Goal: Task Accomplishment & Management: Manage account settings

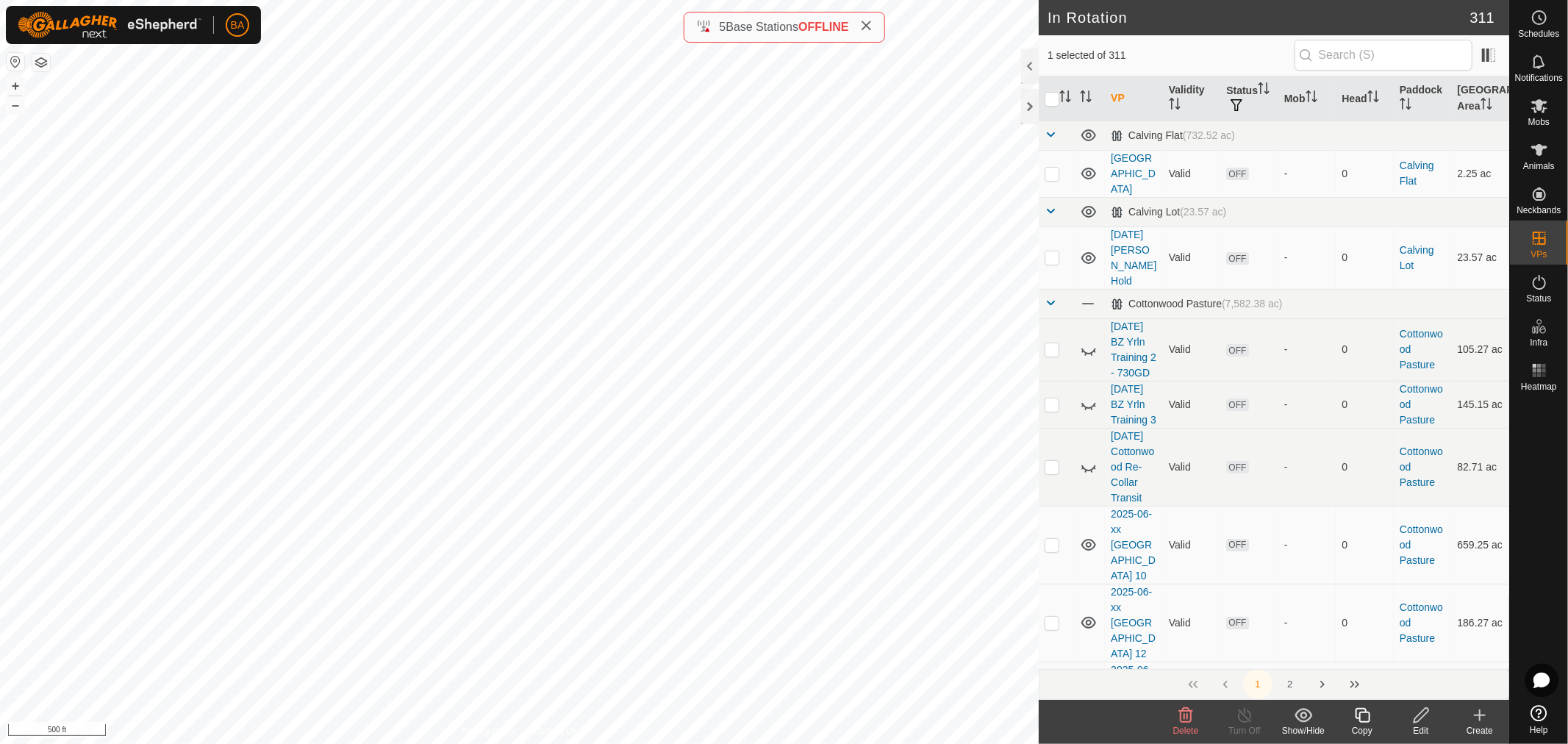
click at [1422, 719] on icon at bounding box center [1422, 715] width 19 height 18
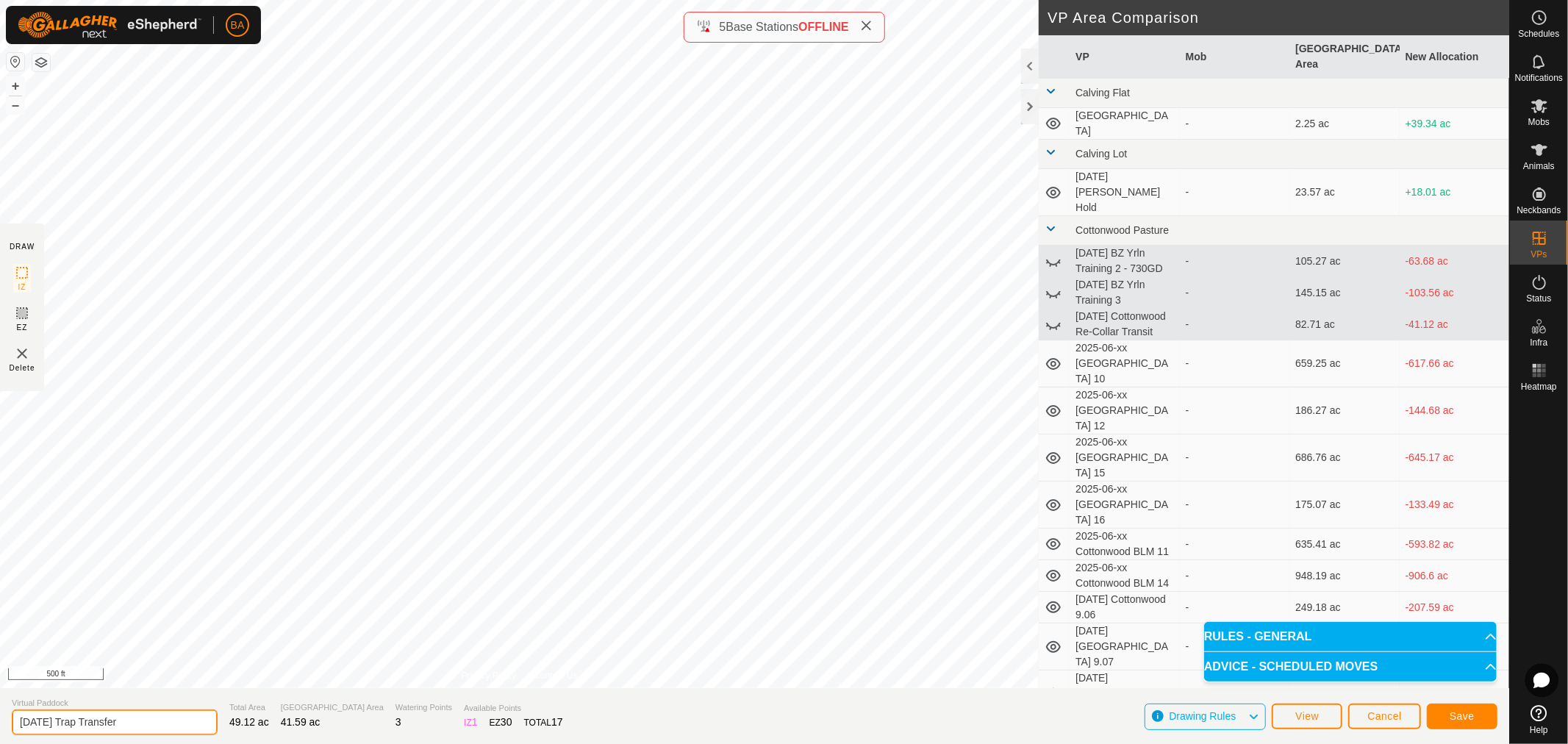
click at [172, 717] on input "[DATE] Trap Transfer" at bounding box center [114, 722] width 206 height 26
type input "[DATE] Trap Transfer"
click at [1476, 717] on button "Save" at bounding box center [1462, 716] width 70 height 26
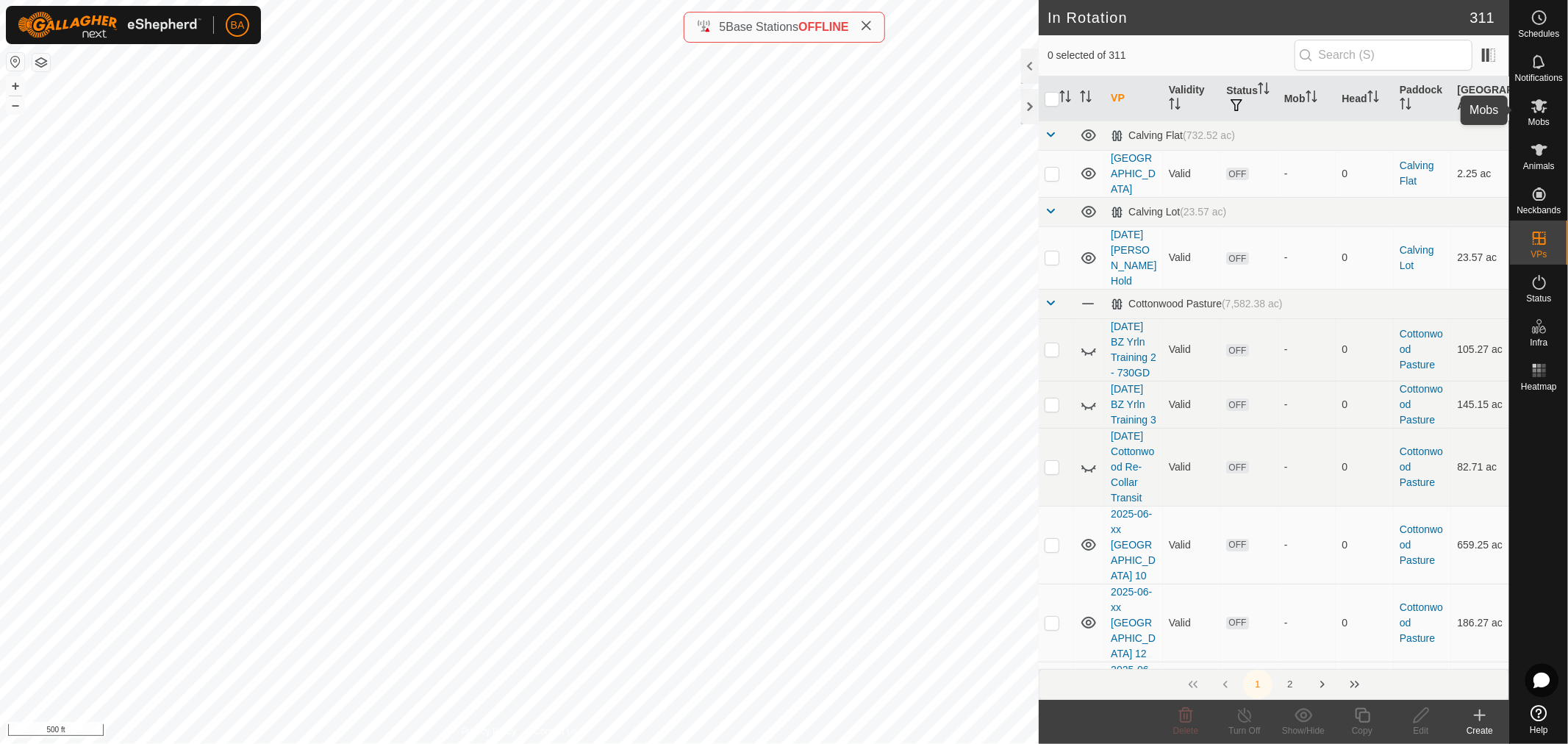
click at [1534, 112] on icon at bounding box center [1539, 106] width 18 height 18
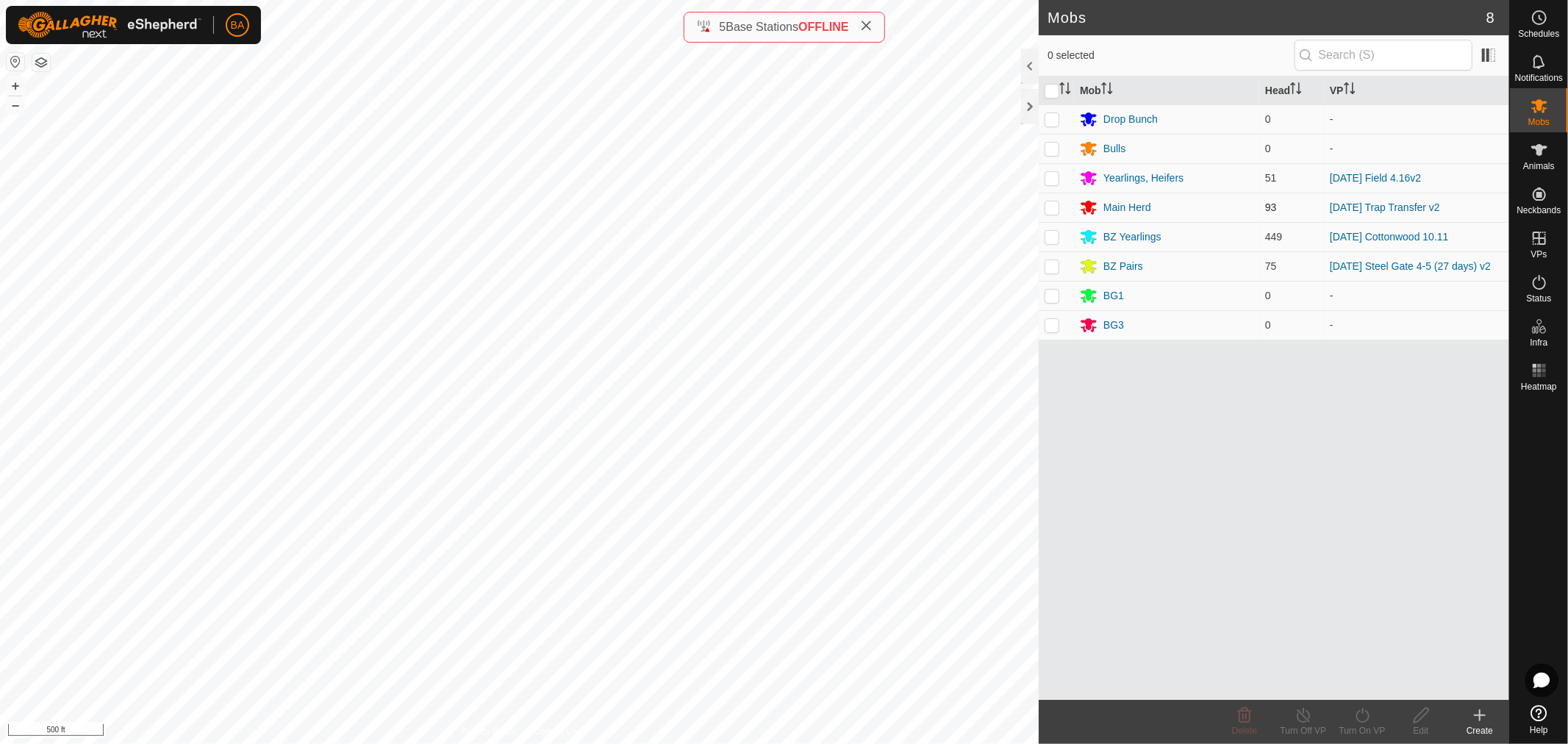
click at [1050, 208] on p-checkbox at bounding box center [1052, 207] width 15 height 12
checkbox input "true"
click at [1365, 715] on icon at bounding box center [1363, 715] width 19 height 18
click at [1372, 681] on link "Now" at bounding box center [1406, 683] width 145 height 29
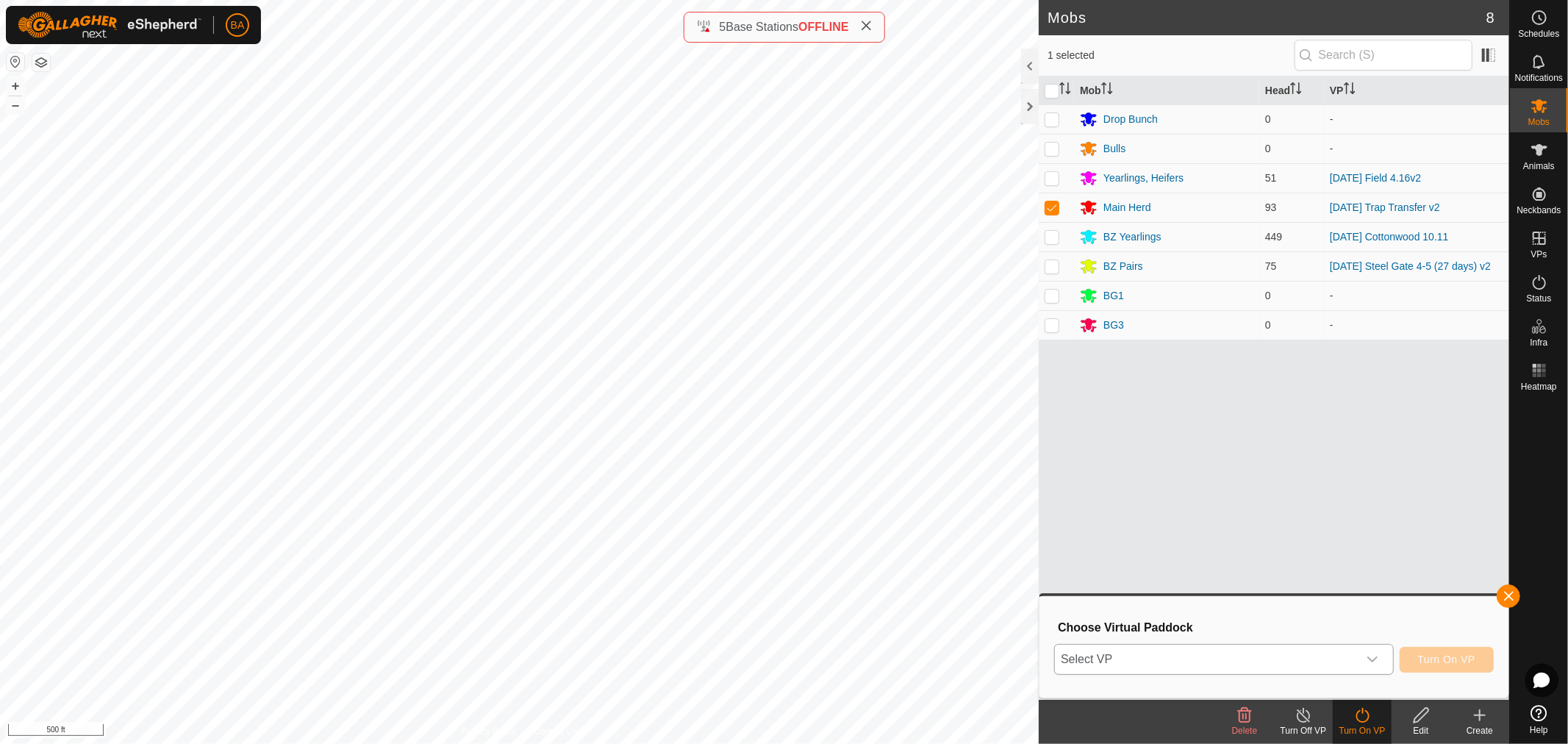
click at [1304, 654] on span "Select VP" at bounding box center [1207, 660] width 303 height 29
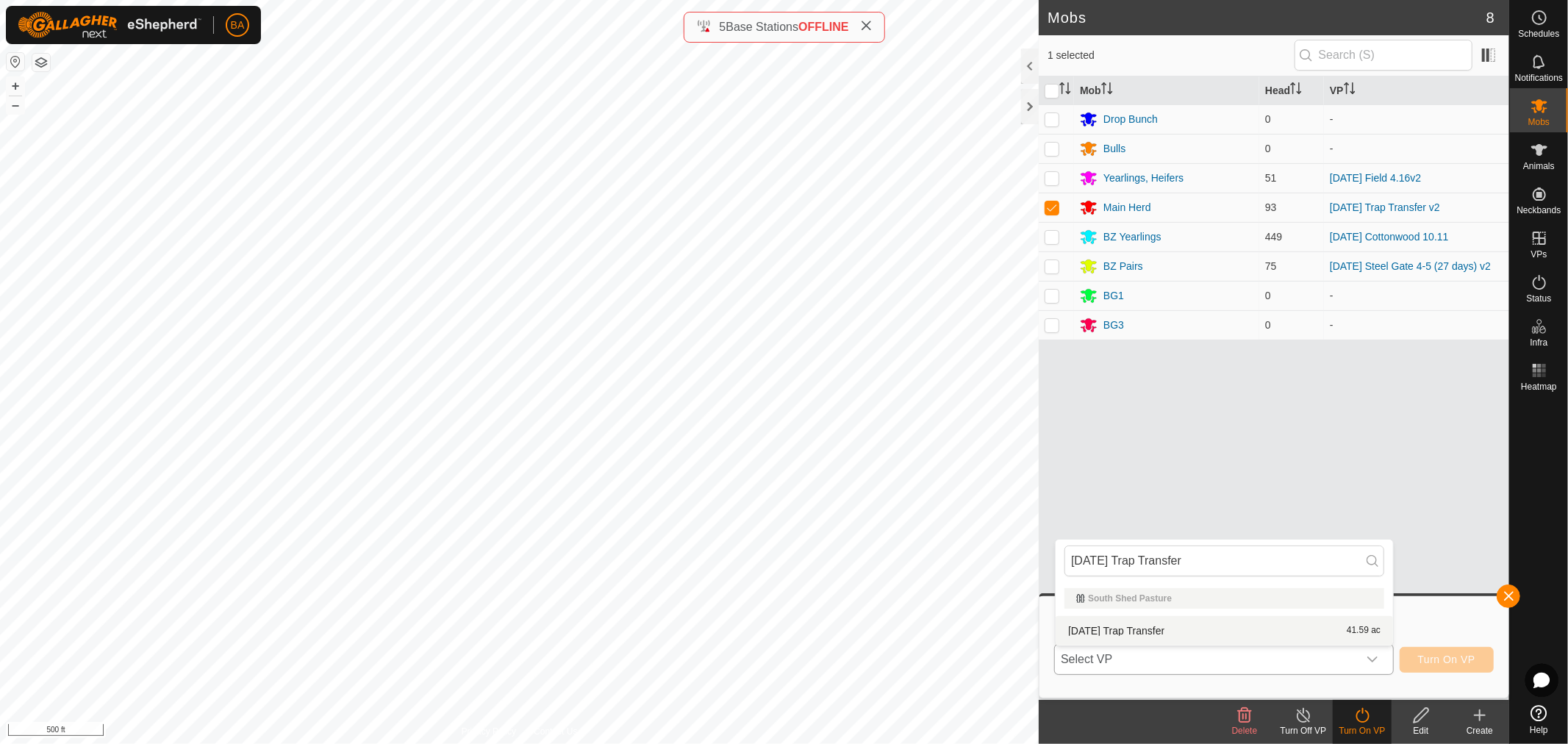
type input "[DATE] Trap Transfer"
click at [1277, 636] on li "[DATE] Trap Transfer 41.59 ac" at bounding box center [1225, 631] width 337 height 29
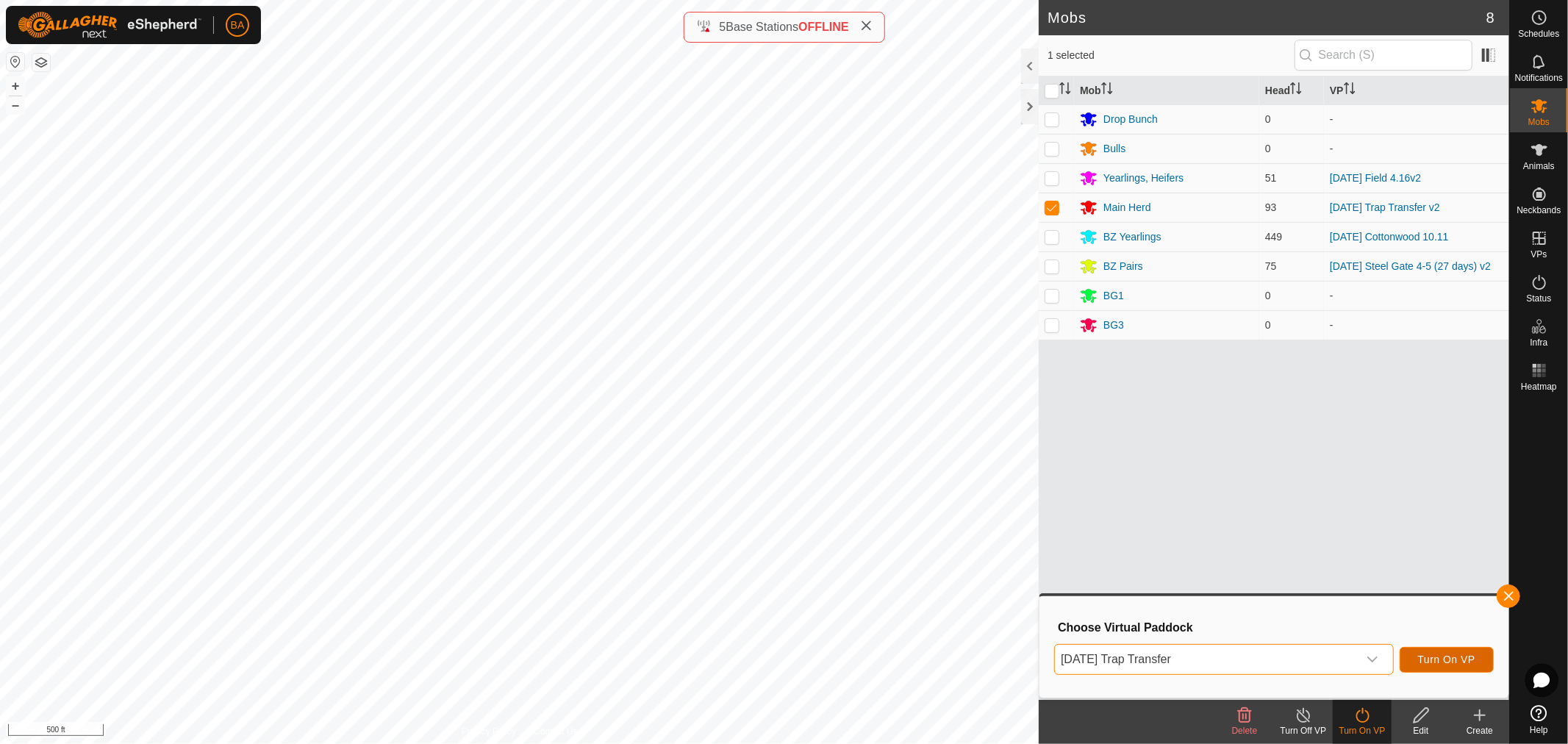
click at [1467, 651] on button "Turn On VP" at bounding box center [1447, 660] width 94 height 26
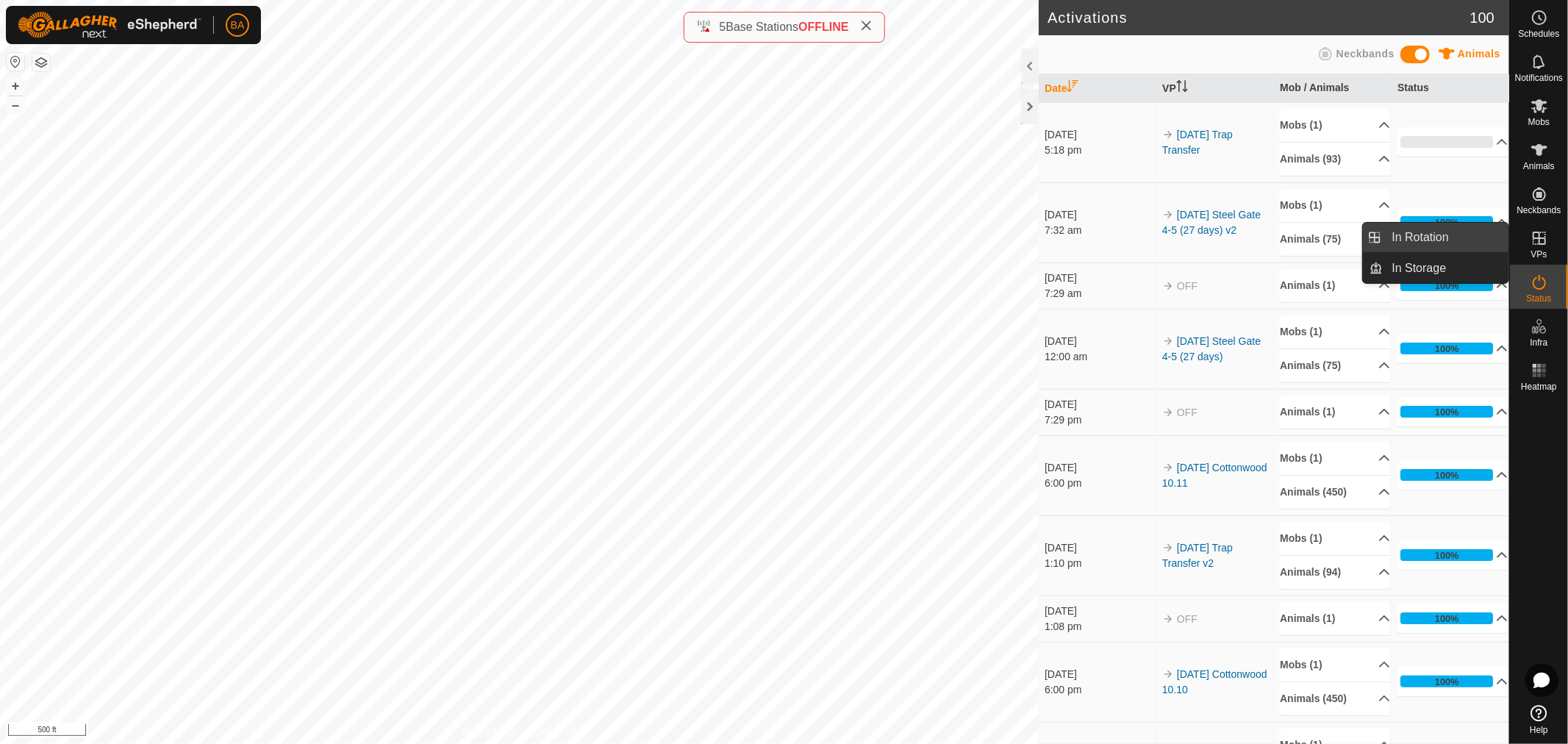
click at [1431, 243] on link "In Rotation" at bounding box center [1447, 237] width 126 height 29
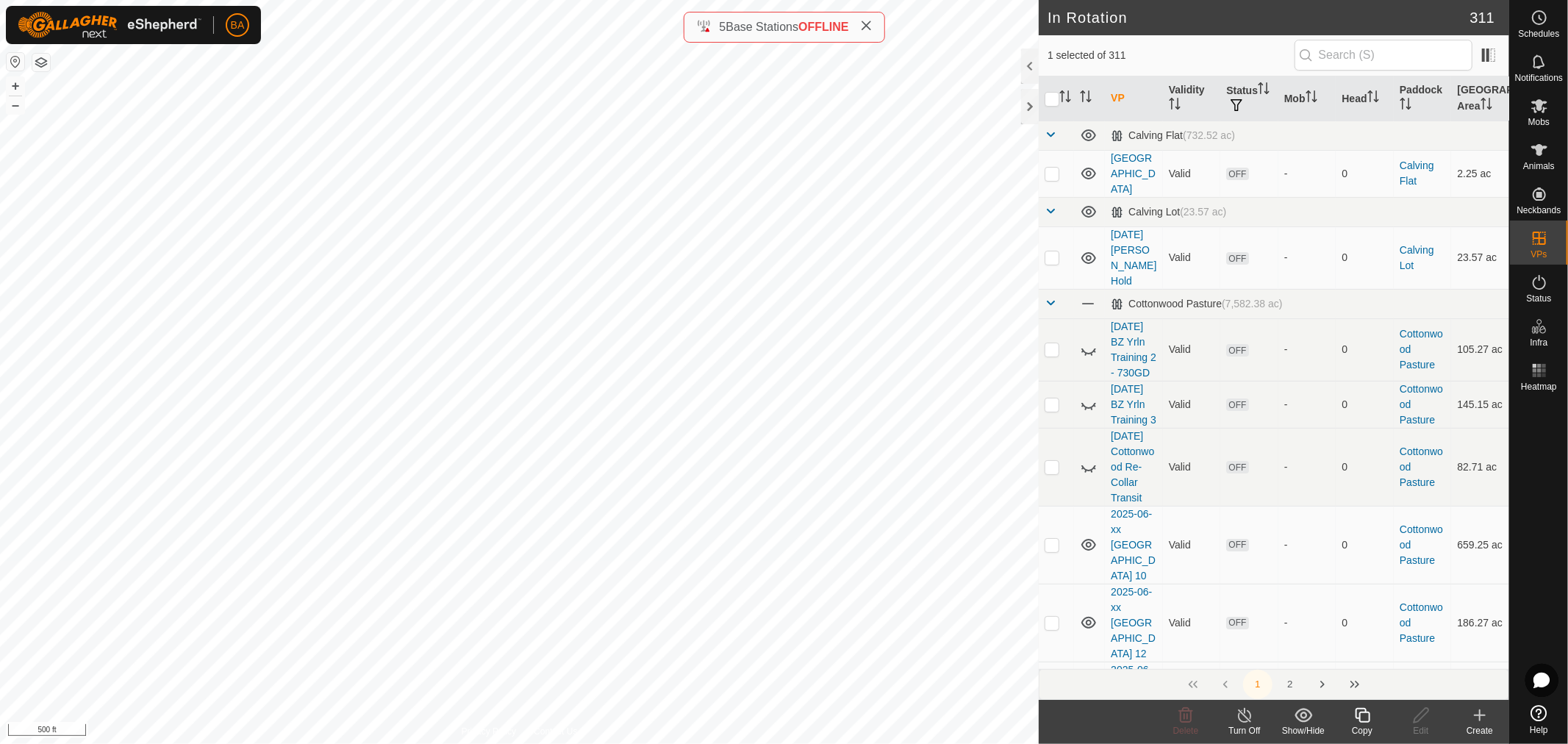
click at [1483, 722] on icon at bounding box center [1480, 715] width 18 height 18
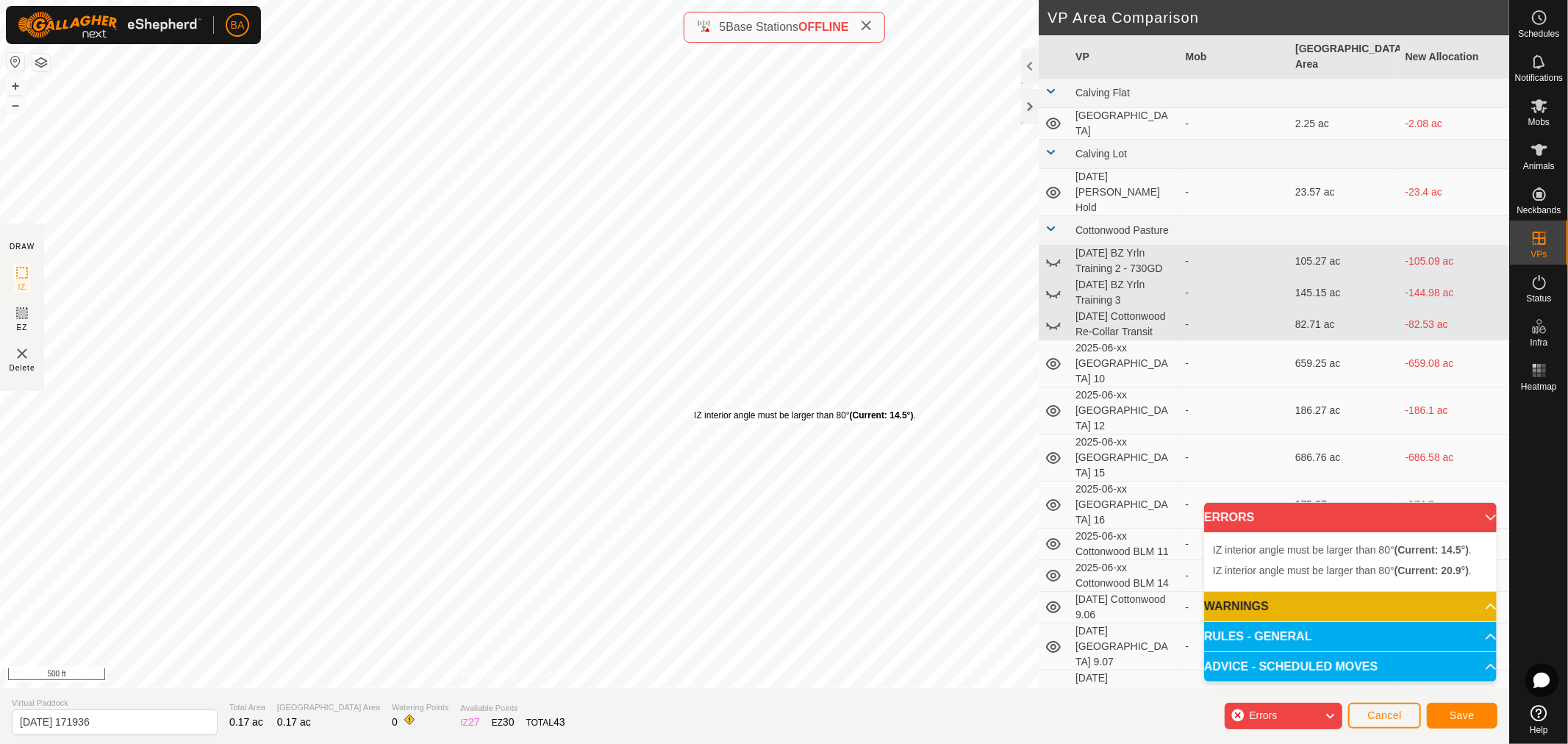
click at [694, 410] on div "IZ interior angle must be larger than 80° (Current: 14.5°) ." at bounding box center [805, 416] width 222 height 13
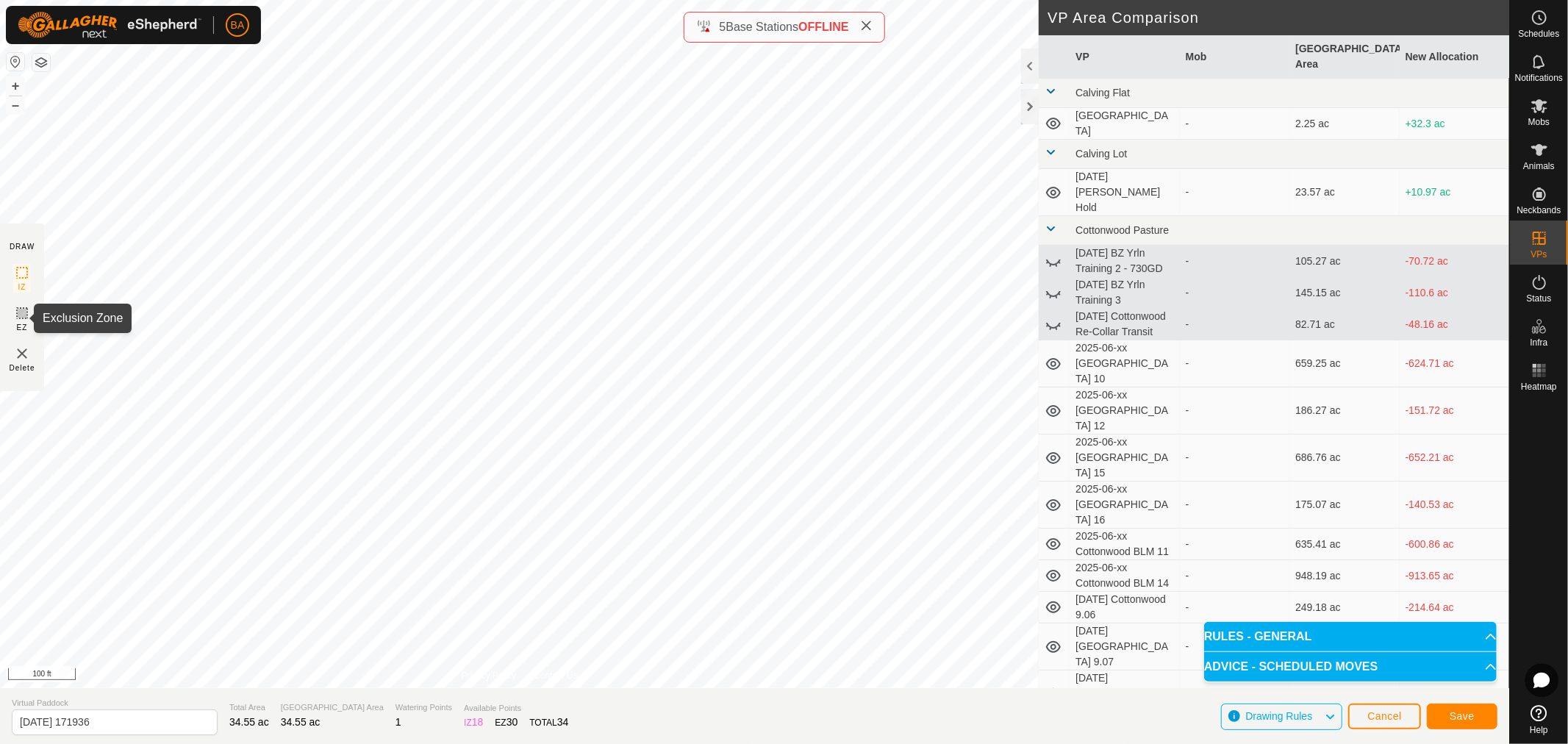
click at [22, 315] on icon at bounding box center [22, 313] width 18 height 18
click at [24, 265] on icon at bounding box center [22, 272] width 18 height 18
click at [101, 722] on input "[DATE] 171936" at bounding box center [114, 722] width 206 height 26
type input "[DATE] Shearing Transfer v1"
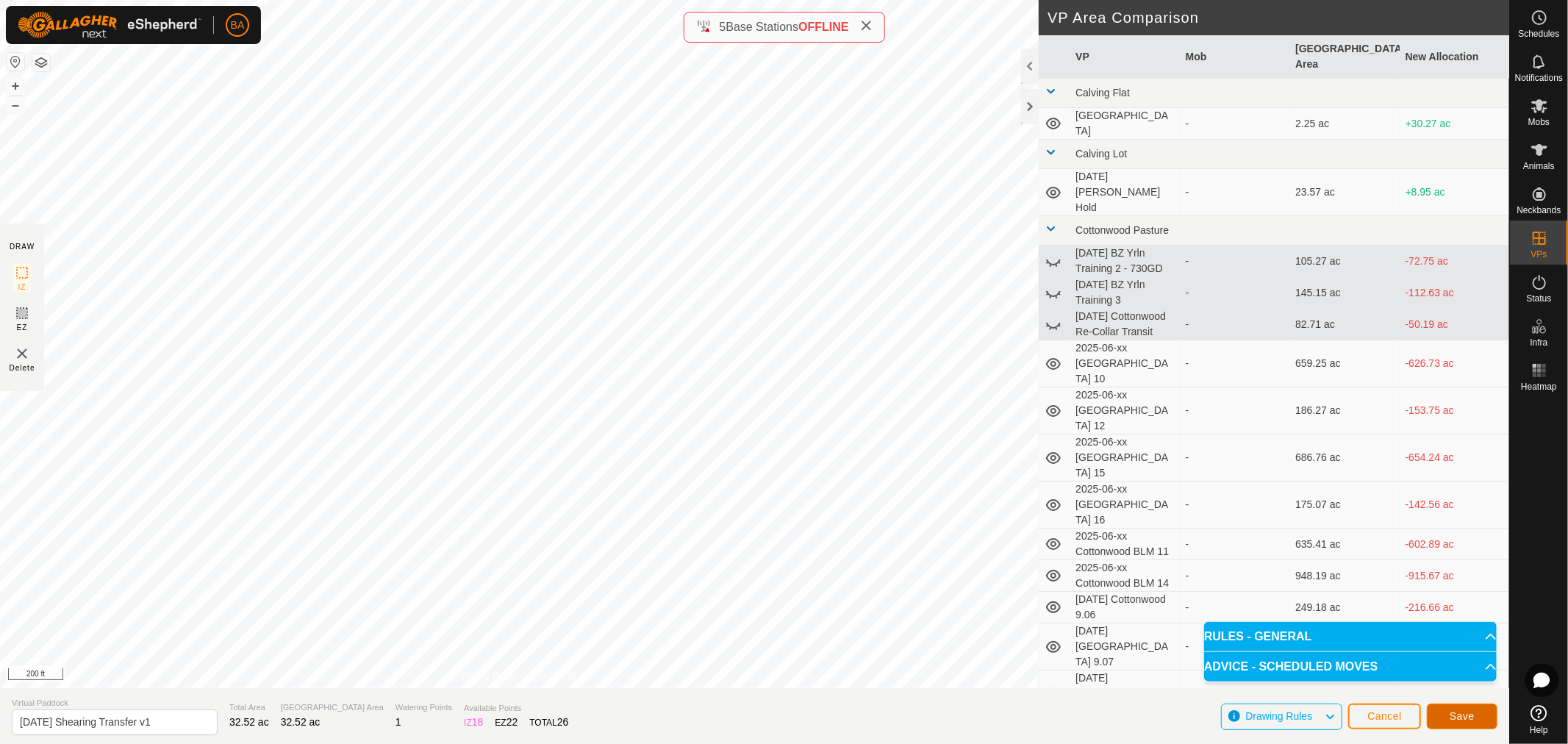
click at [1467, 718] on span "Save" at bounding box center [1462, 716] width 25 height 12
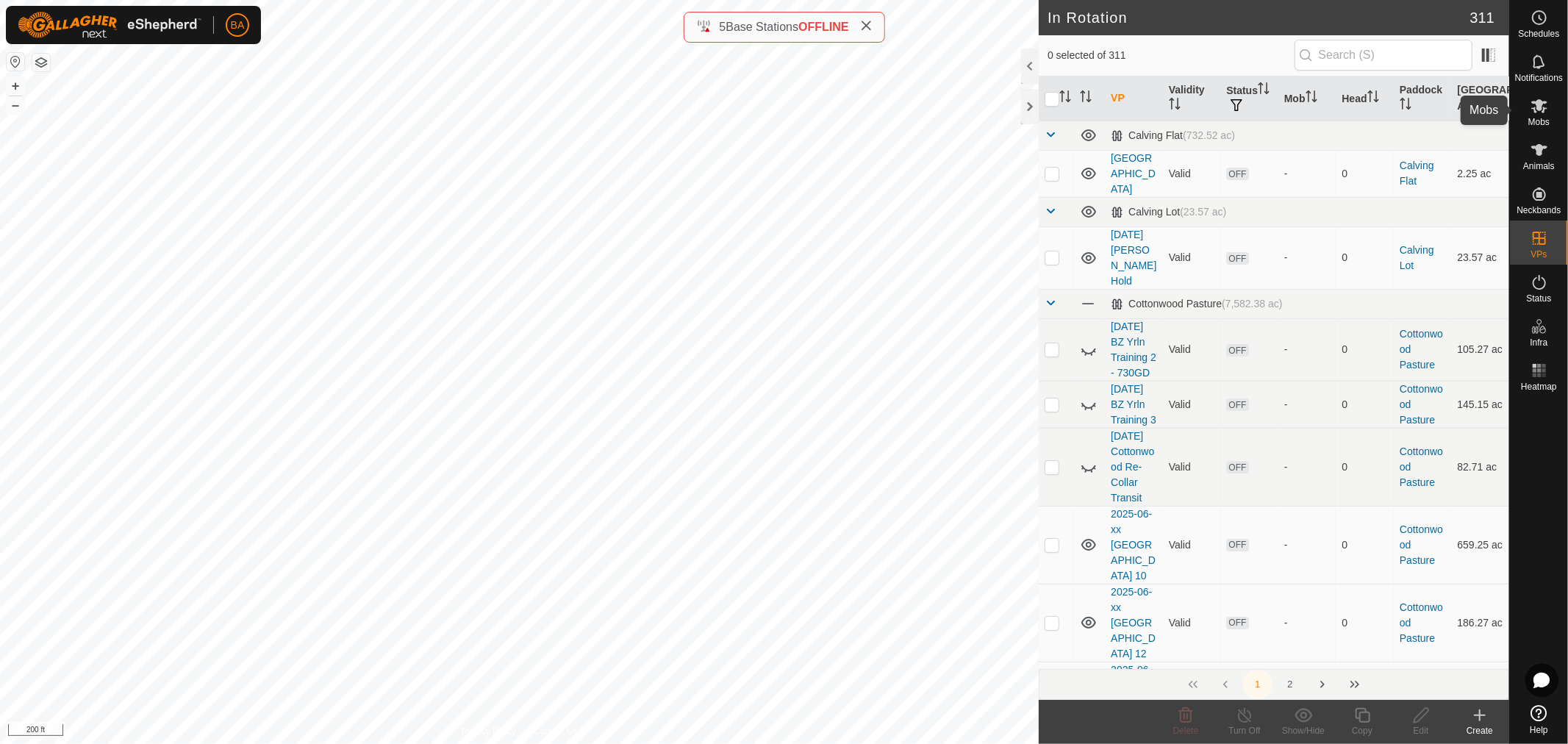
click at [1545, 109] on icon at bounding box center [1539, 106] width 16 height 14
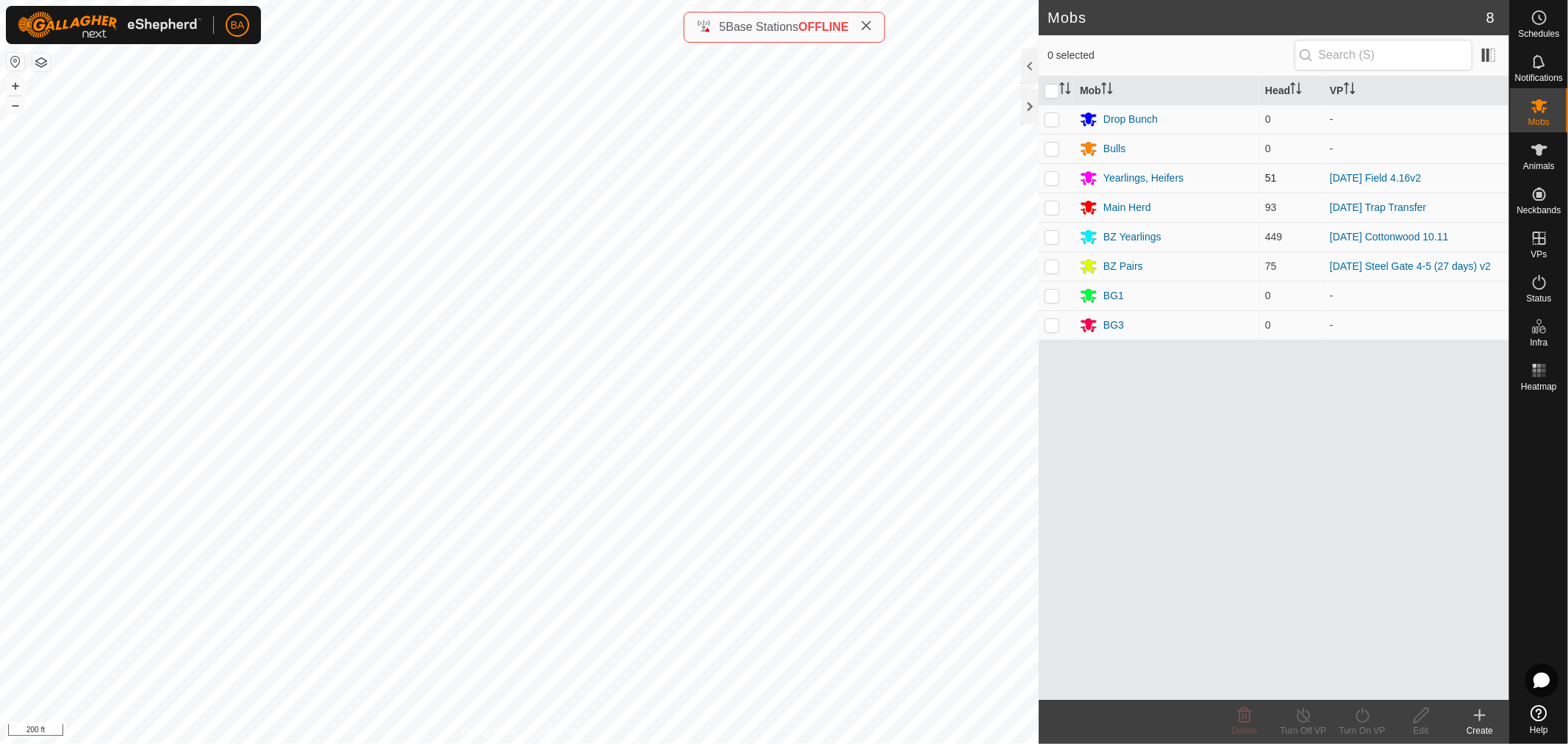
click at [1052, 178] on p-checkbox at bounding box center [1052, 178] width 15 height 12
checkbox input "true"
click at [1365, 715] on icon at bounding box center [1363, 715] width 19 height 18
click at [1372, 693] on link "Now" at bounding box center [1406, 683] width 145 height 29
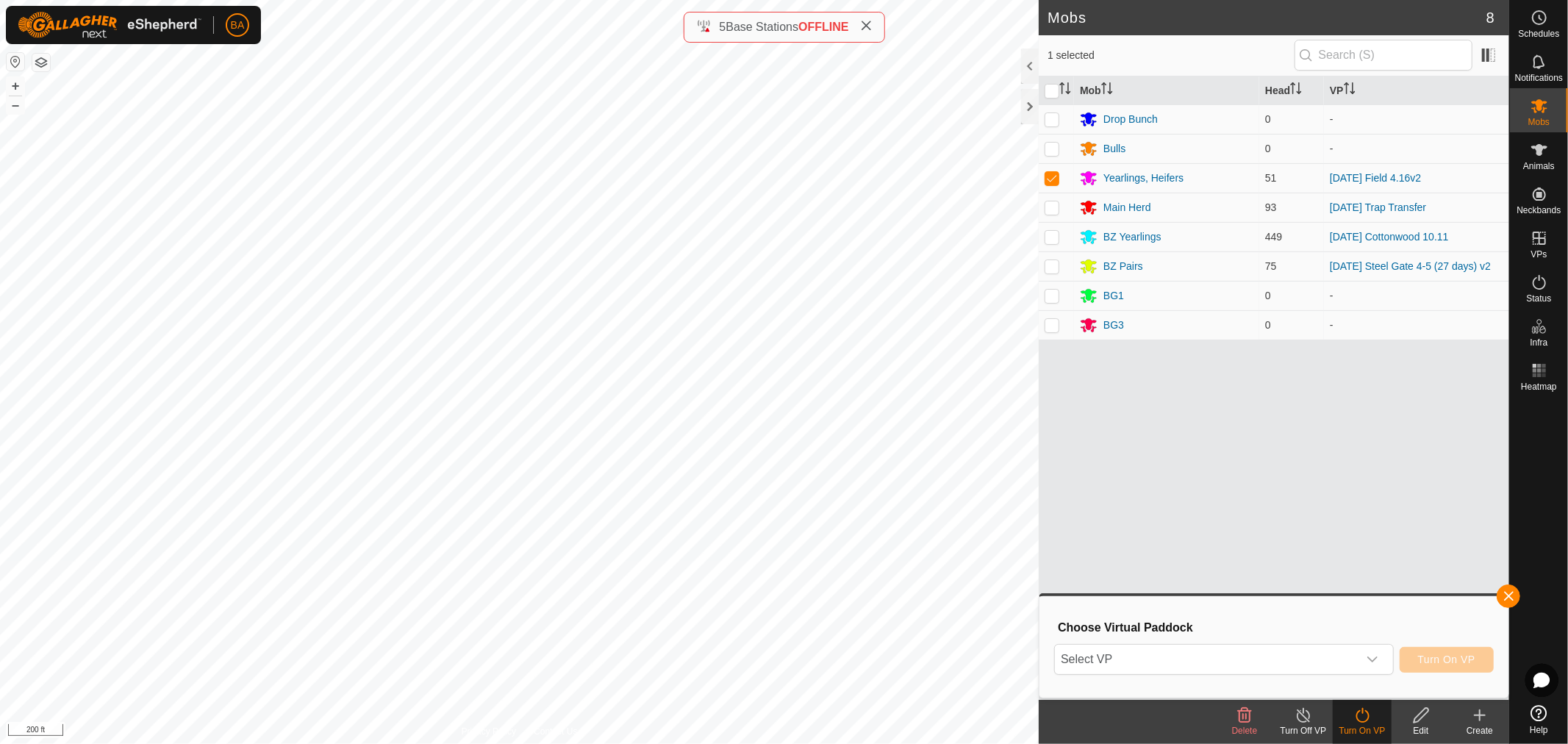
click at [1347, 677] on div "Select VP Turn On VP" at bounding box center [1274, 660] width 440 height 36
click at [1340, 658] on span "Select VP" at bounding box center [1207, 660] width 303 height 29
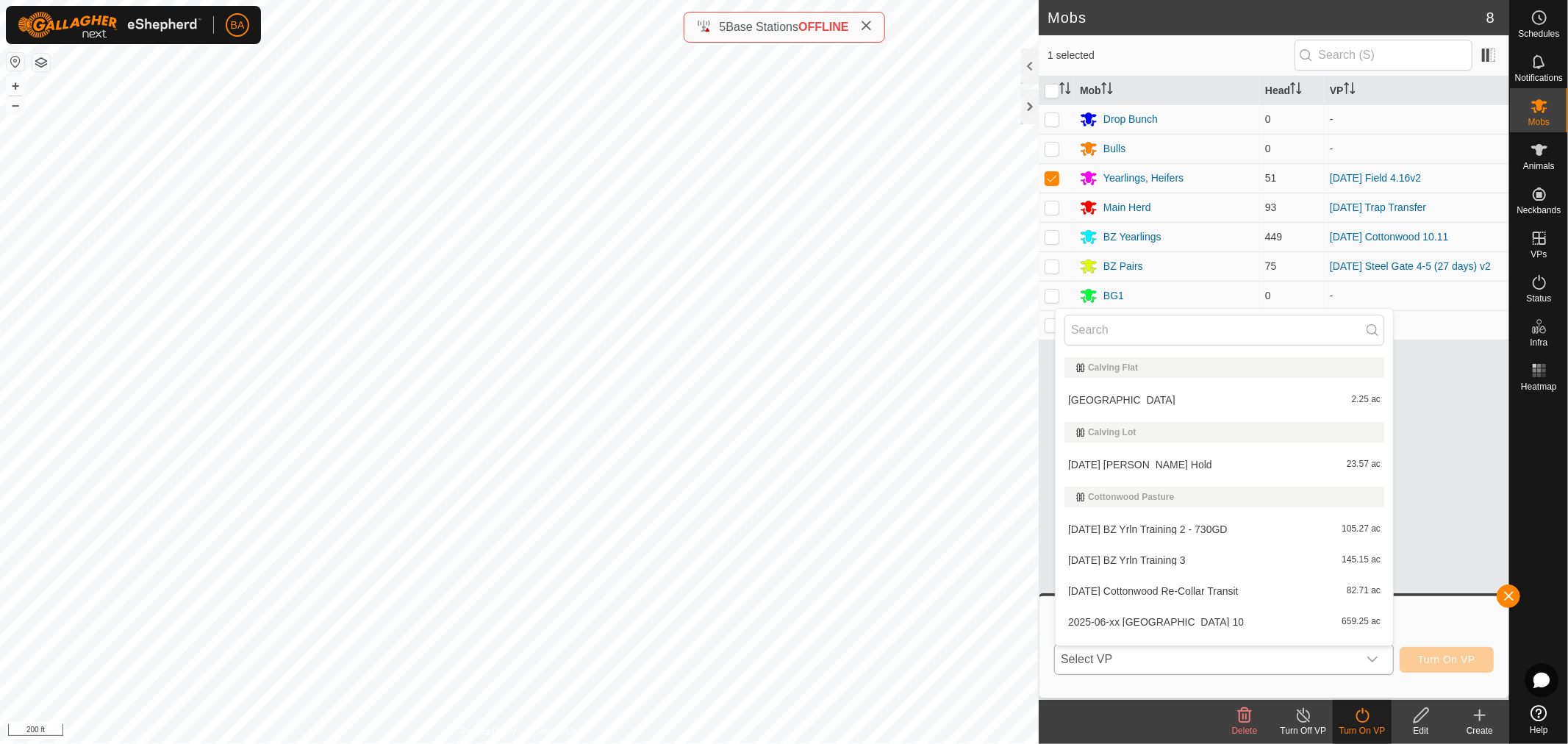
type input "[DATE] Shearing Transfer v1"
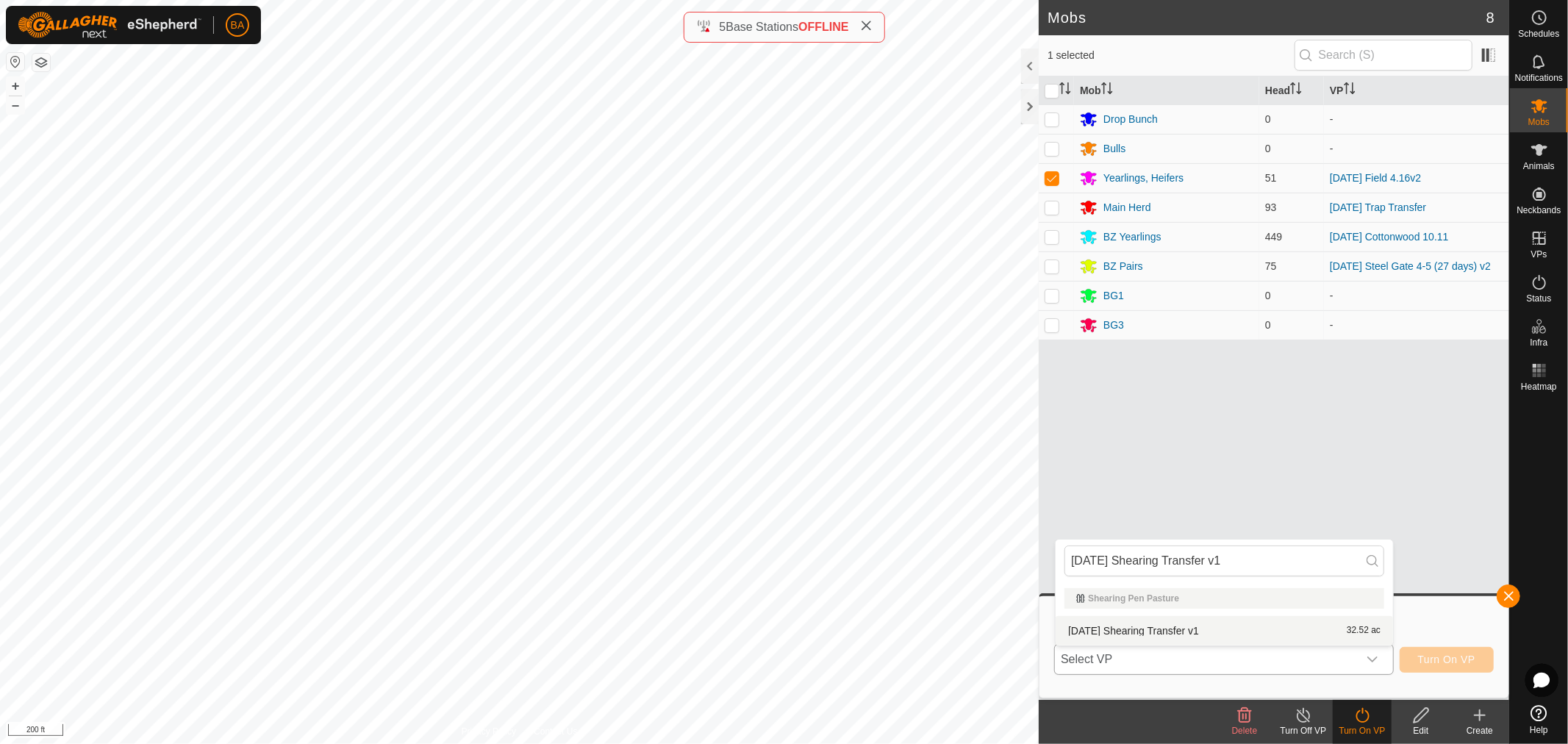
type input "[DATE] Shearing Transfer v1"
click at [1263, 631] on li "[DATE] Shearing Transfer v1 32.52 ac" at bounding box center [1225, 631] width 337 height 29
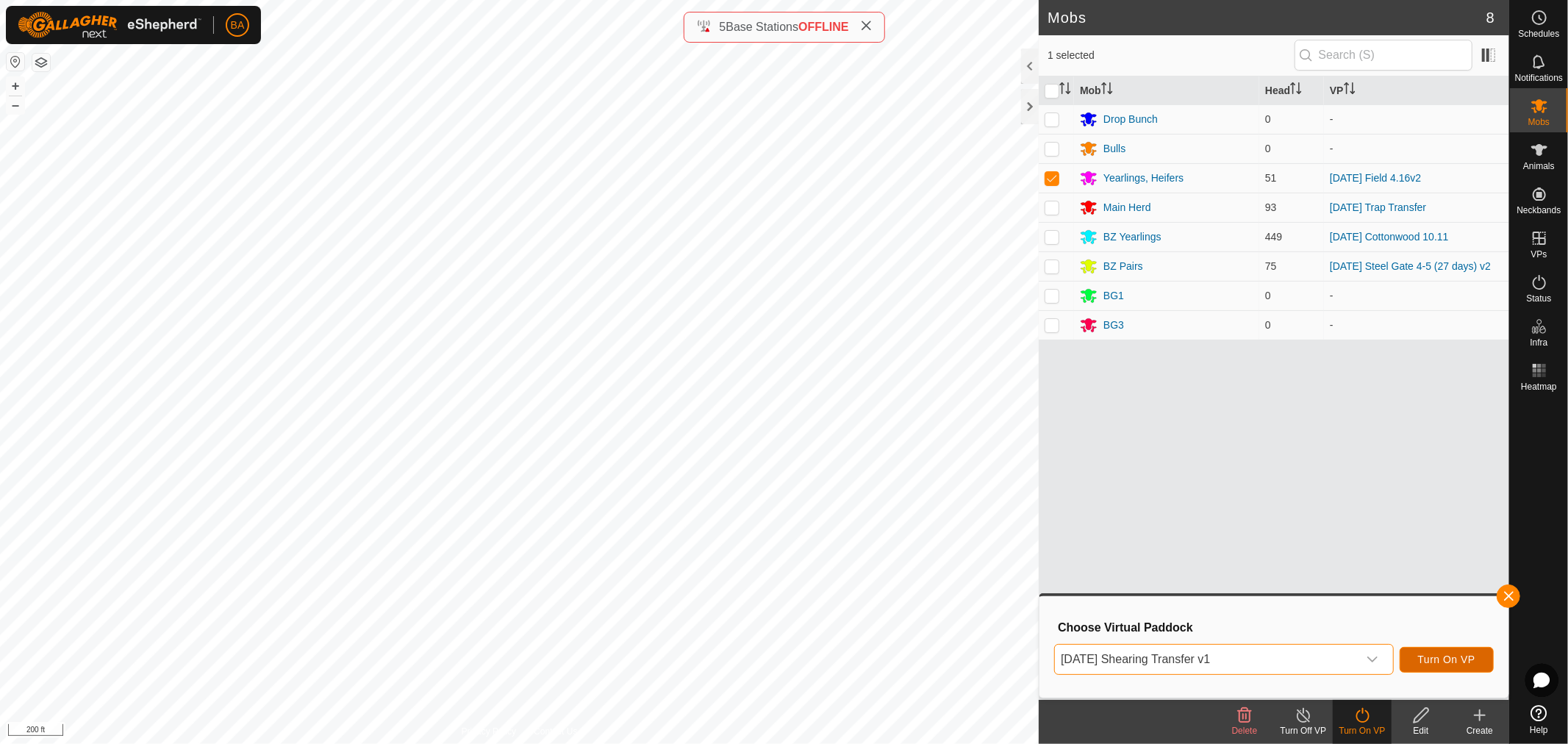
click at [1465, 657] on span "Turn On VP" at bounding box center [1447, 659] width 57 height 12
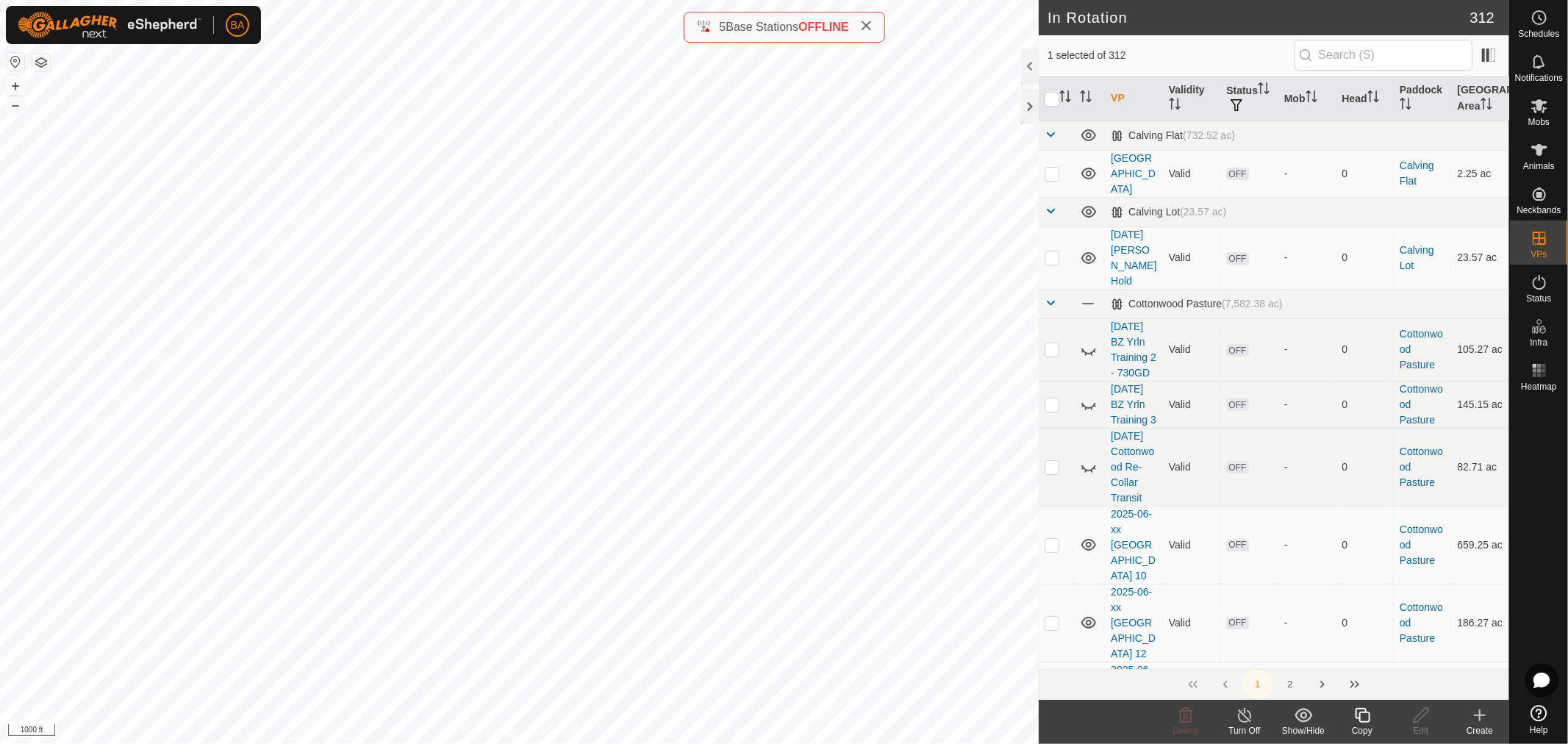
click at [1362, 716] on icon at bounding box center [1363, 715] width 19 height 18
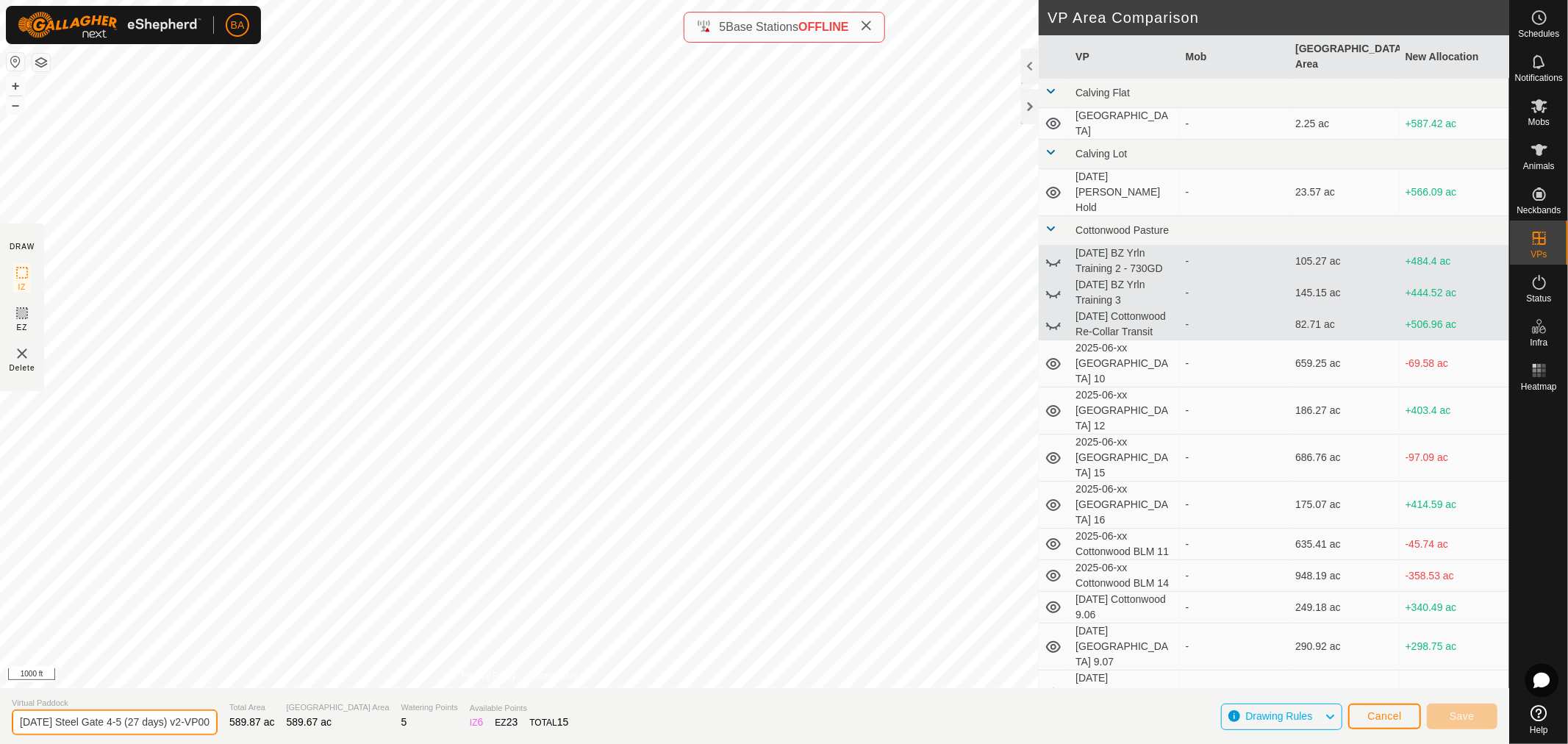
drag, startPoint x: 194, startPoint y: 722, endPoint x: 244, endPoint y: 725, distance: 50.1
click at [244, 725] on section "Virtual Paddock [DATE] Steel Gate 4-5 (27 days) v2-VP001 Total Area 589.87 ac G…" at bounding box center [755, 716] width 1509 height 56
type input "[DATE] Steel Gate 4-5 (27 days) v3"
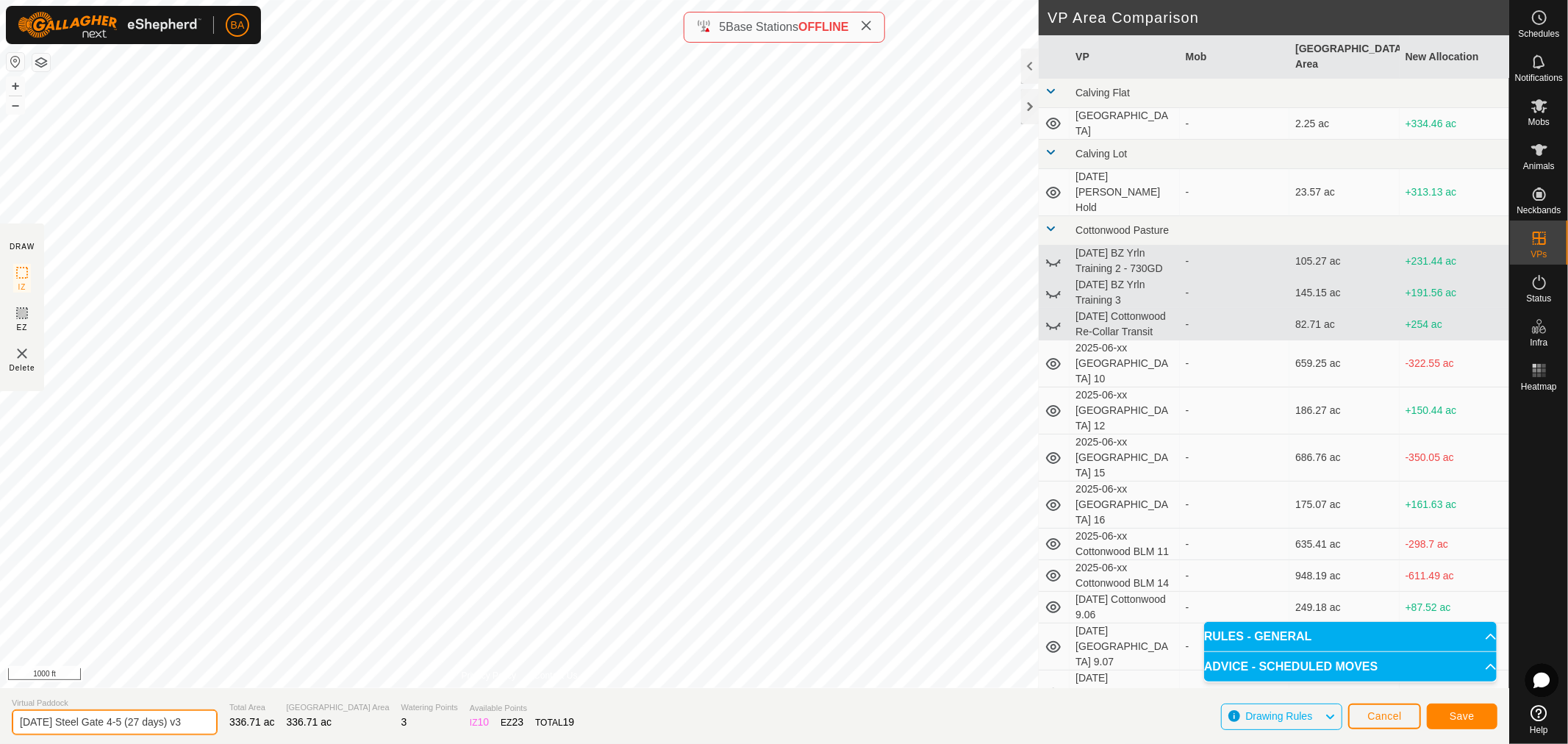
click at [165, 726] on input "[DATE] Steel Gate 4-5 (27 days) v3" at bounding box center [114, 722] width 206 height 26
click at [1454, 713] on span "Save" at bounding box center [1462, 716] width 25 height 12
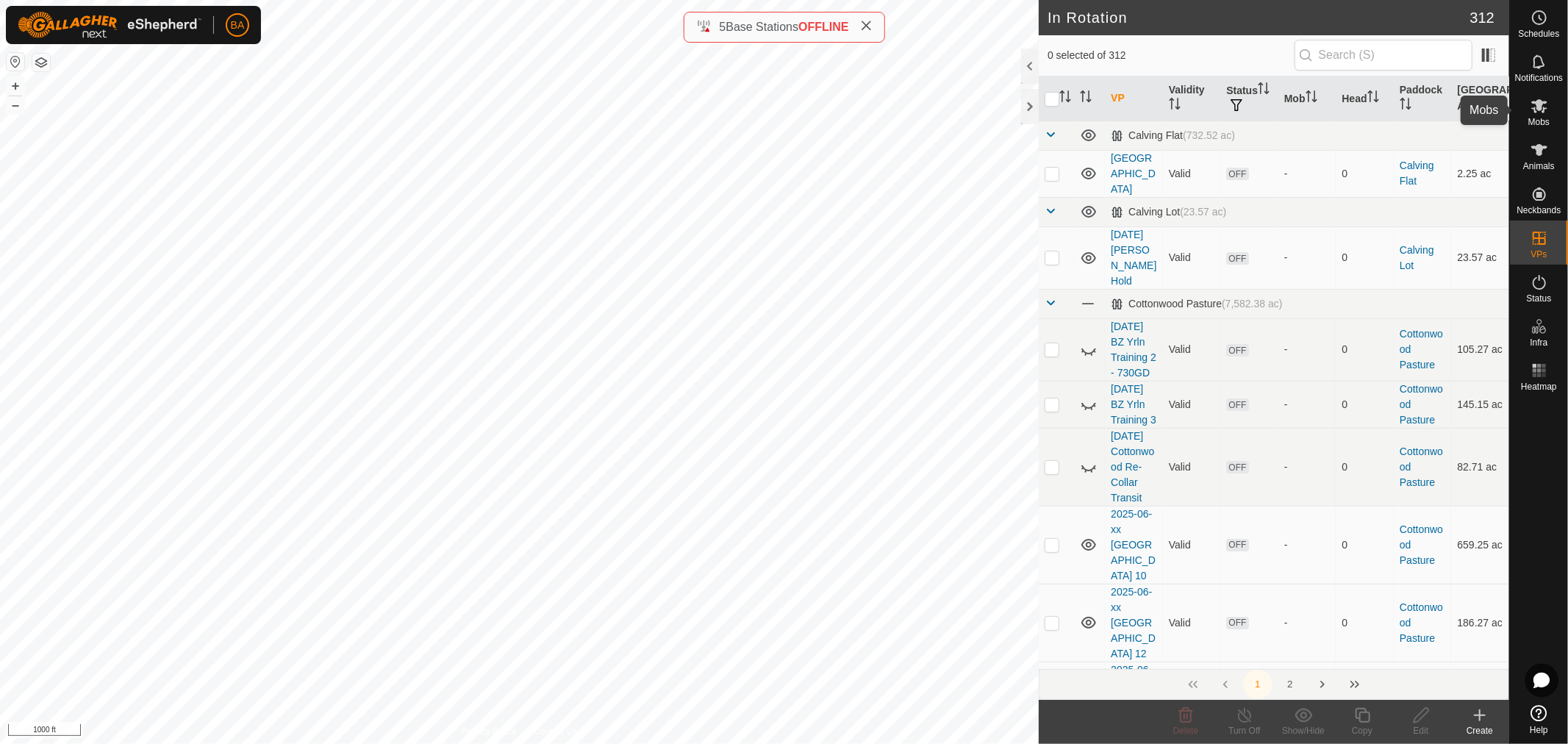
click at [1546, 112] on icon at bounding box center [1539, 106] width 18 height 18
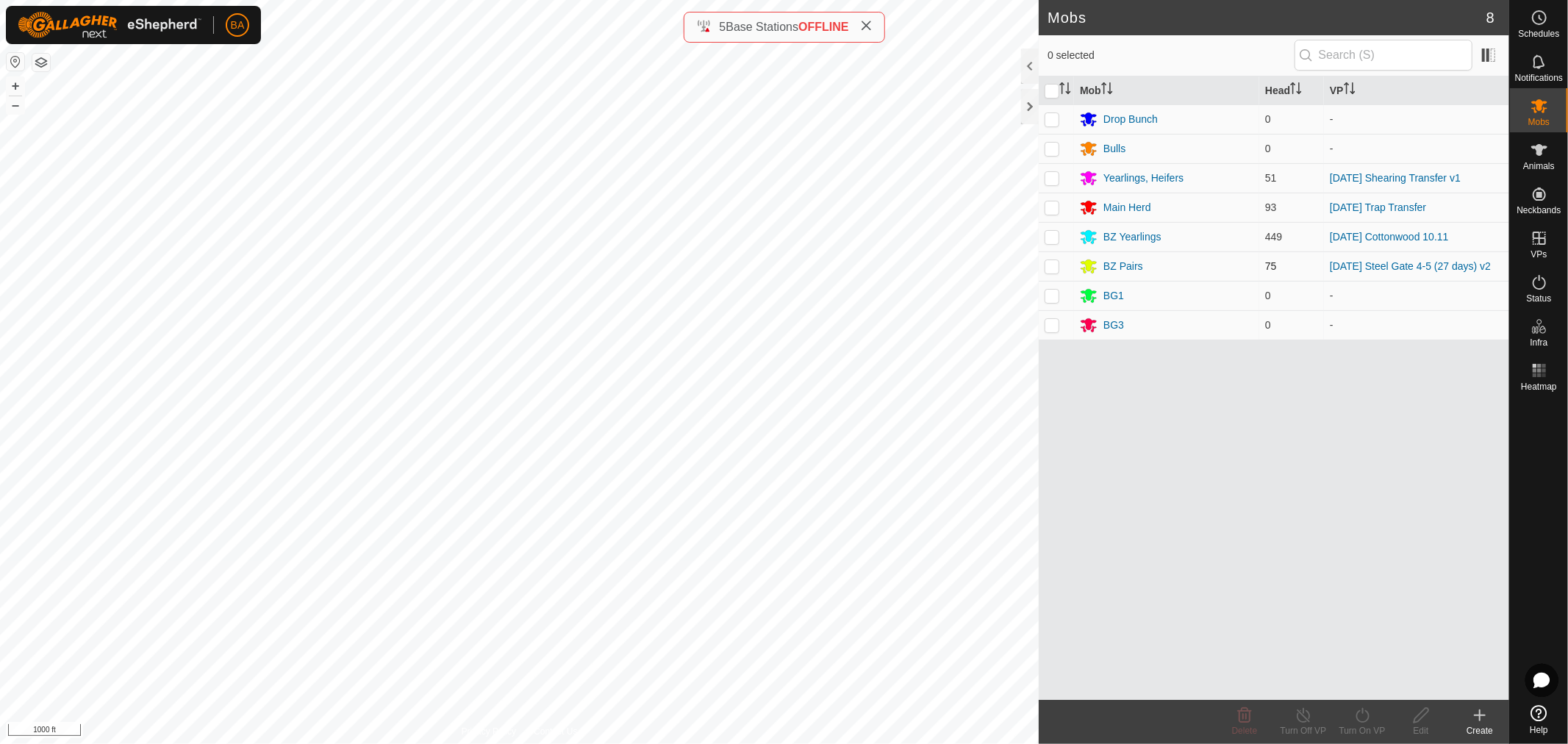
click at [1053, 269] on p-checkbox at bounding box center [1052, 266] width 15 height 12
checkbox input "true"
click at [1368, 713] on icon at bounding box center [1362, 715] width 13 height 15
click at [1357, 684] on link "Now" at bounding box center [1406, 683] width 145 height 29
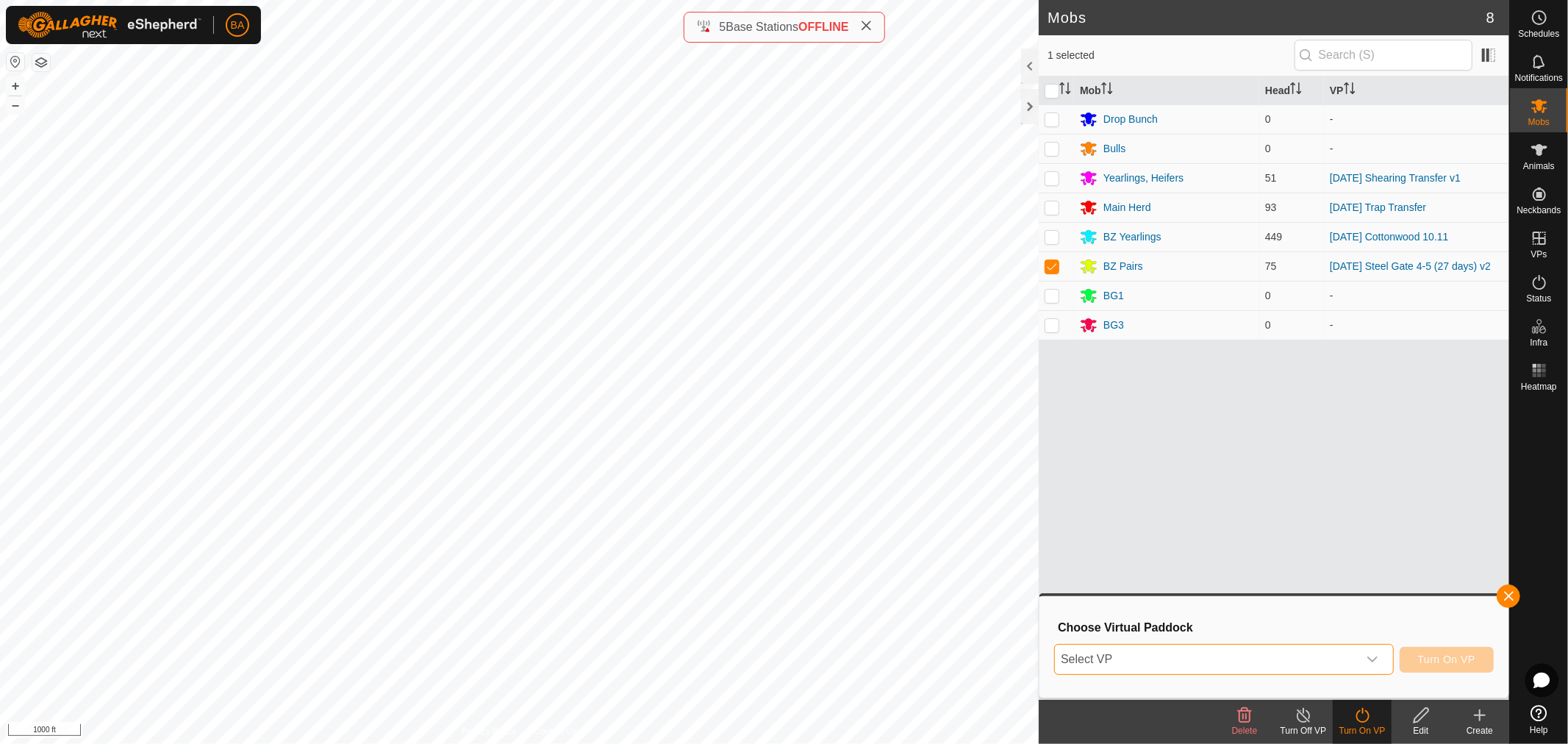
click at [1355, 652] on span "Select VP" at bounding box center [1207, 660] width 303 height 29
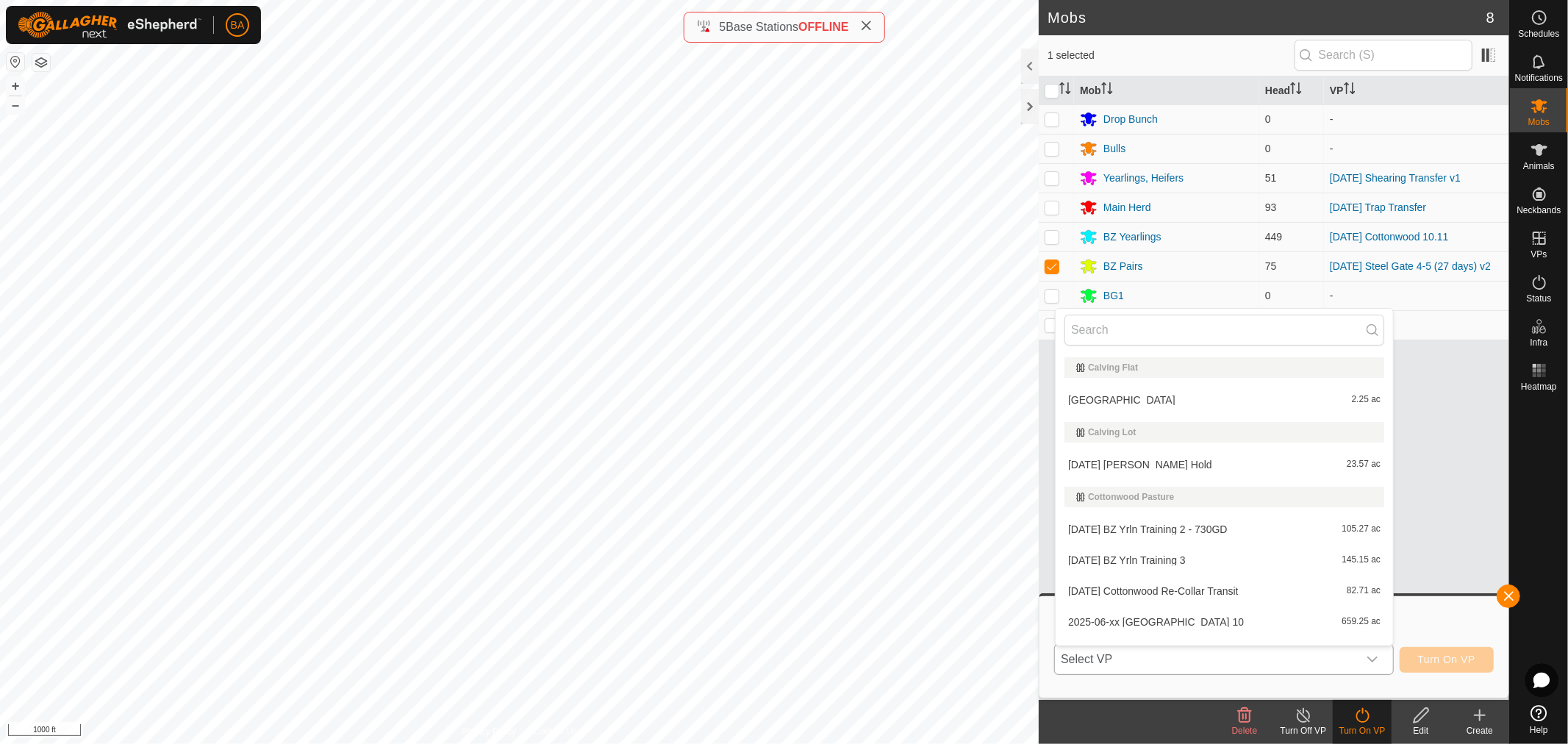
type input "[DATE] Steel Gate 4-5 (27 days) v3"
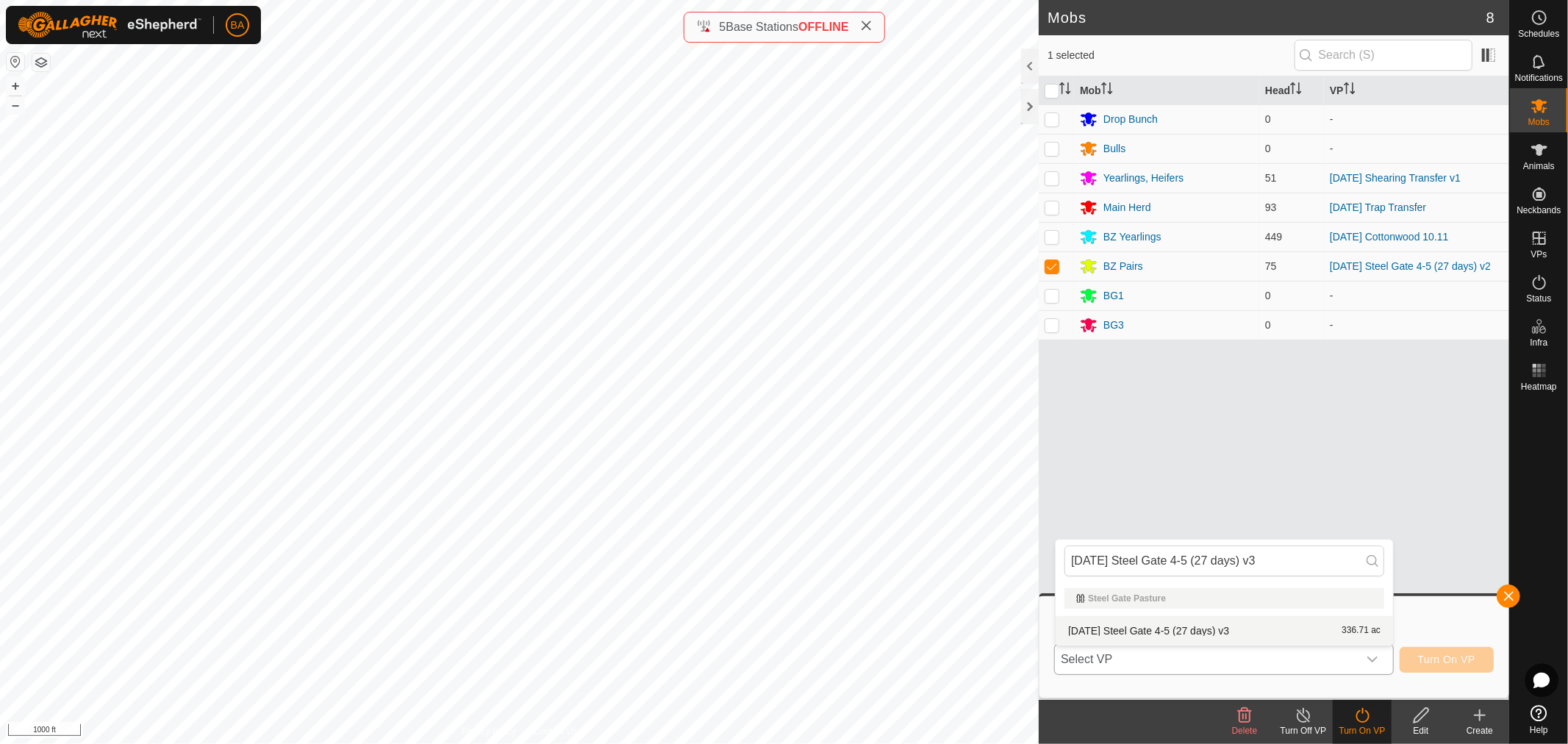
type input "[DATE] Steel Gate 4-5 (27 days) v3"
click at [1295, 631] on li "[DATE] Steel Gate 4-5 (27 days) v3 336.71 ac" at bounding box center [1225, 631] width 337 height 29
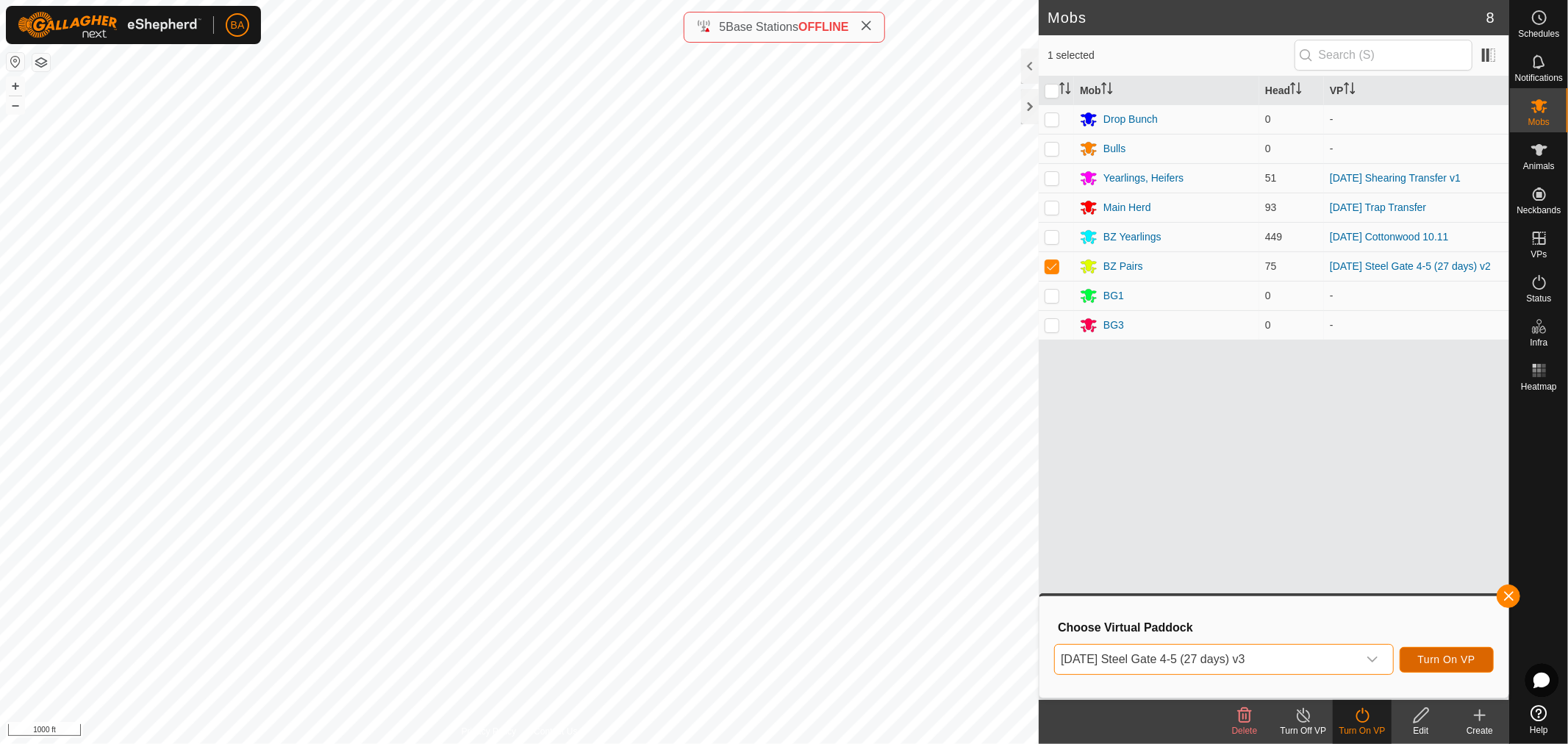
click at [1430, 660] on span "Turn On VP" at bounding box center [1447, 659] width 57 height 12
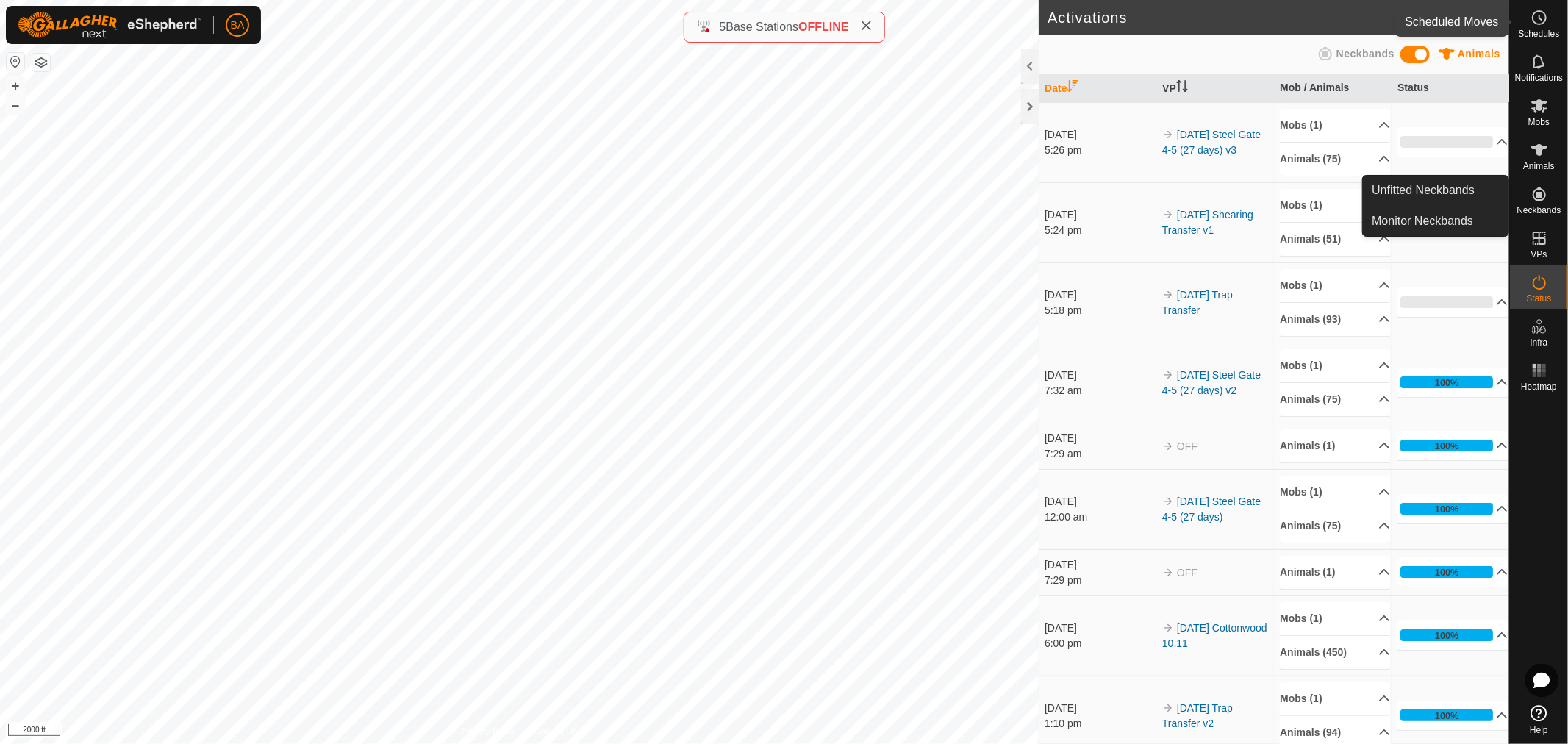
click at [1551, 10] on es-schedule-vp-svg-icon at bounding box center [1539, 18] width 26 height 23
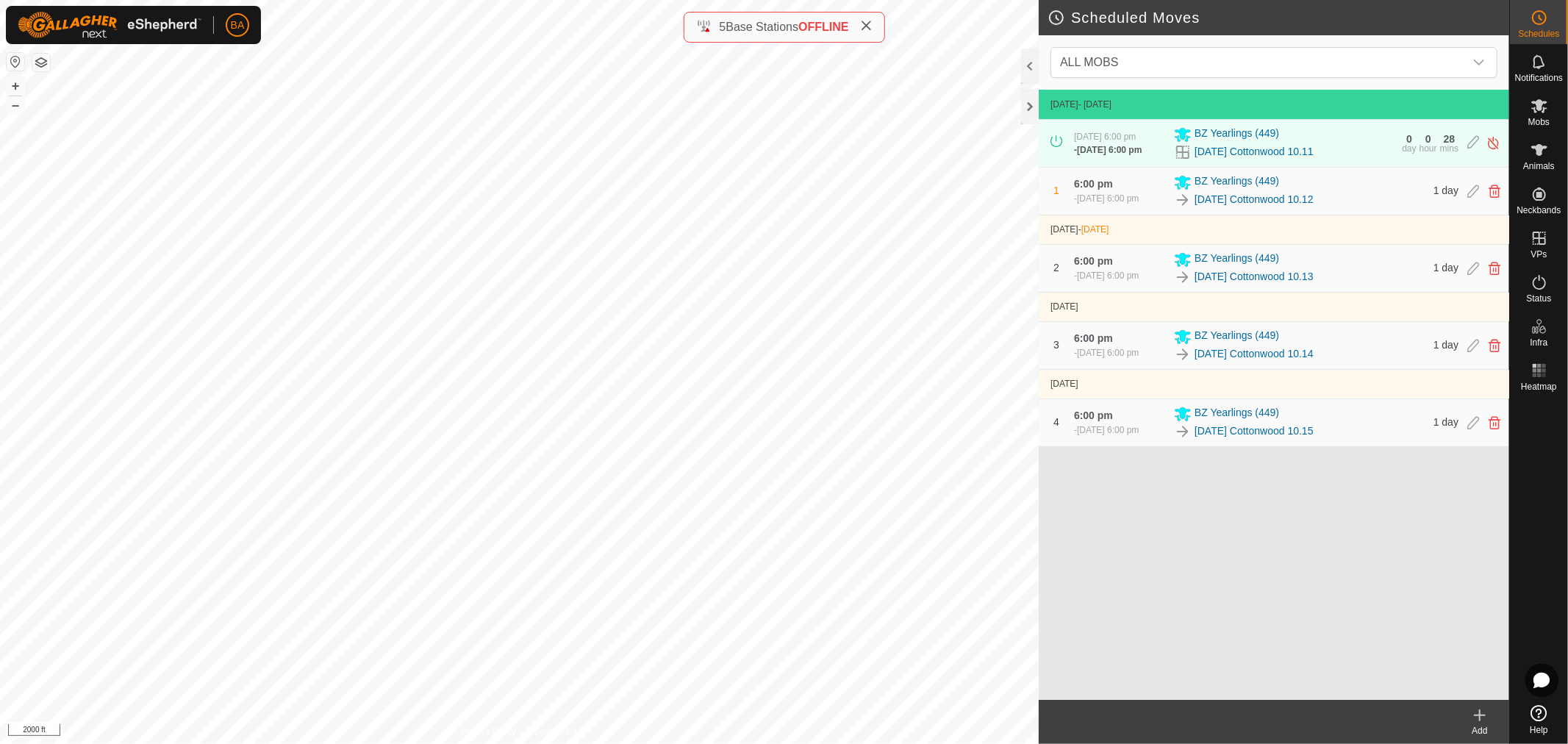
click at [1160, 560] on div "[DATE] - [DATE] [DATE] 6:00 pm - [DATE] 6:00 pm BZ Yearlings [PHONE_NUMBER][DAT…" at bounding box center [1274, 394] width 471 height 610
click at [1474, 719] on icon at bounding box center [1480, 715] width 18 height 18
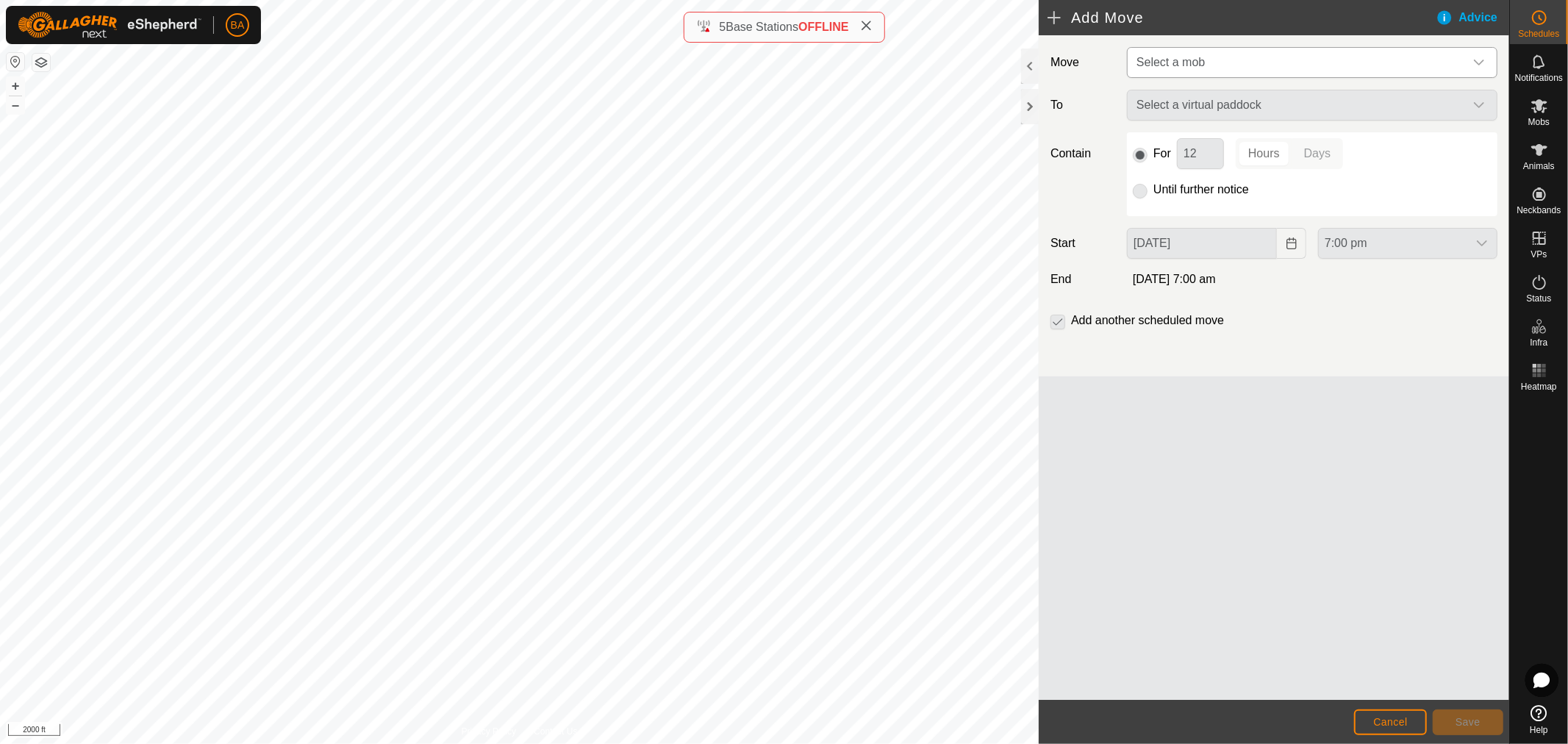
click at [1295, 67] on span "Select a mob" at bounding box center [1298, 63] width 334 height 29
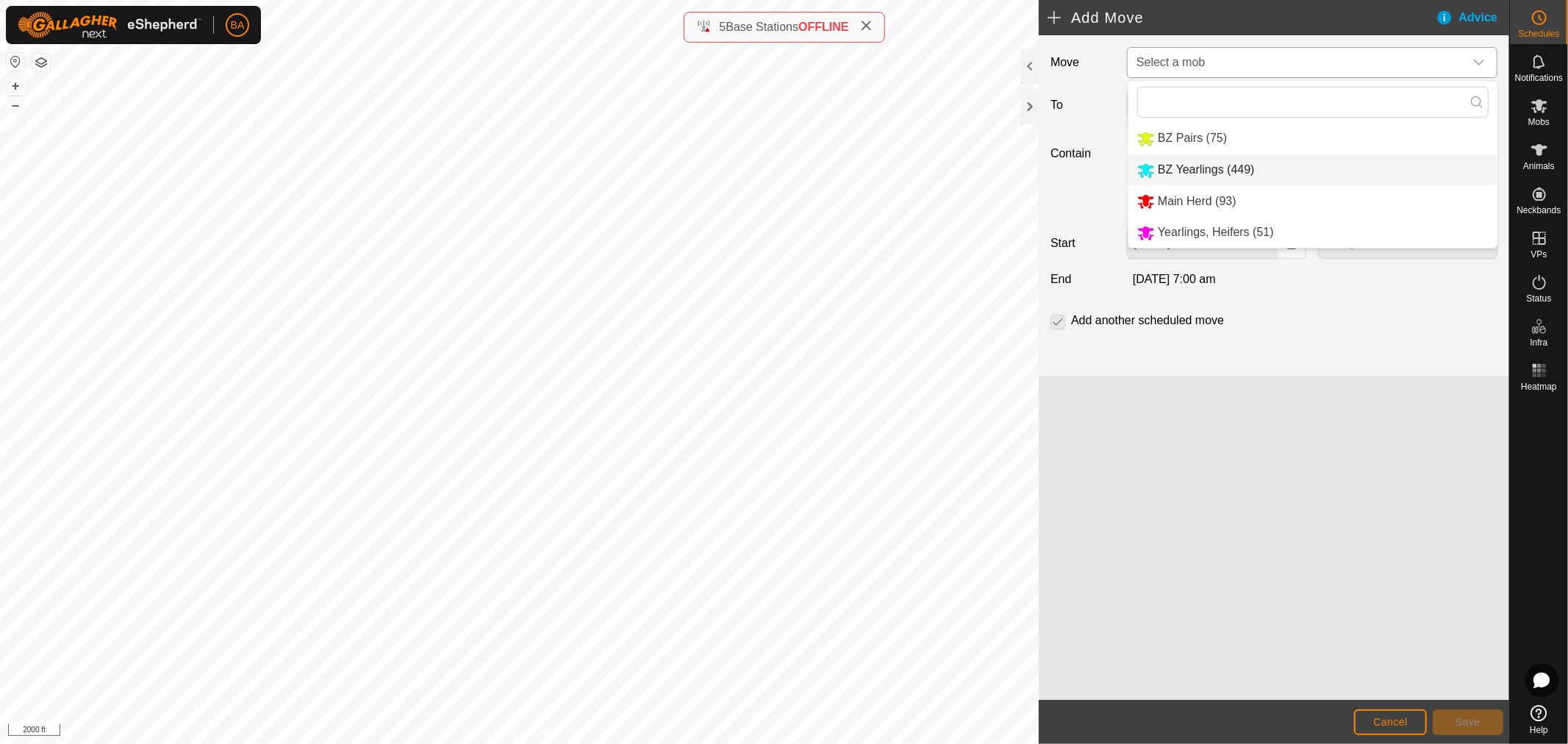
click at [1251, 163] on li "BZ Yearlings (449)" at bounding box center [1313, 170] width 369 height 30
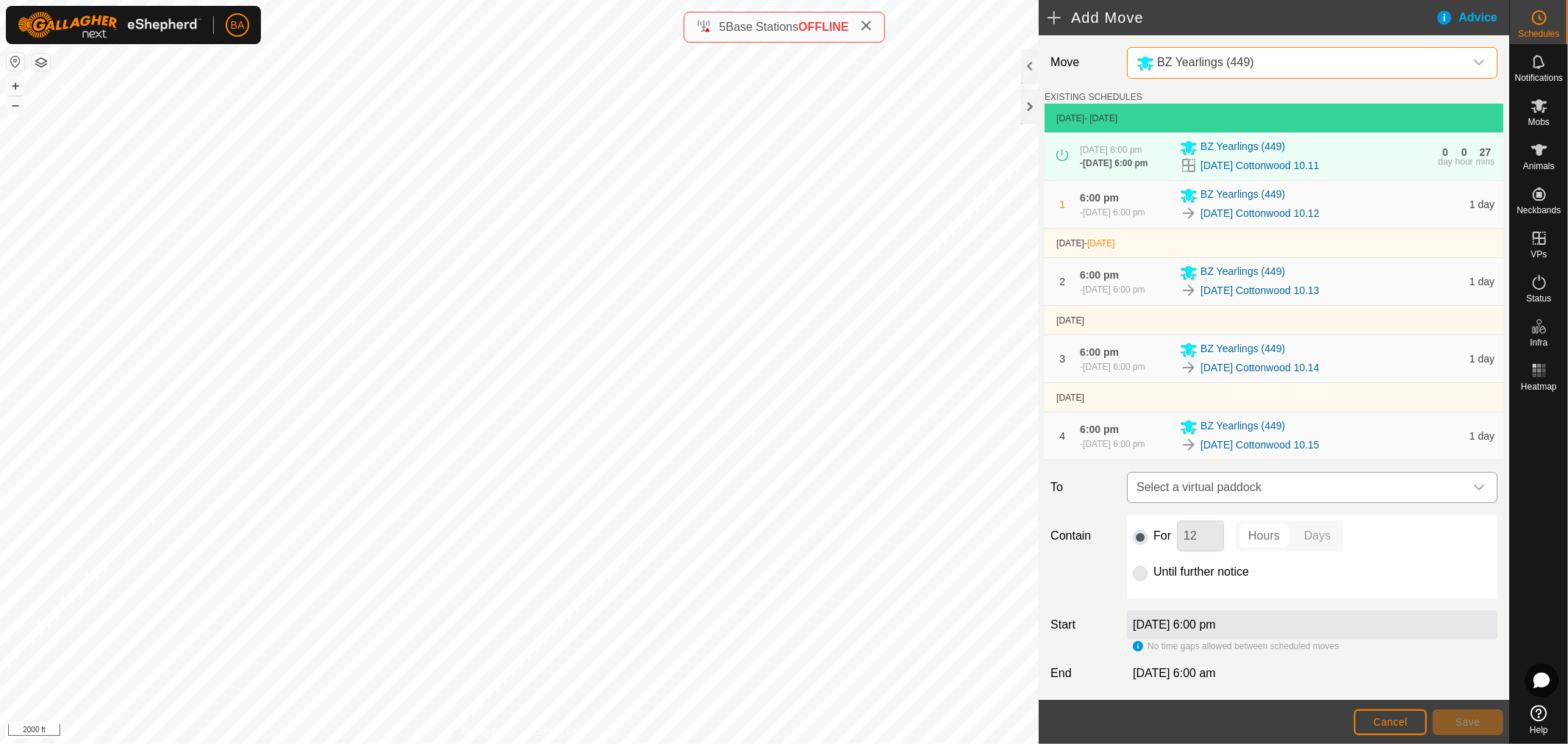
click at [1193, 502] on span "Select a virtual paddock" at bounding box center [1298, 487] width 334 height 29
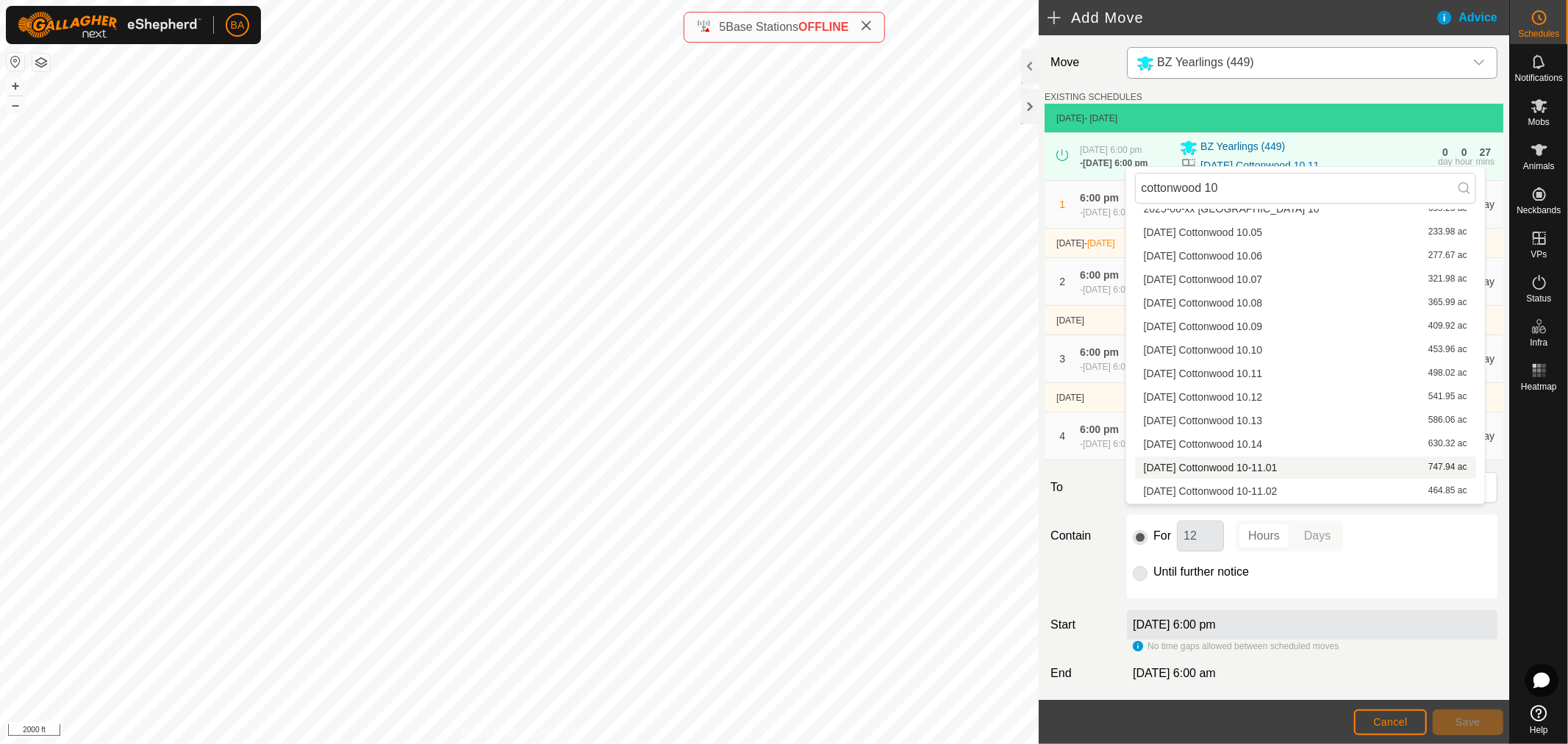
scroll to position [67, 0]
type input "cottonwood 10"
click at [1291, 451] on li "[DATE] [GEOGRAPHIC_DATA] 10-11.01 747.94 ac" at bounding box center [1305, 446] width 341 height 22
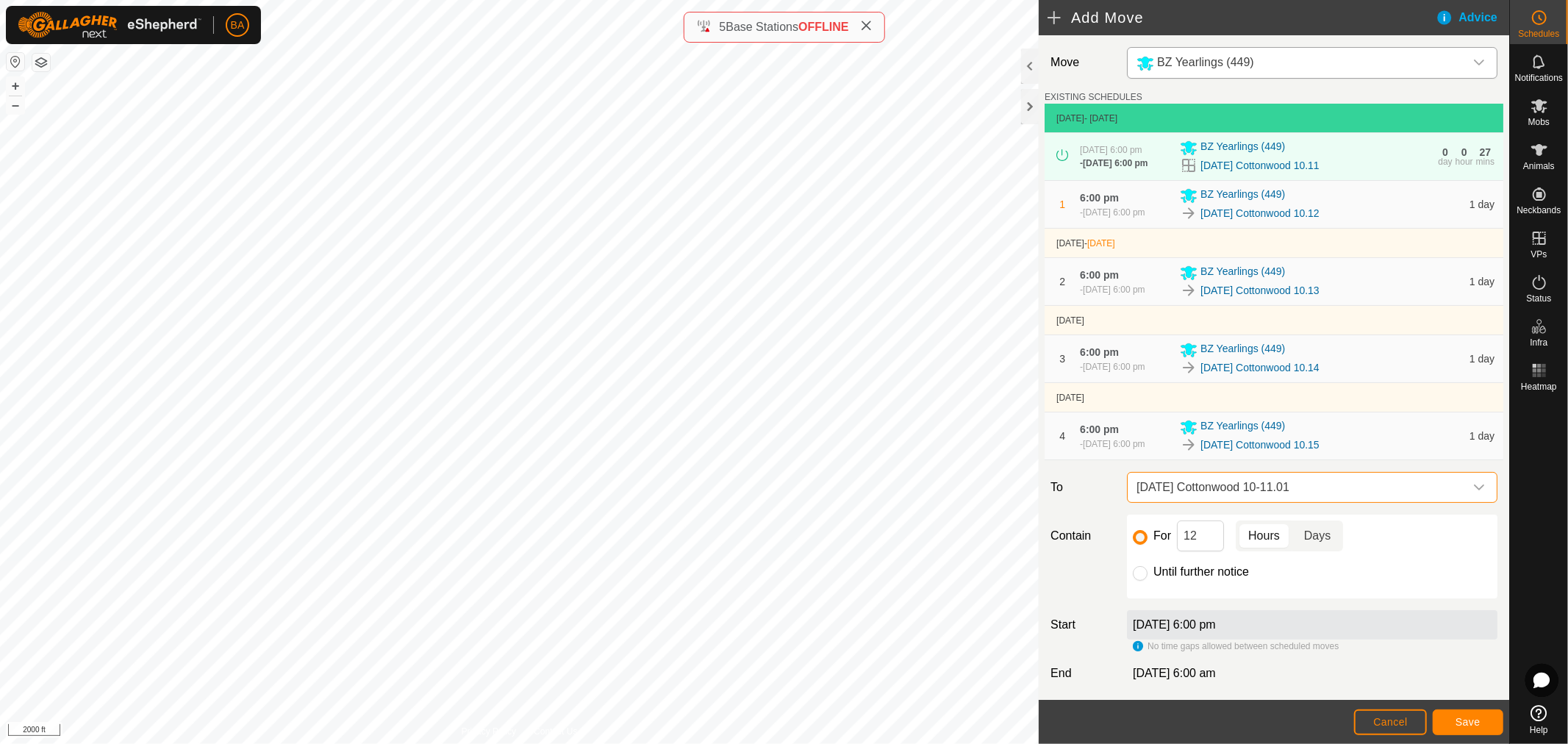
click at [1333, 551] on p-togglebutton "Days" at bounding box center [1318, 536] width 51 height 31
drag, startPoint x: 1172, startPoint y: 575, endPoint x: 1138, endPoint y: 575, distance: 34.0
click at [1142, 551] on div "For 12 Hours Days" at bounding box center [1312, 536] width 359 height 31
type input "1"
click at [1461, 725] on span "Save" at bounding box center [1468, 722] width 25 height 12
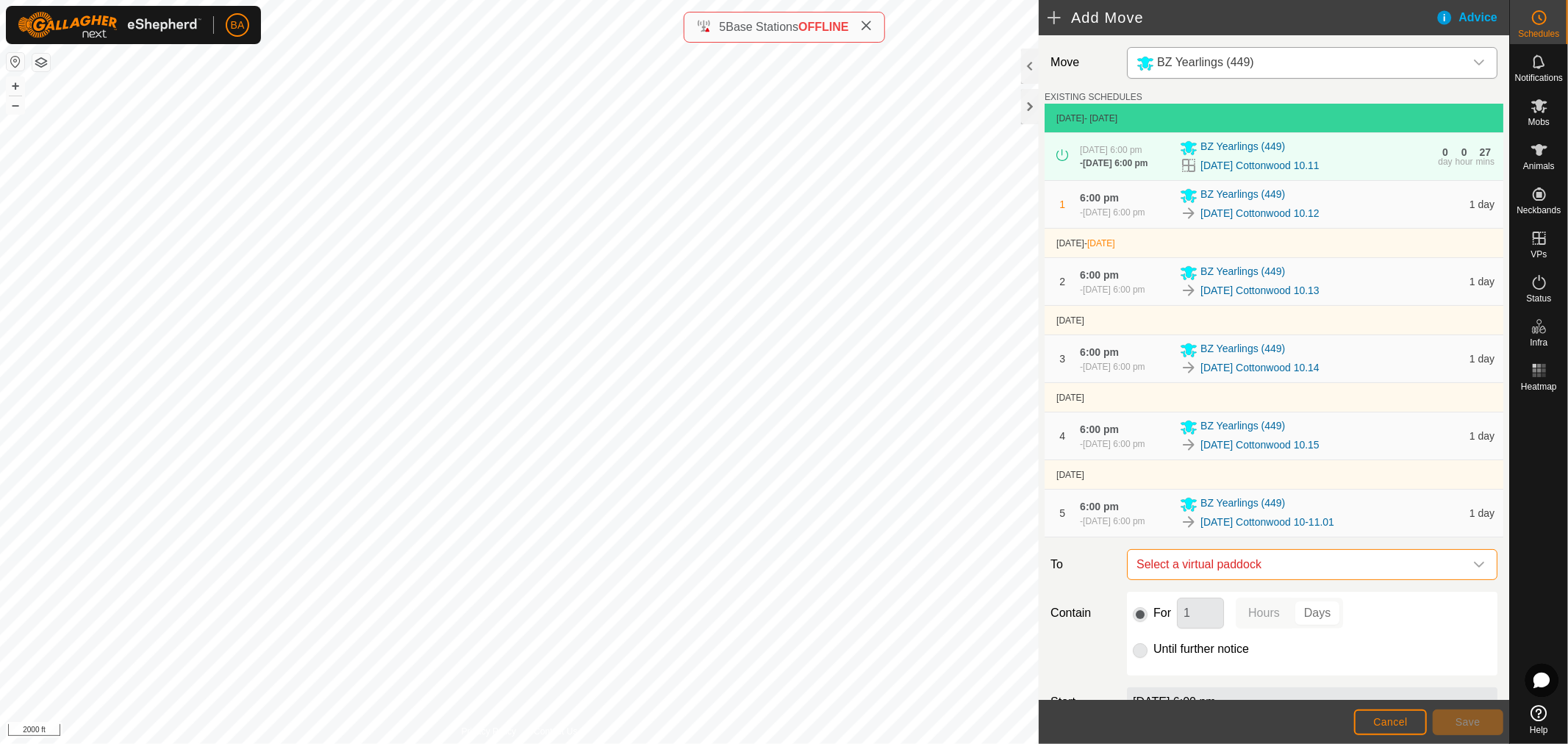
click at [1326, 579] on span "Select a virtual paddock" at bounding box center [1298, 565] width 334 height 29
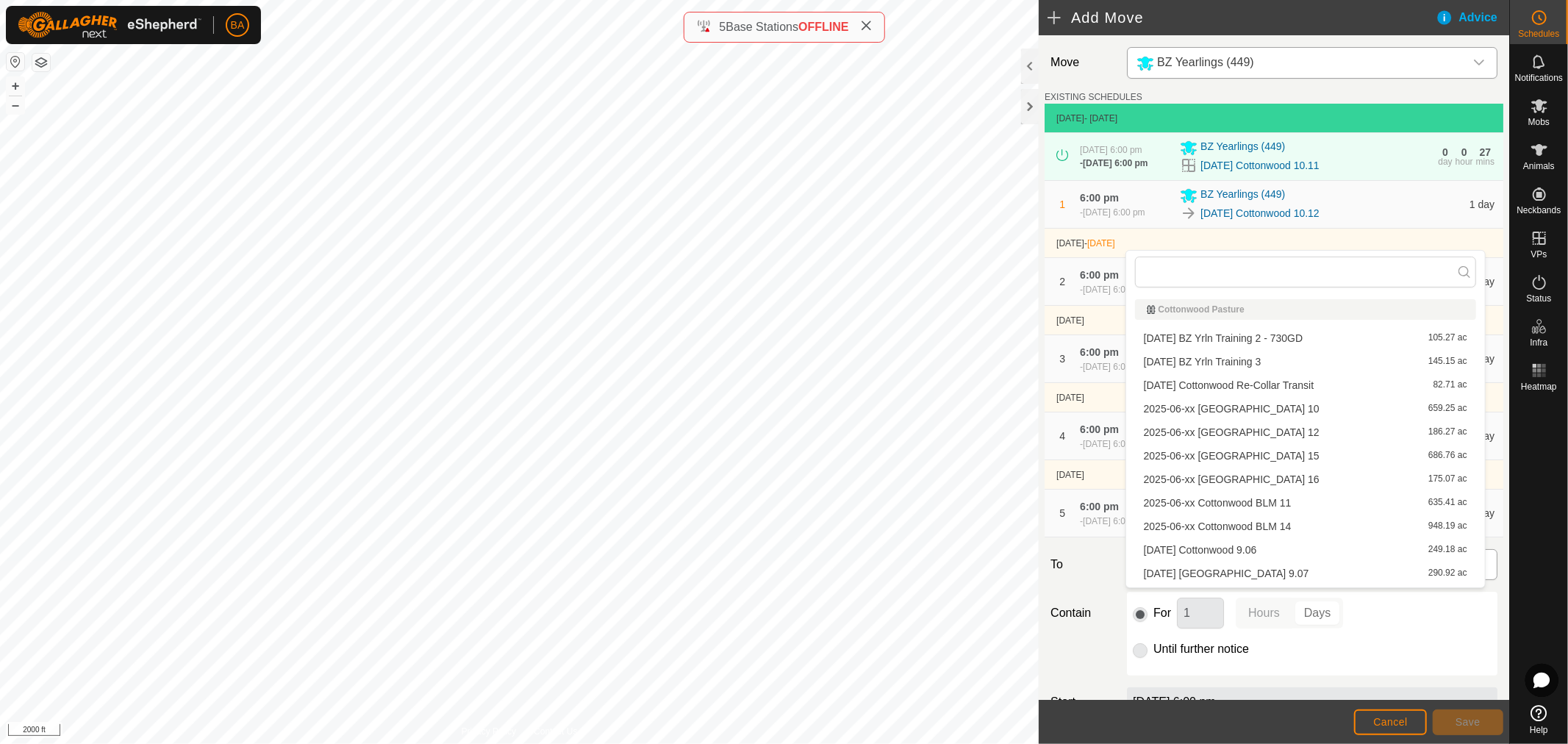
type input "cottonwood 10"
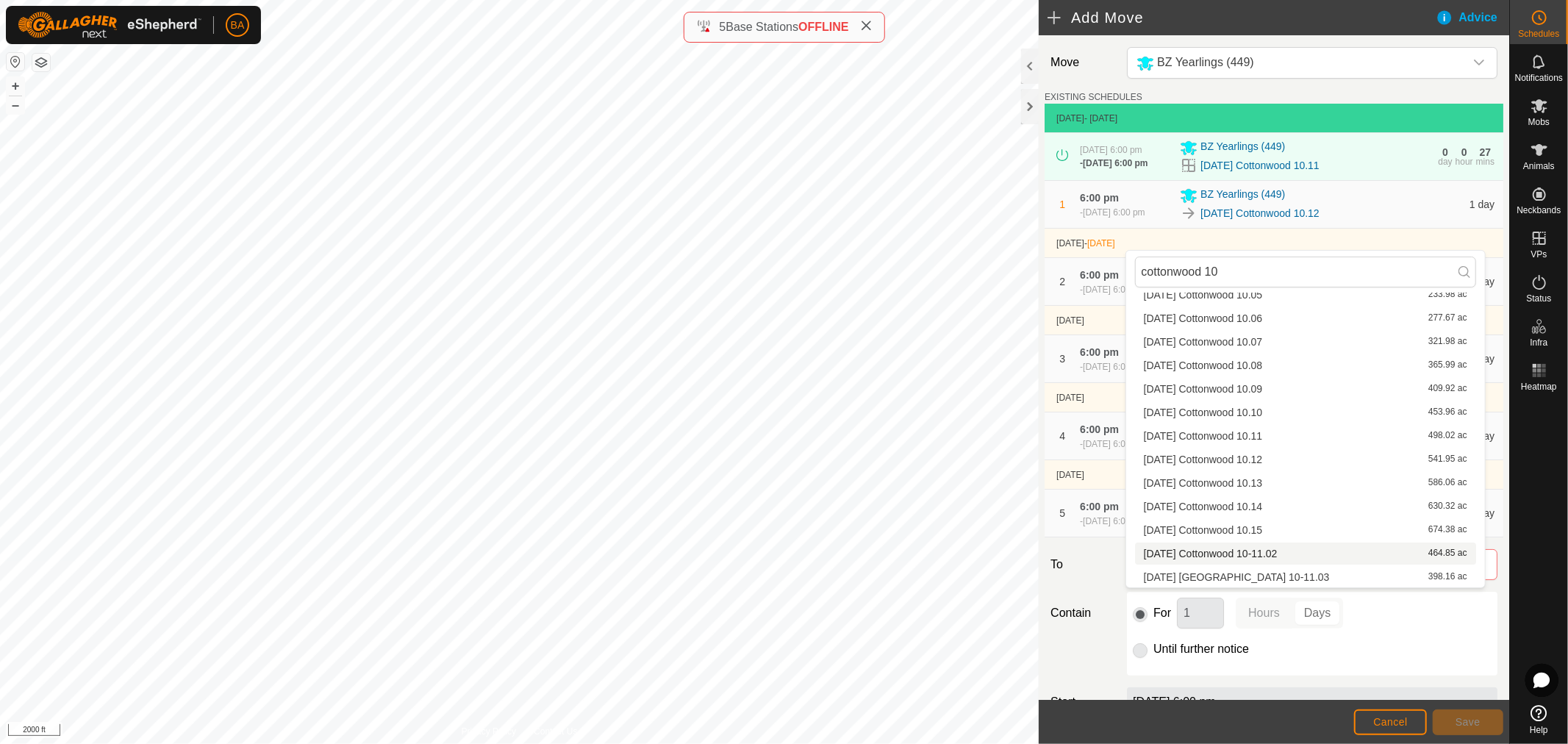
type input "cottonwood 10"
click at [1297, 557] on li "[DATE] Cottonwood 10-11.02 464.85 ac" at bounding box center [1305, 554] width 341 height 22
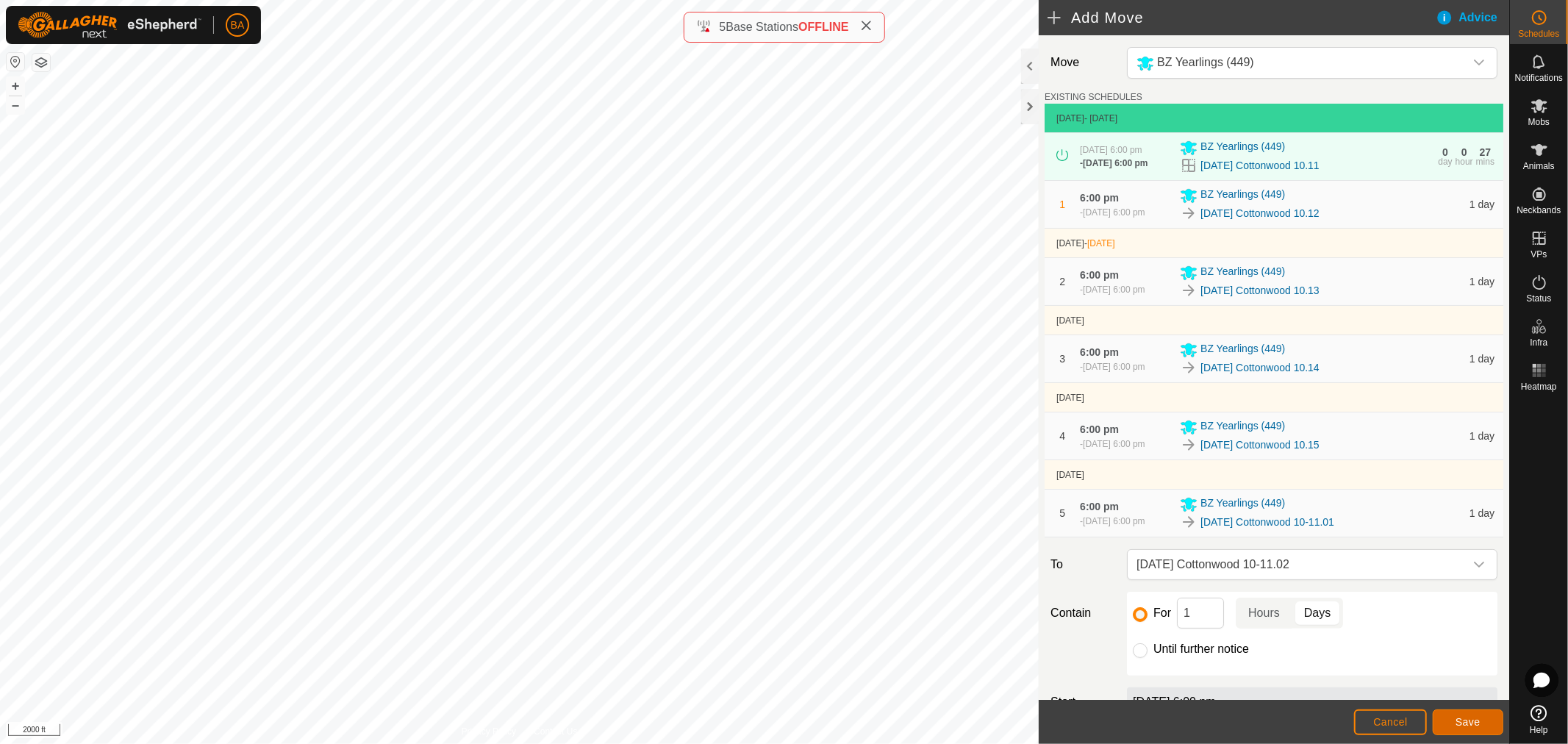
click at [1472, 715] on button "Save" at bounding box center [1467, 722] width 70 height 26
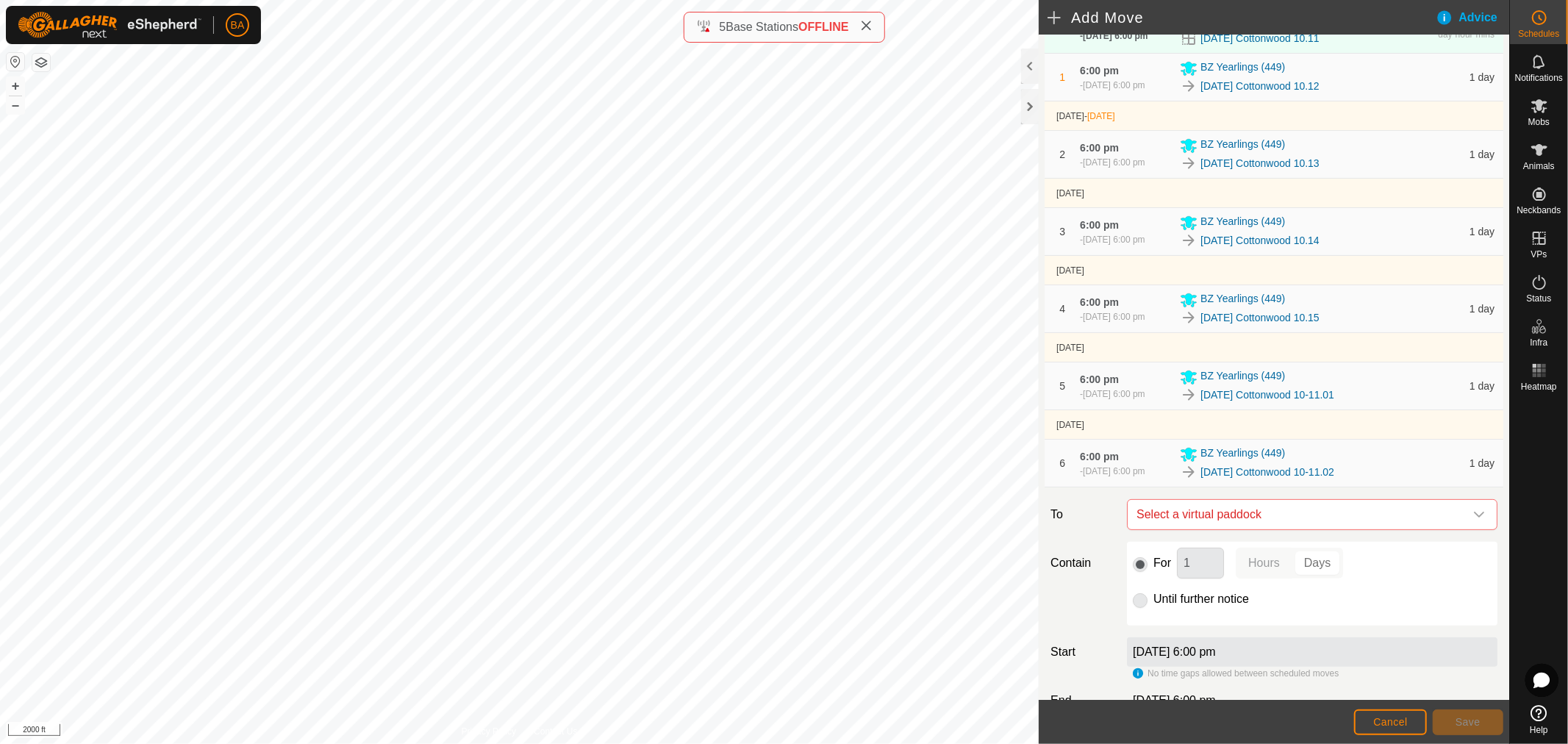
scroll to position [269, 0]
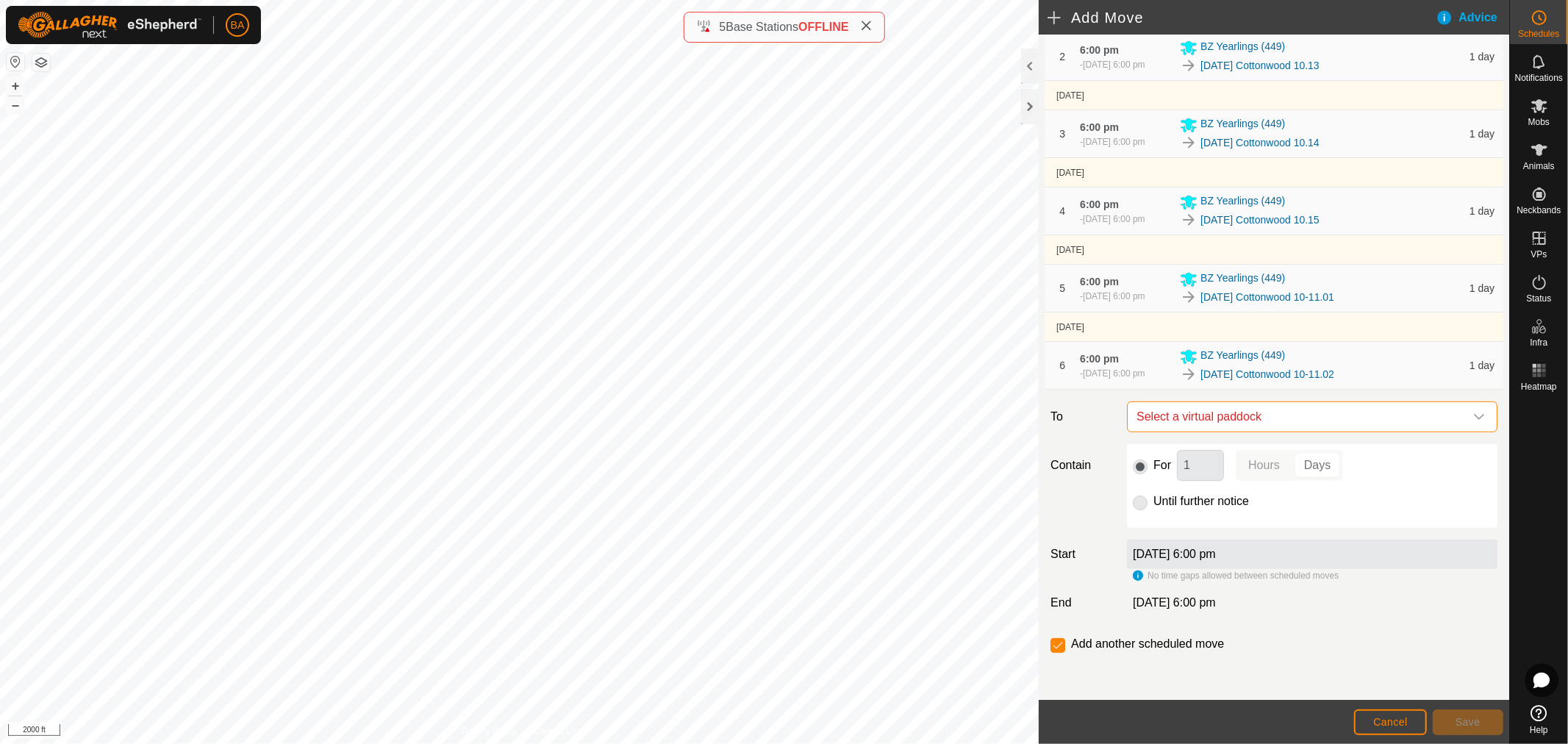
click at [1306, 407] on span "Select a virtual paddock" at bounding box center [1298, 417] width 334 height 29
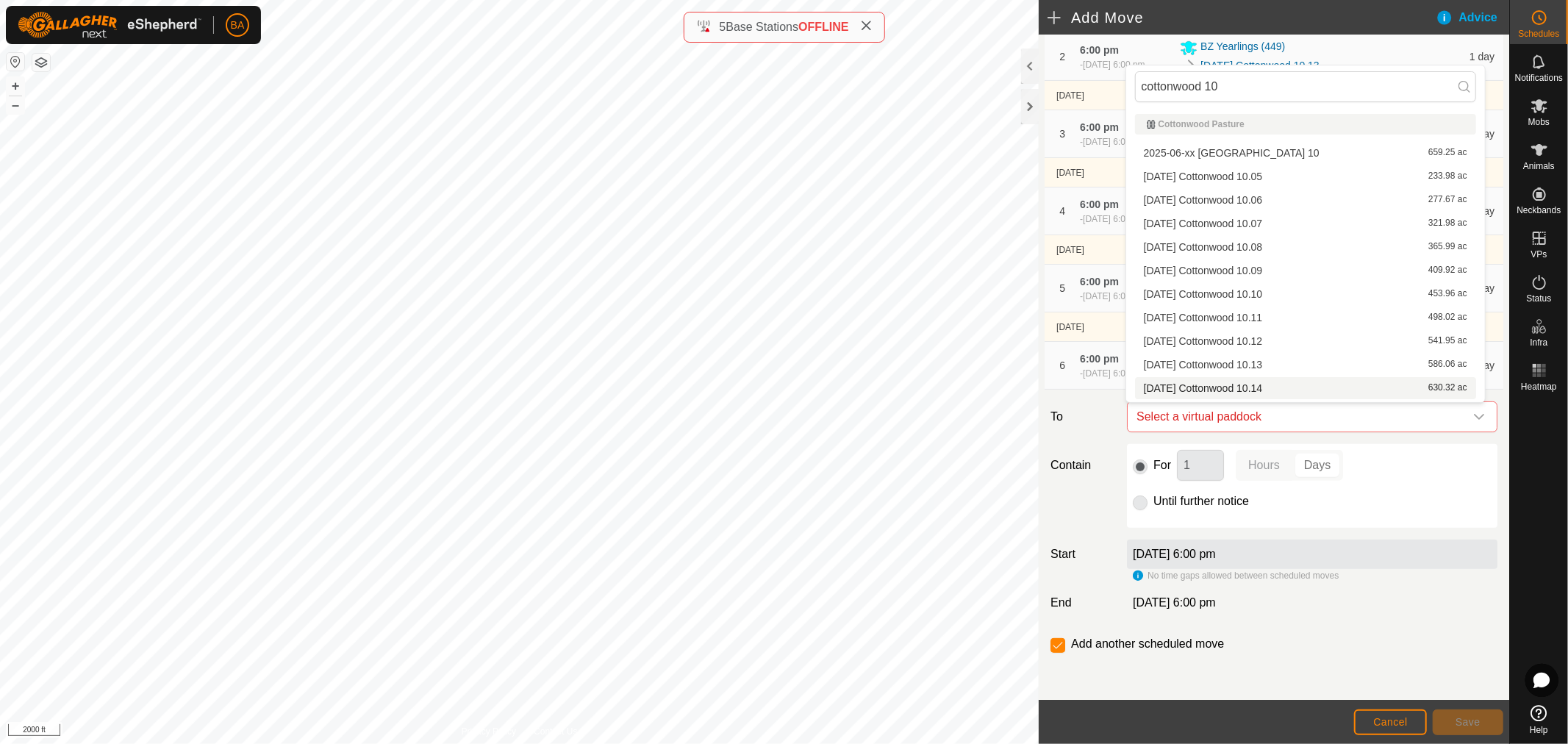
scroll to position [67, 0]
type input "cottonwood 10"
click at [1295, 394] on li "[DATE] Cottonwood 10-11.03 398.16 ac" at bounding box center [1305, 392] width 341 height 22
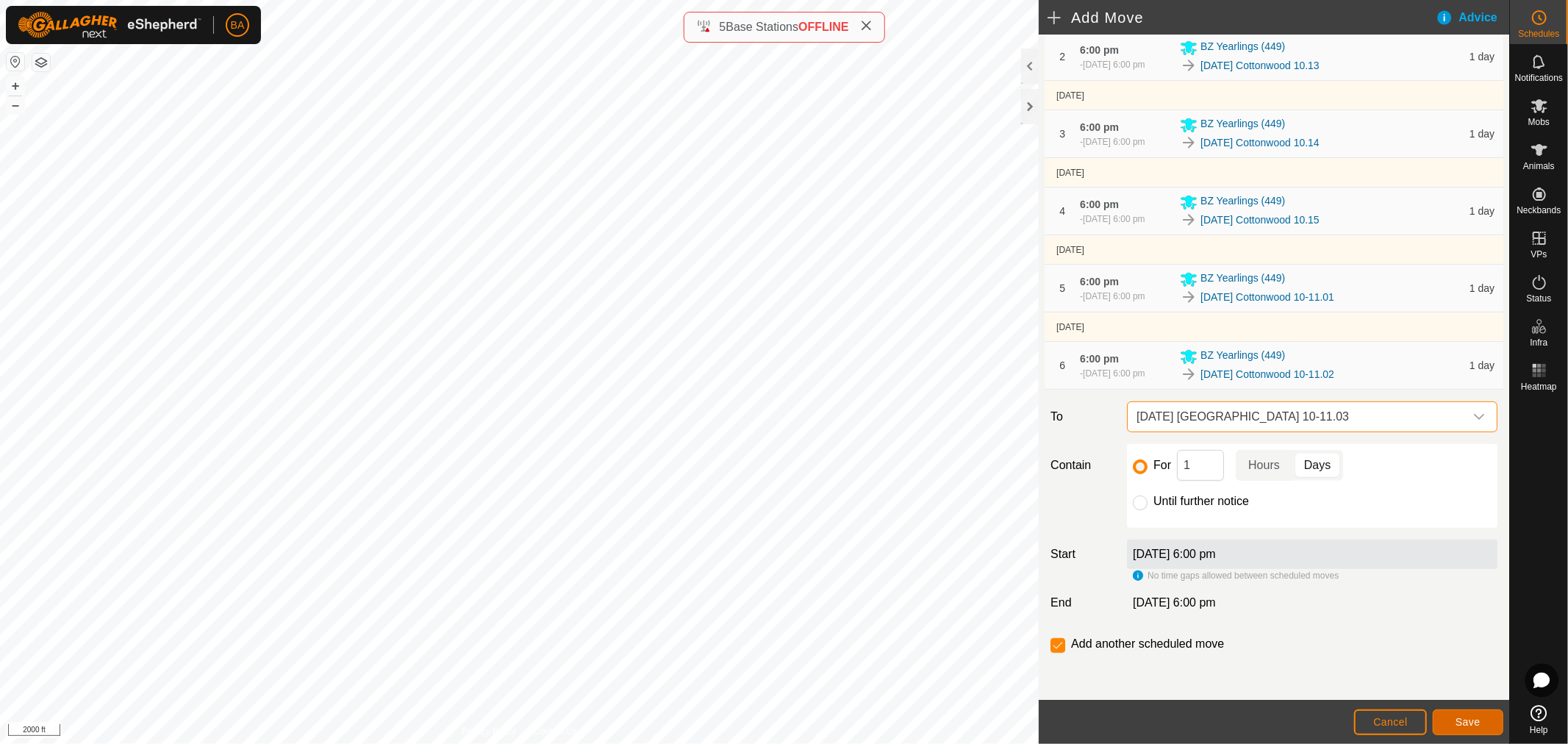
click at [1467, 719] on span "Save" at bounding box center [1468, 722] width 25 height 12
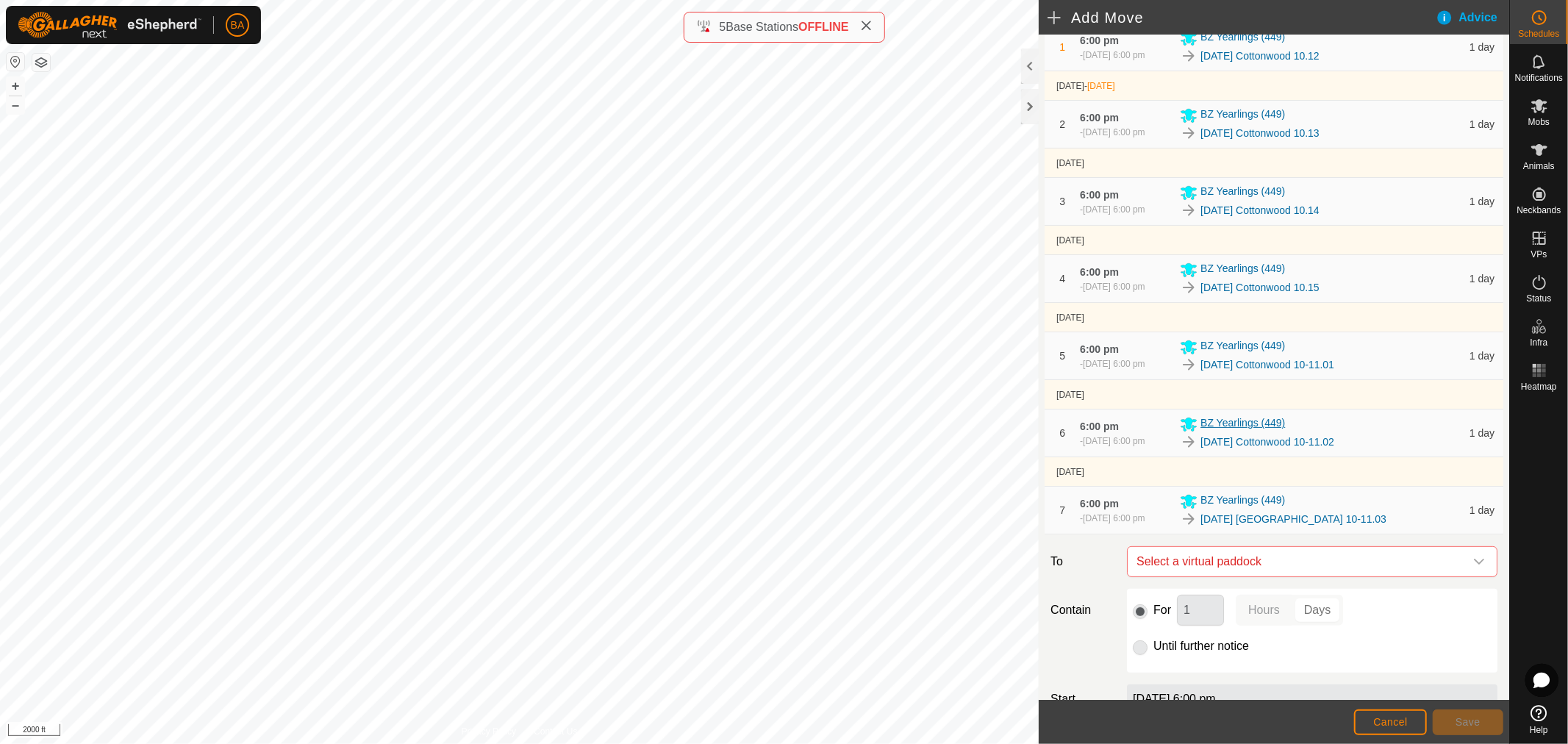
scroll to position [353, 0]
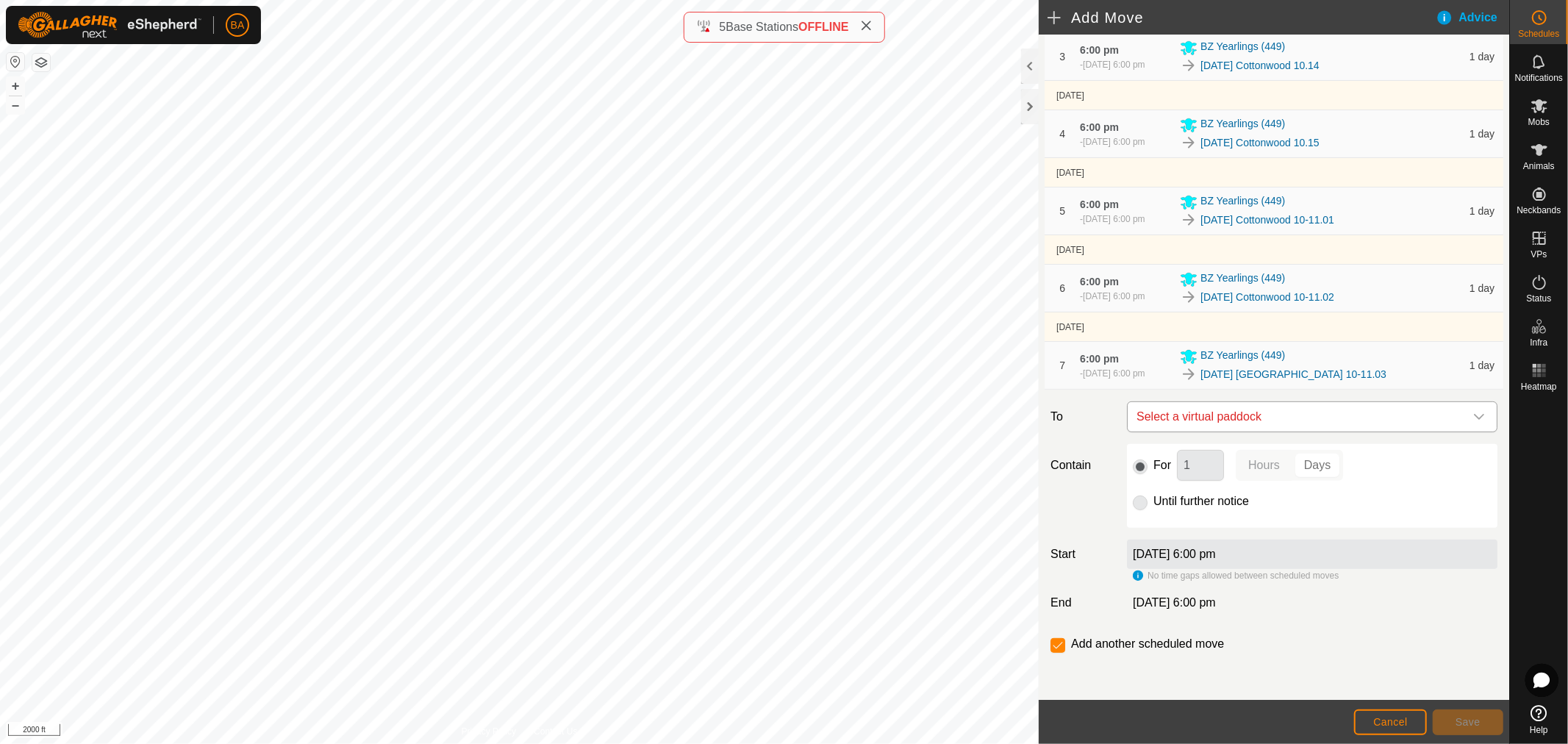
click at [1215, 416] on span "Select a virtual paddock" at bounding box center [1298, 417] width 334 height 29
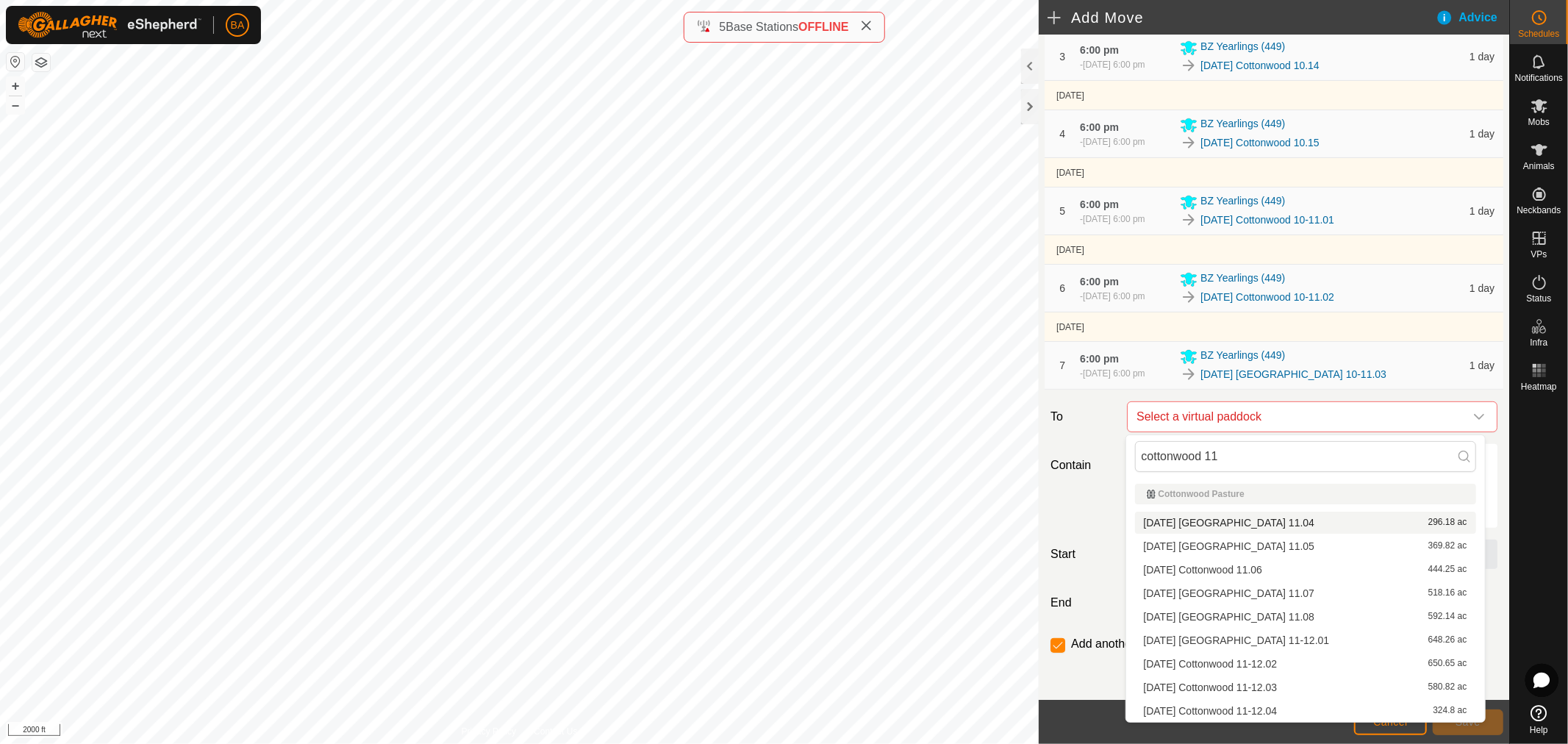
type input "cottonwood 11"
click at [1239, 525] on li "[DATE] Cottonwood 11.04 296.18 ac" at bounding box center [1305, 523] width 341 height 22
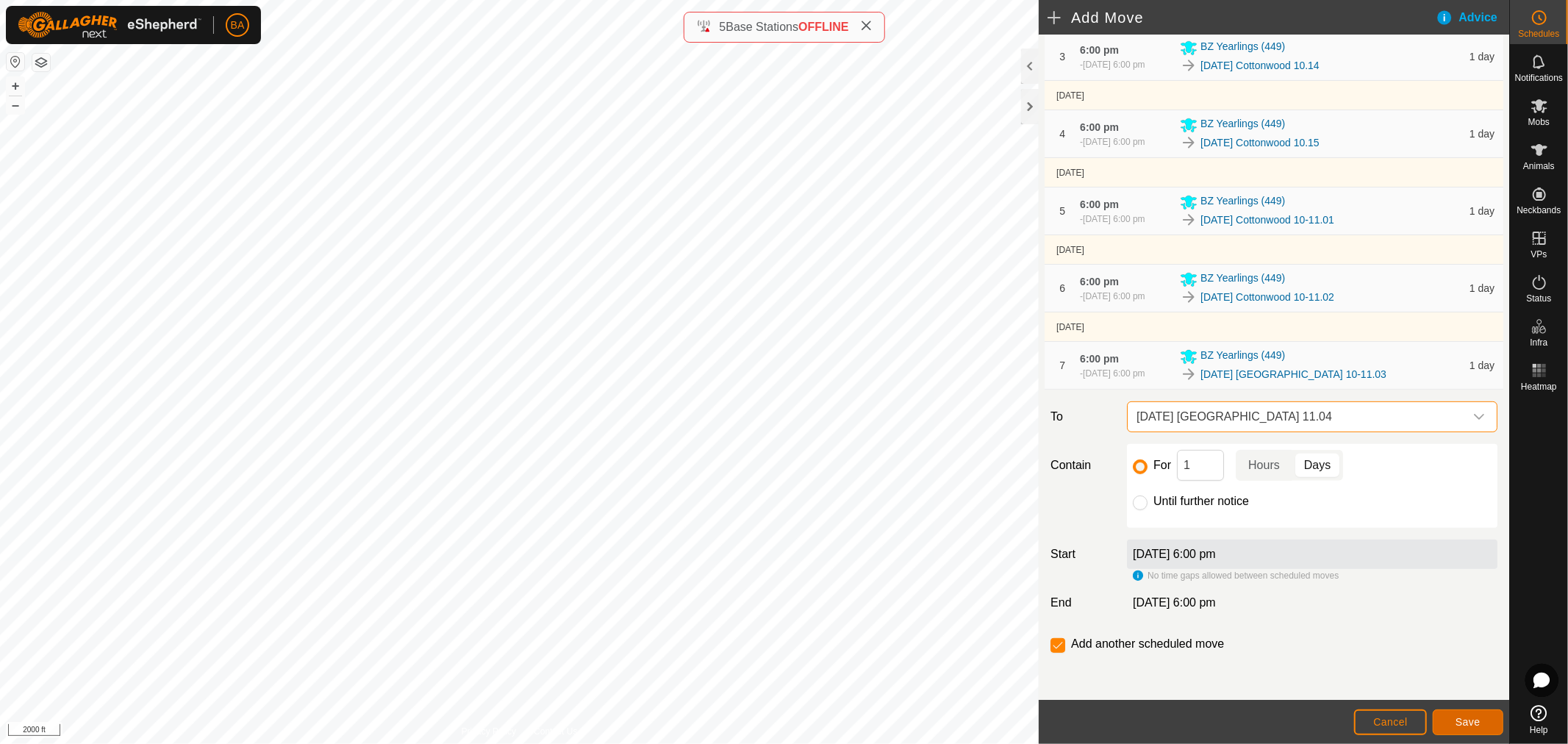
click at [1482, 730] on button "Save" at bounding box center [1467, 722] width 70 height 26
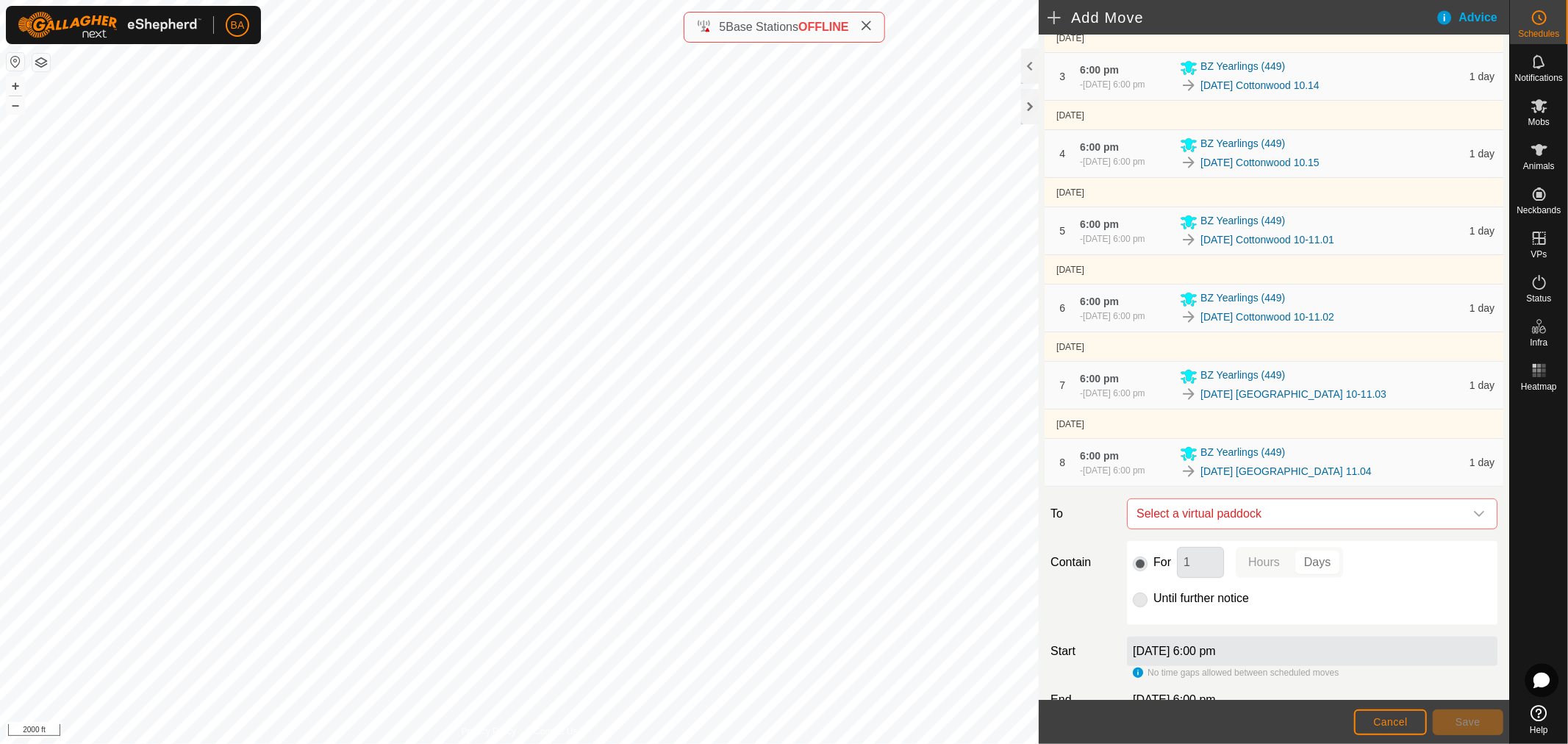
scroll to position [437, 0]
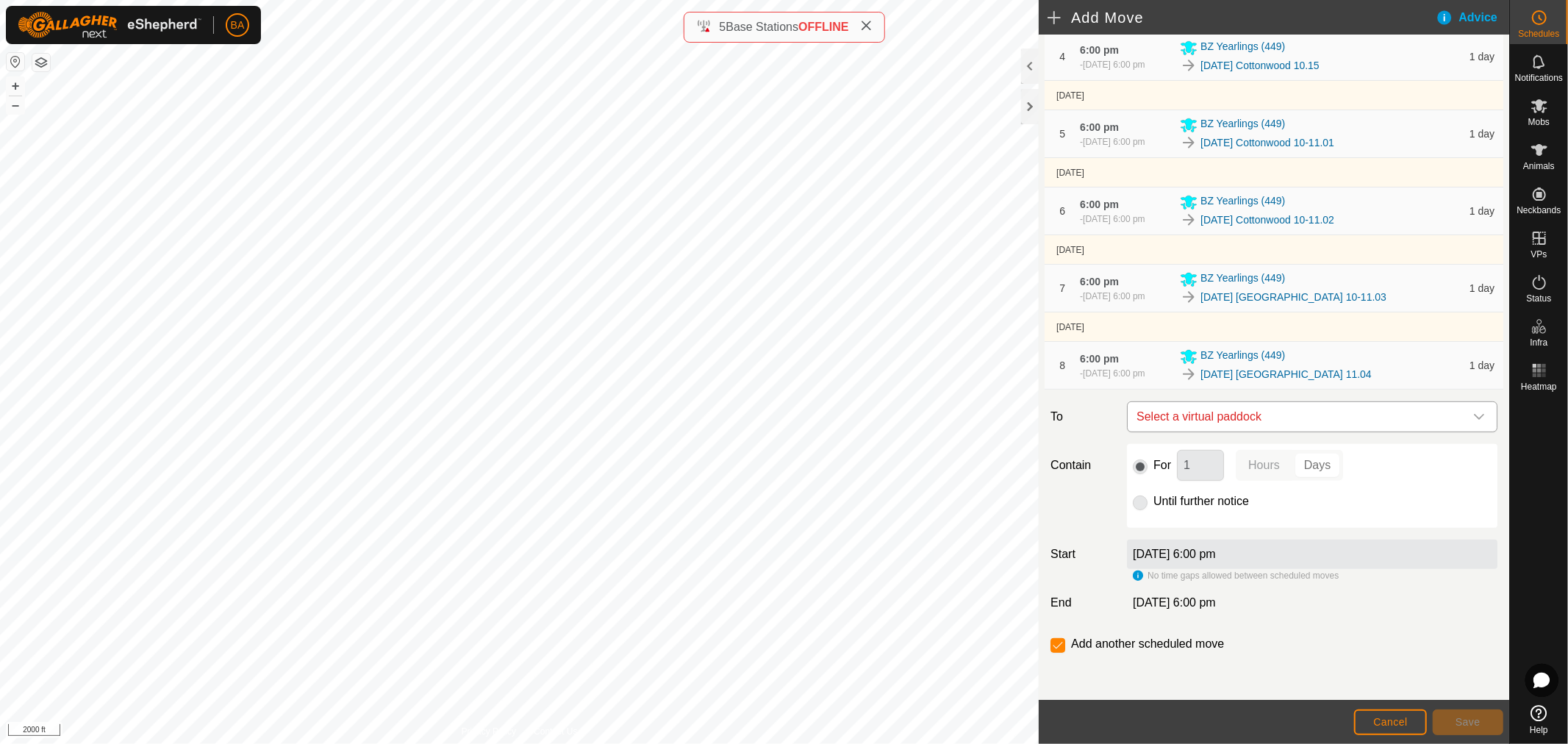
click at [1191, 415] on span "Select a virtual paddock" at bounding box center [1298, 417] width 334 height 29
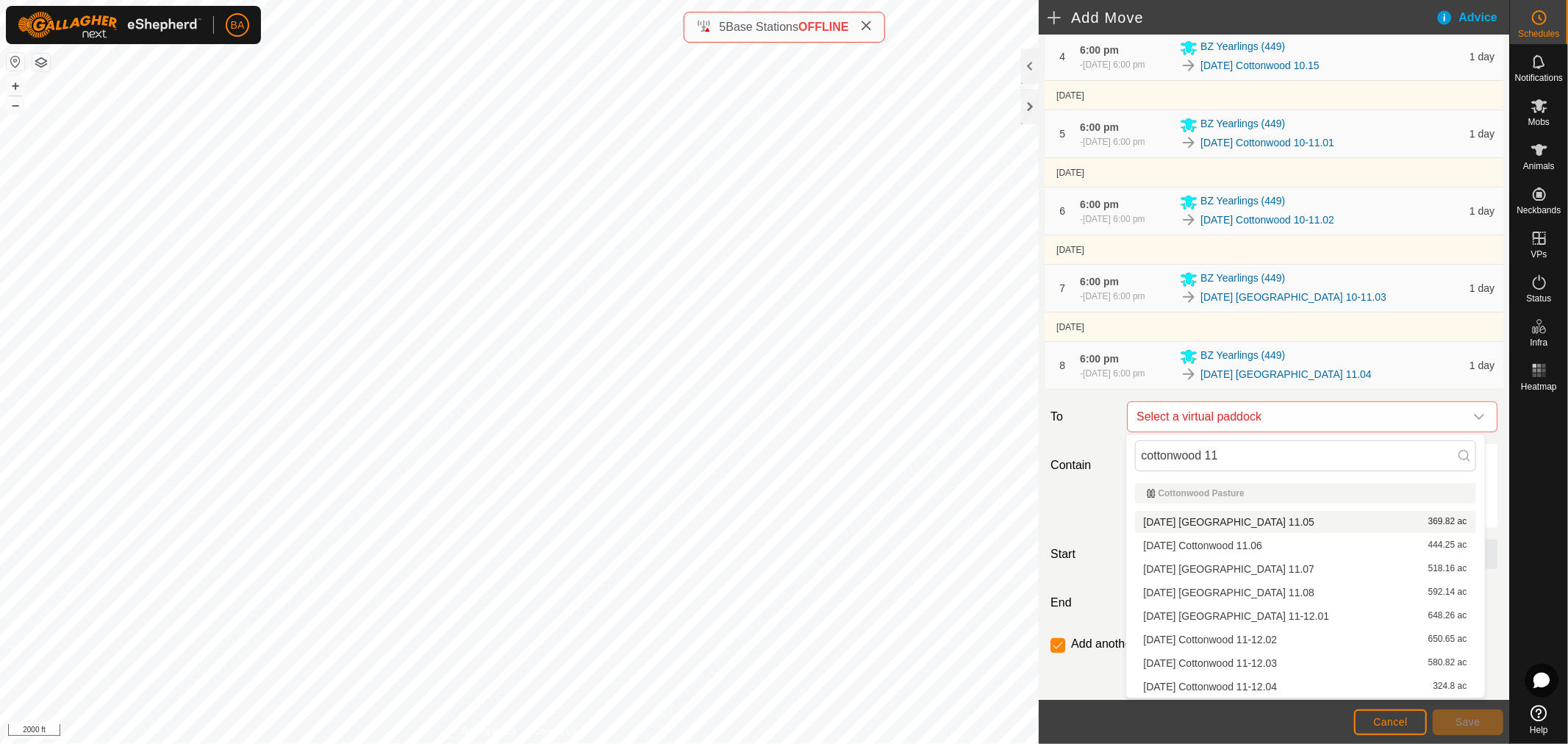
type input "cottonwood 11"
click at [1189, 522] on li "[DATE] Cottonwood 11.05 369.82 ac" at bounding box center [1305, 522] width 341 height 22
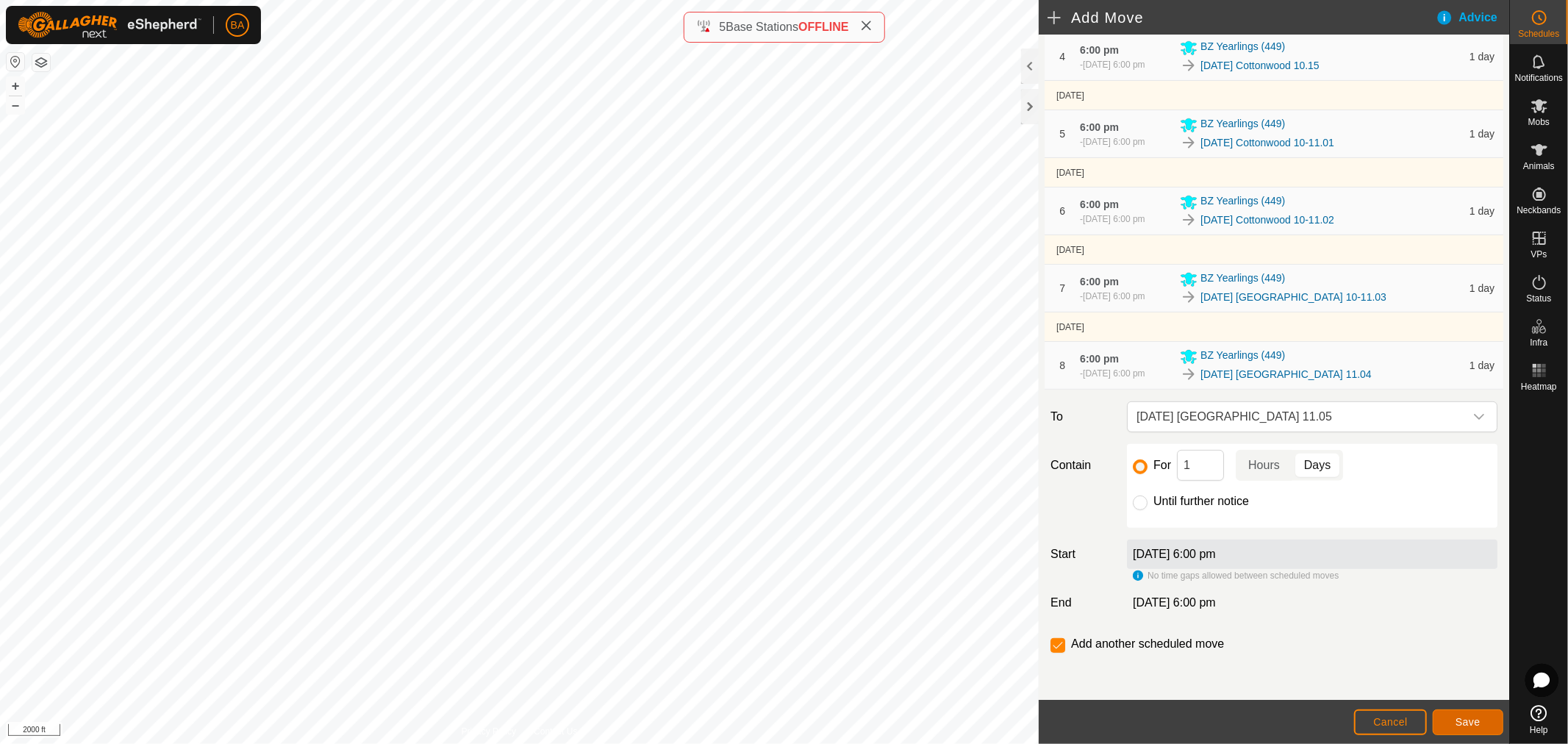
click at [1473, 733] on button "Save" at bounding box center [1467, 722] width 70 height 26
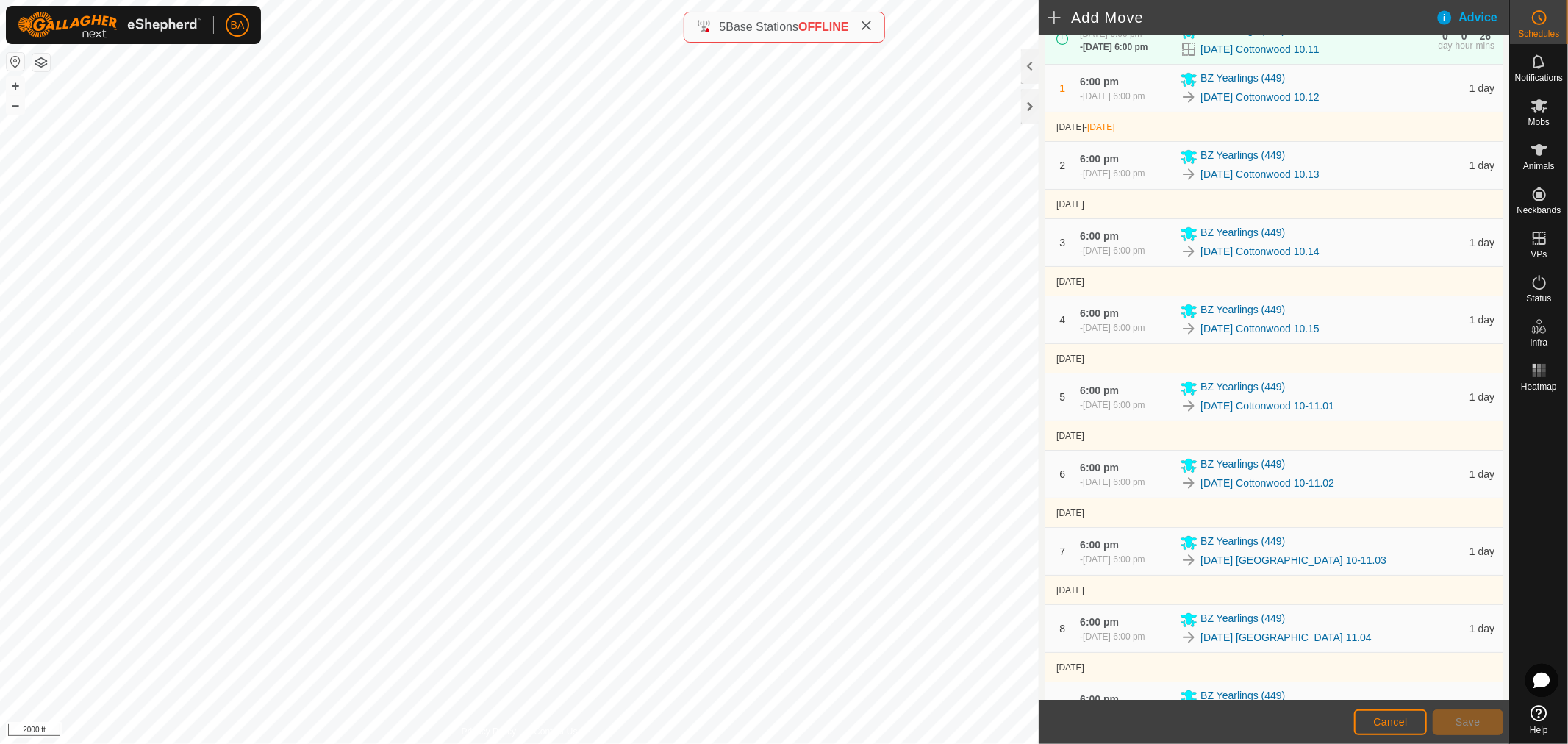
scroll to position [490, 0]
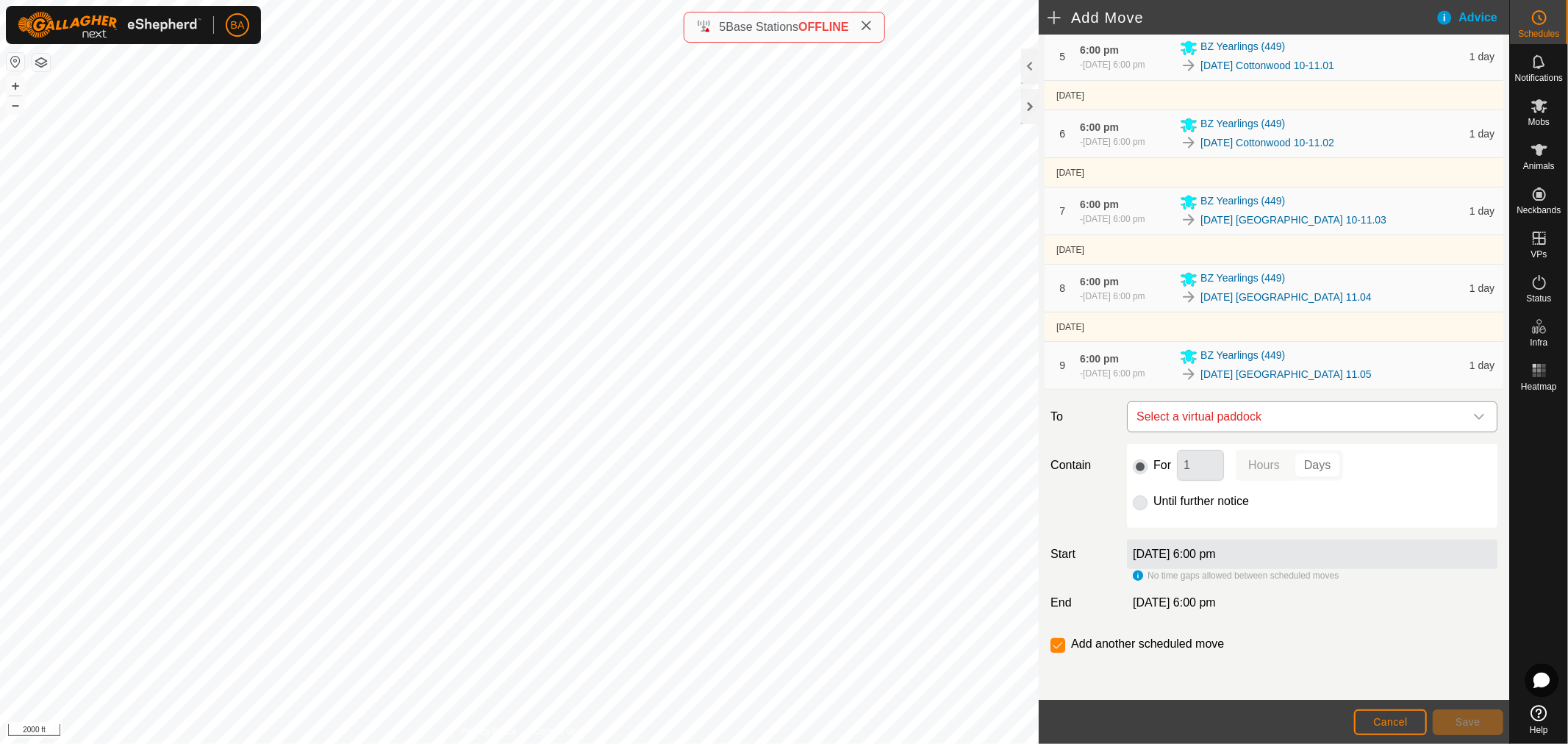
click at [1178, 432] on span "Select a virtual paddock" at bounding box center [1298, 417] width 334 height 29
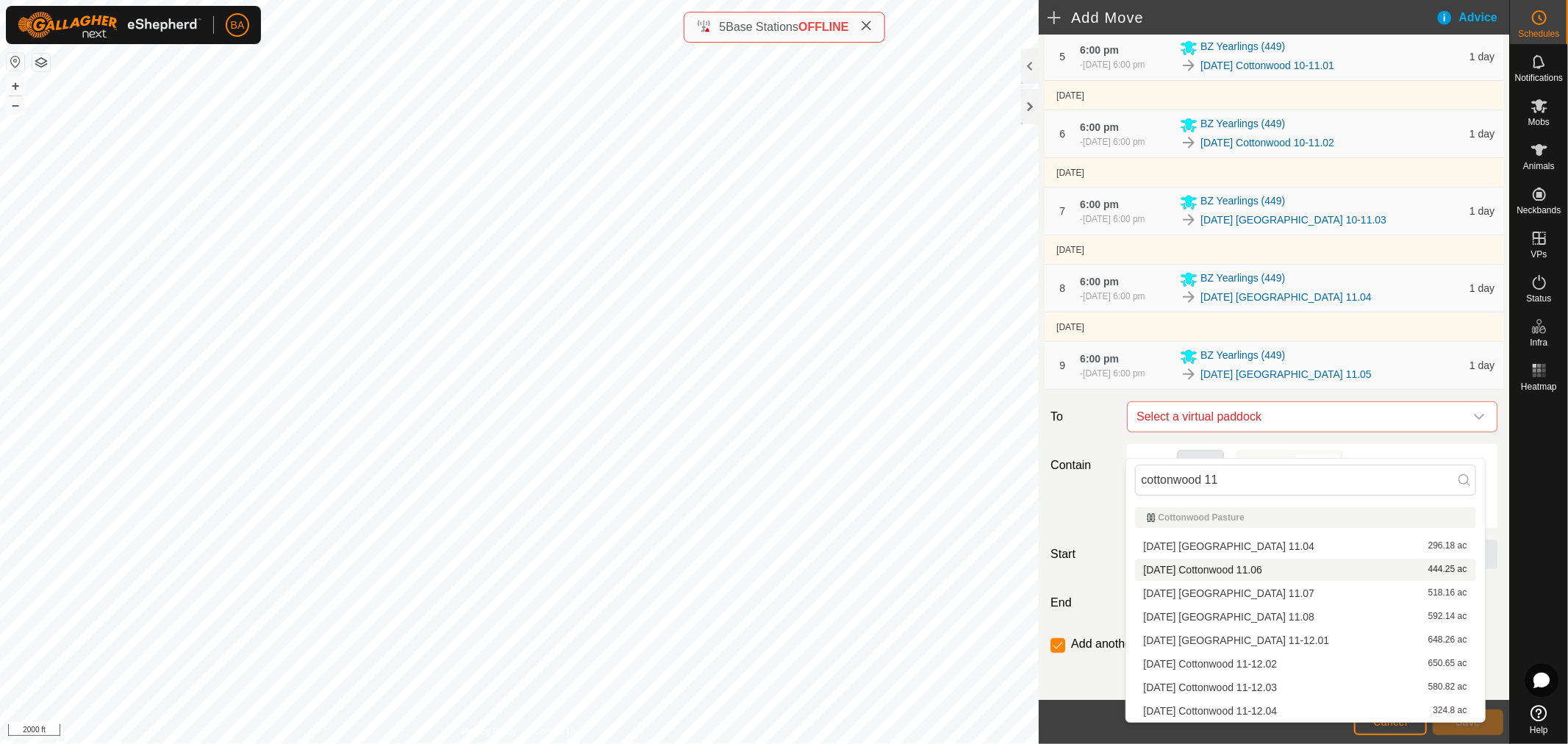
type input "cottonwood 11"
click at [1182, 569] on li "[DATE] Cottonwood 11.06 444.25 ac" at bounding box center [1305, 570] width 341 height 22
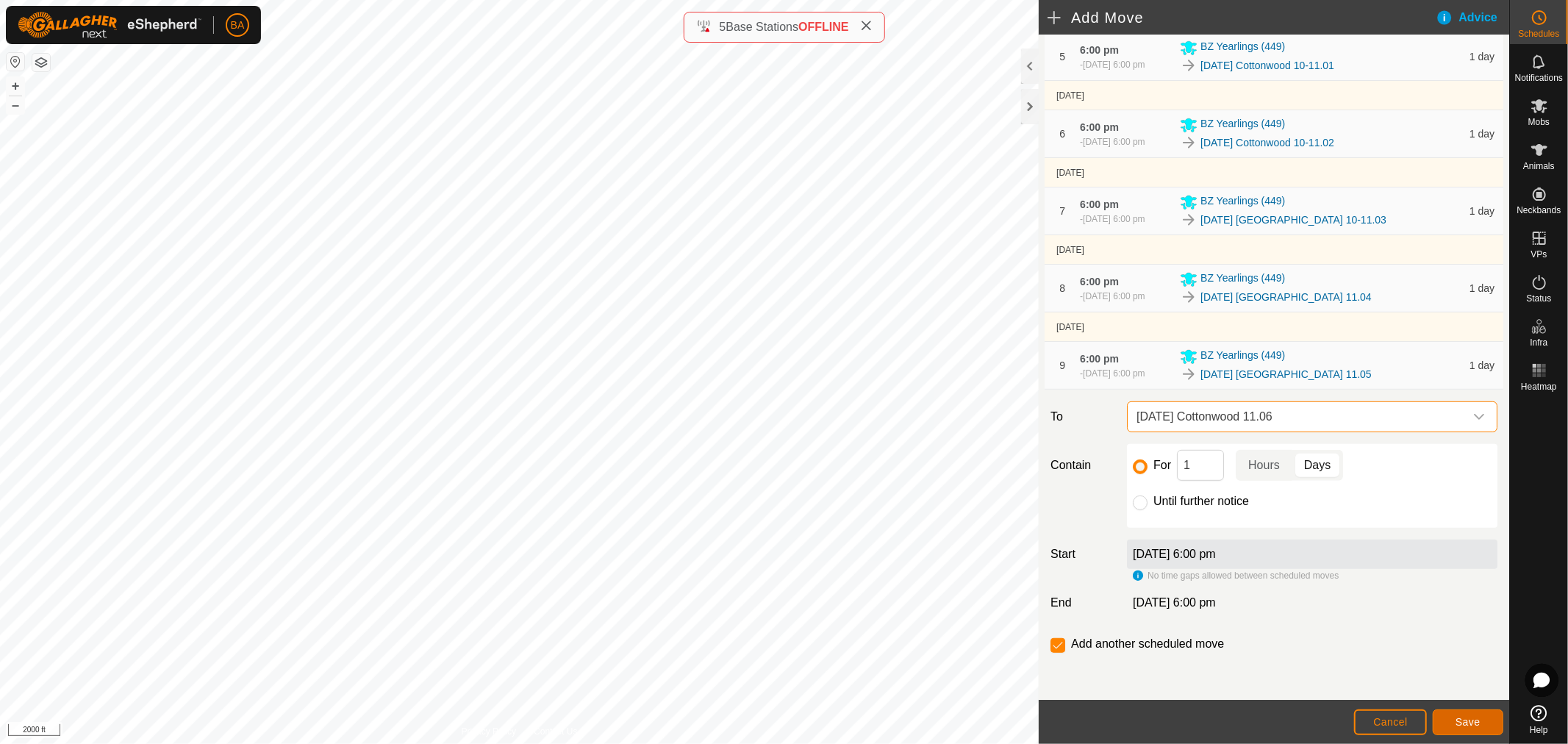
click at [1475, 721] on span "Save" at bounding box center [1468, 722] width 25 height 12
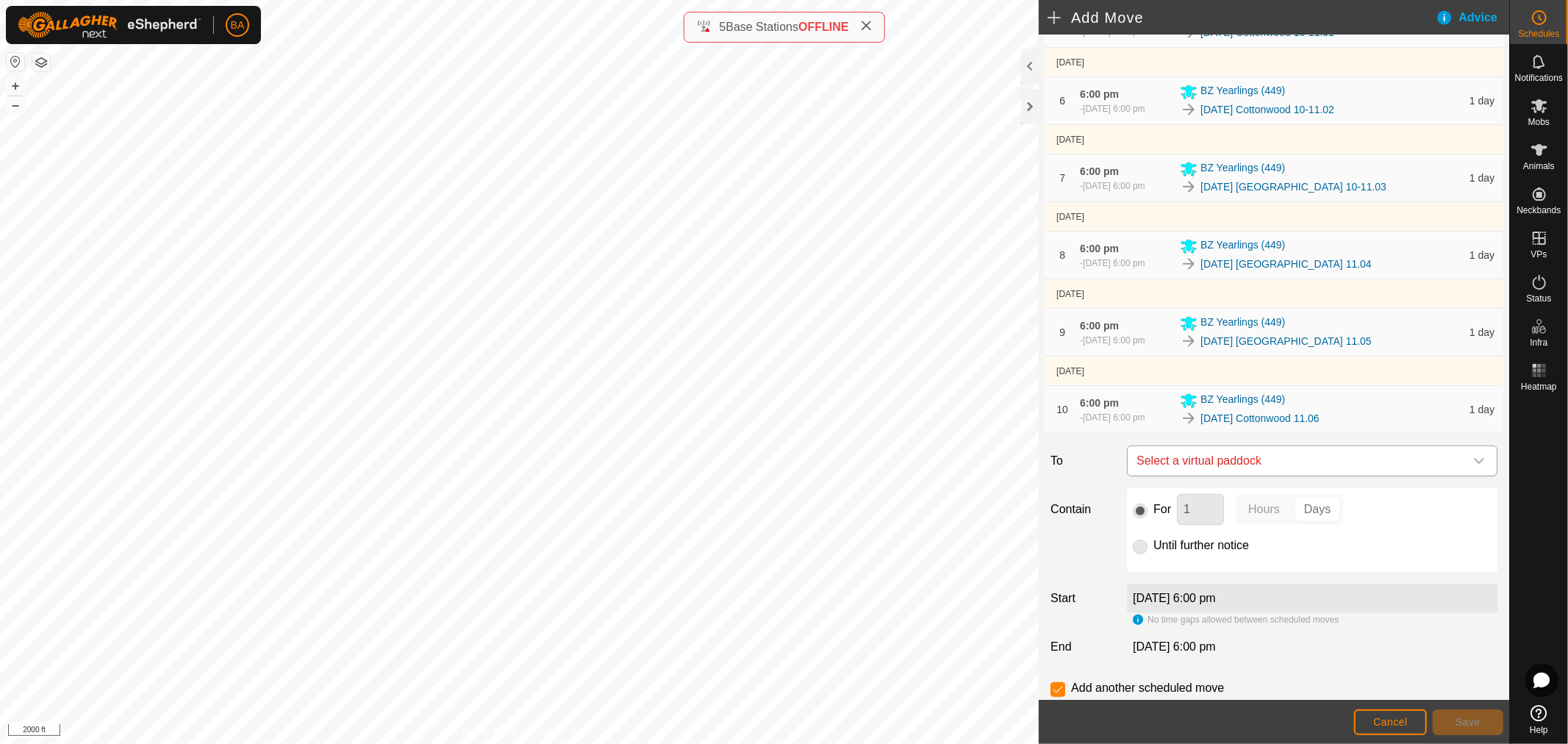
click at [1148, 476] on span "Select a virtual paddock" at bounding box center [1298, 461] width 334 height 29
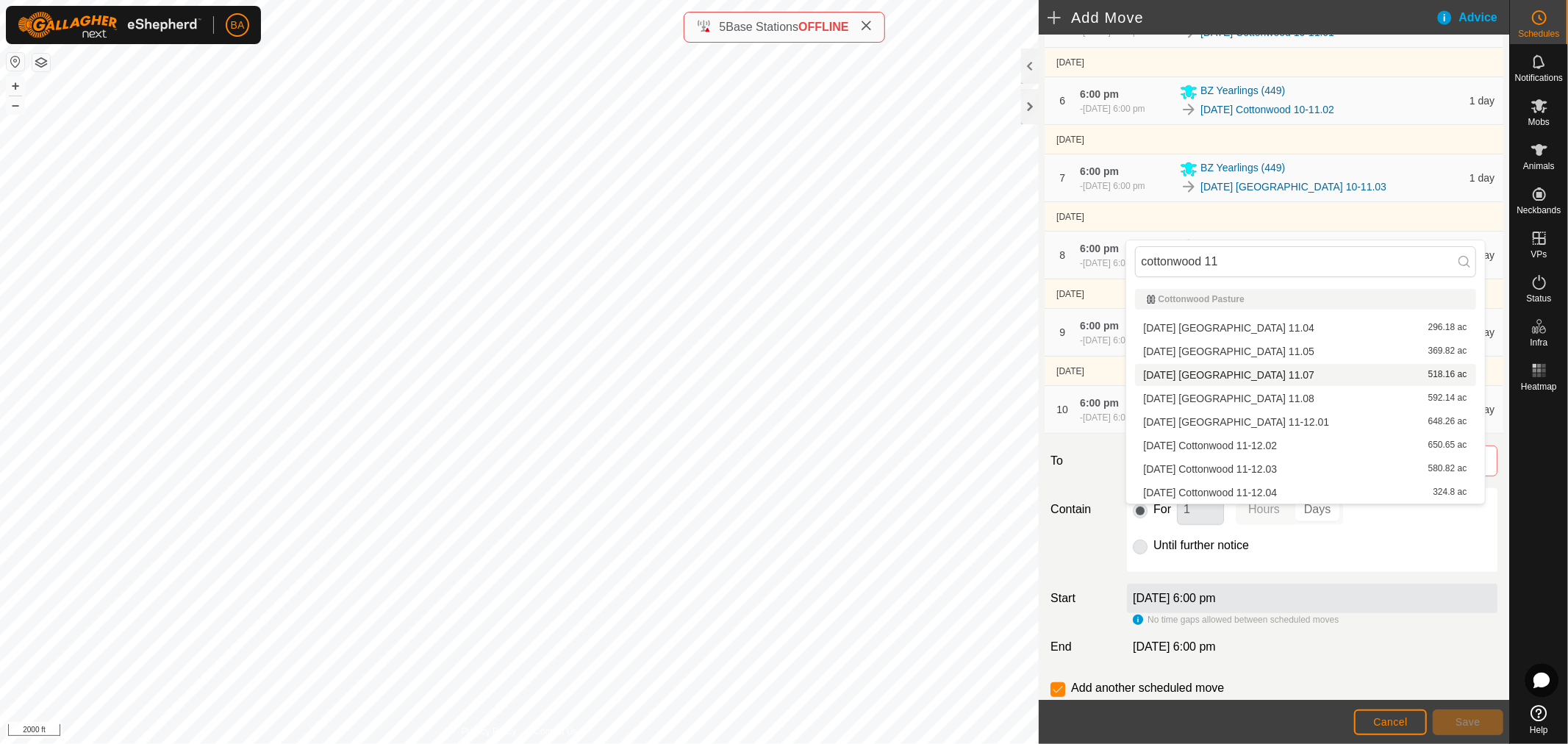
type input "cottonwood 11"
click at [1162, 369] on li "[DATE] [GEOGRAPHIC_DATA] 11.07 518.16 ac" at bounding box center [1305, 375] width 341 height 22
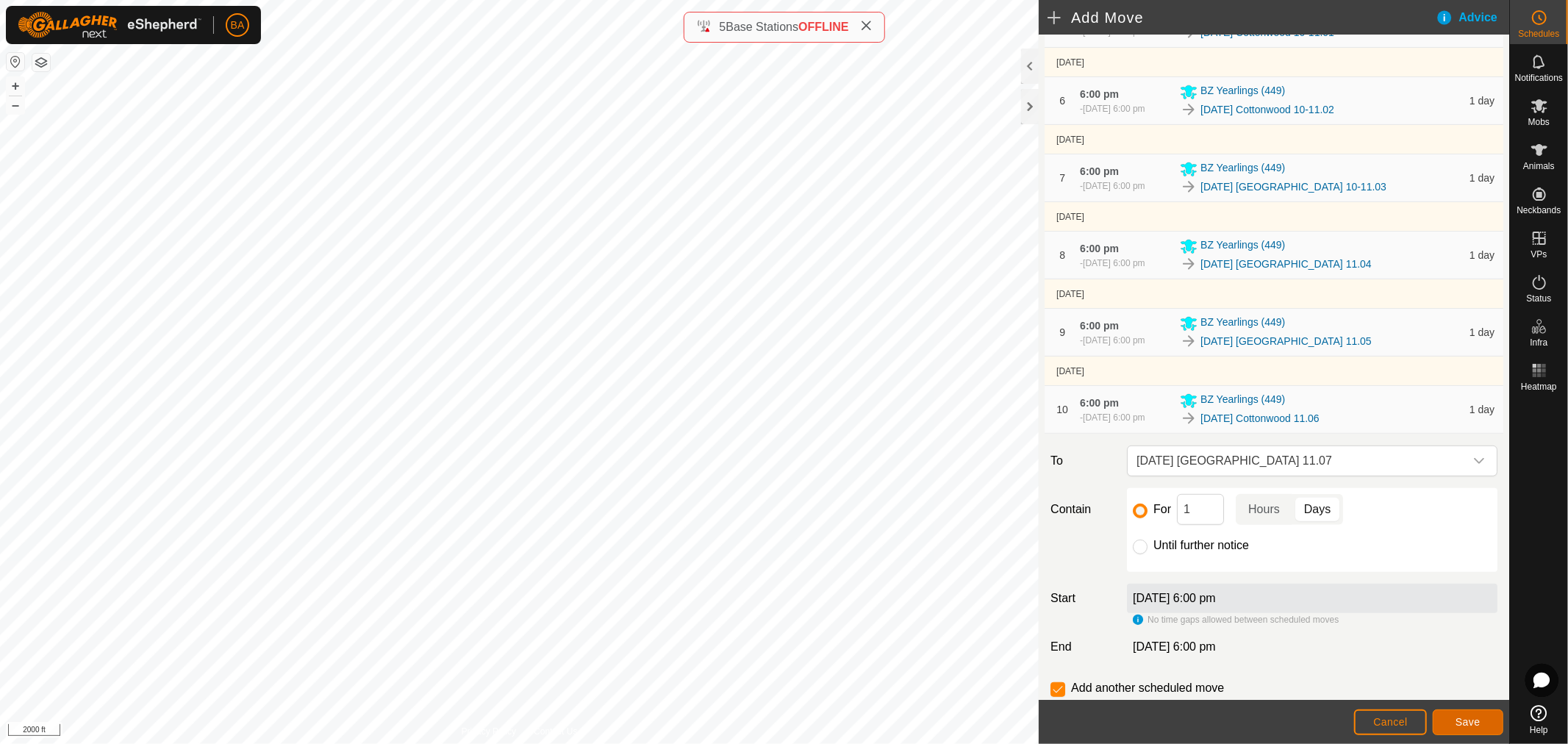
click at [1442, 710] on button "Save" at bounding box center [1467, 722] width 70 height 26
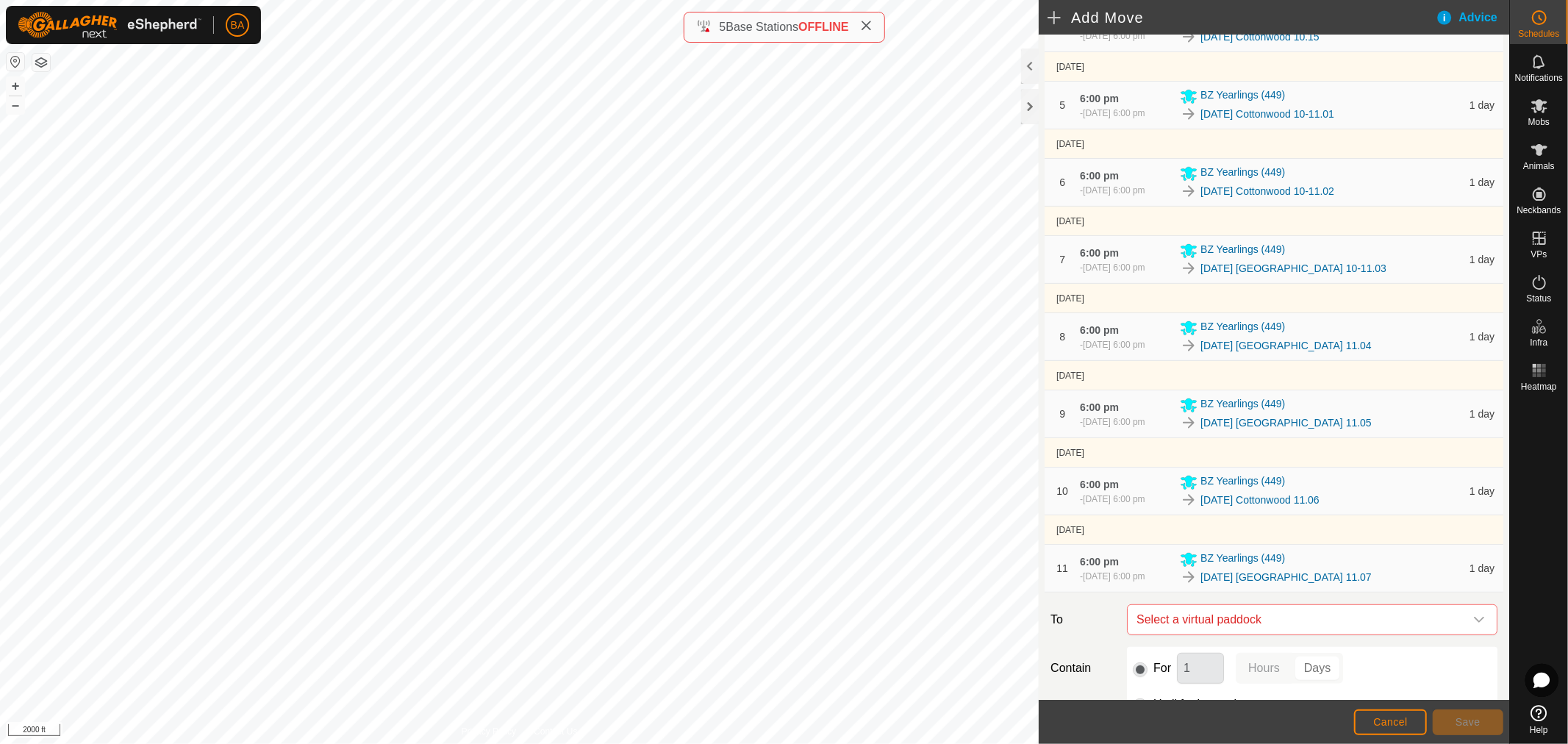
scroll to position [669, 0]
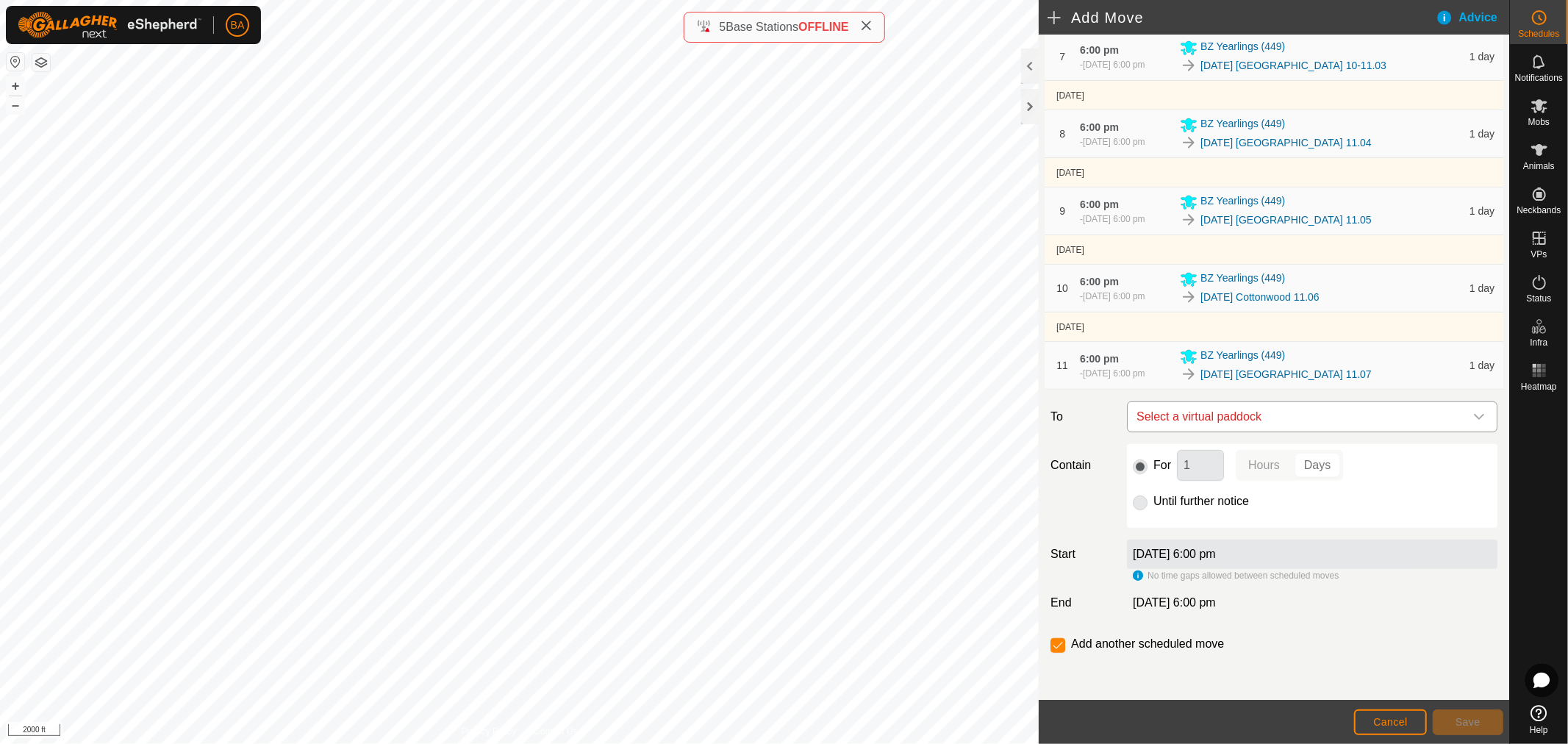
click at [1187, 423] on span "Select a virtual paddock" at bounding box center [1298, 417] width 334 height 29
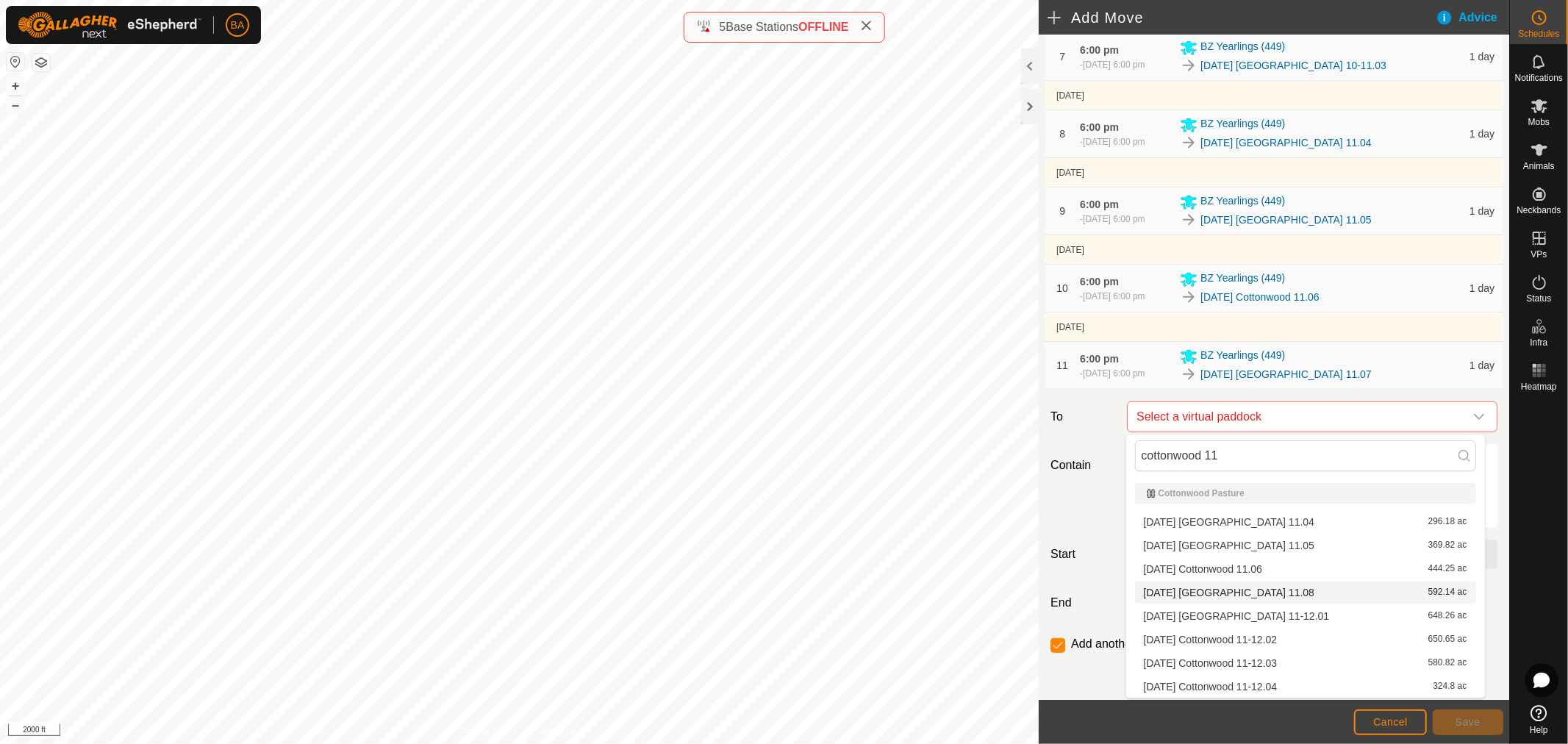
type input "cottonwood 11"
click at [1195, 589] on li "2025-08-27 Cottonwood 11.08 592.14 ac" at bounding box center [1305, 592] width 341 height 22
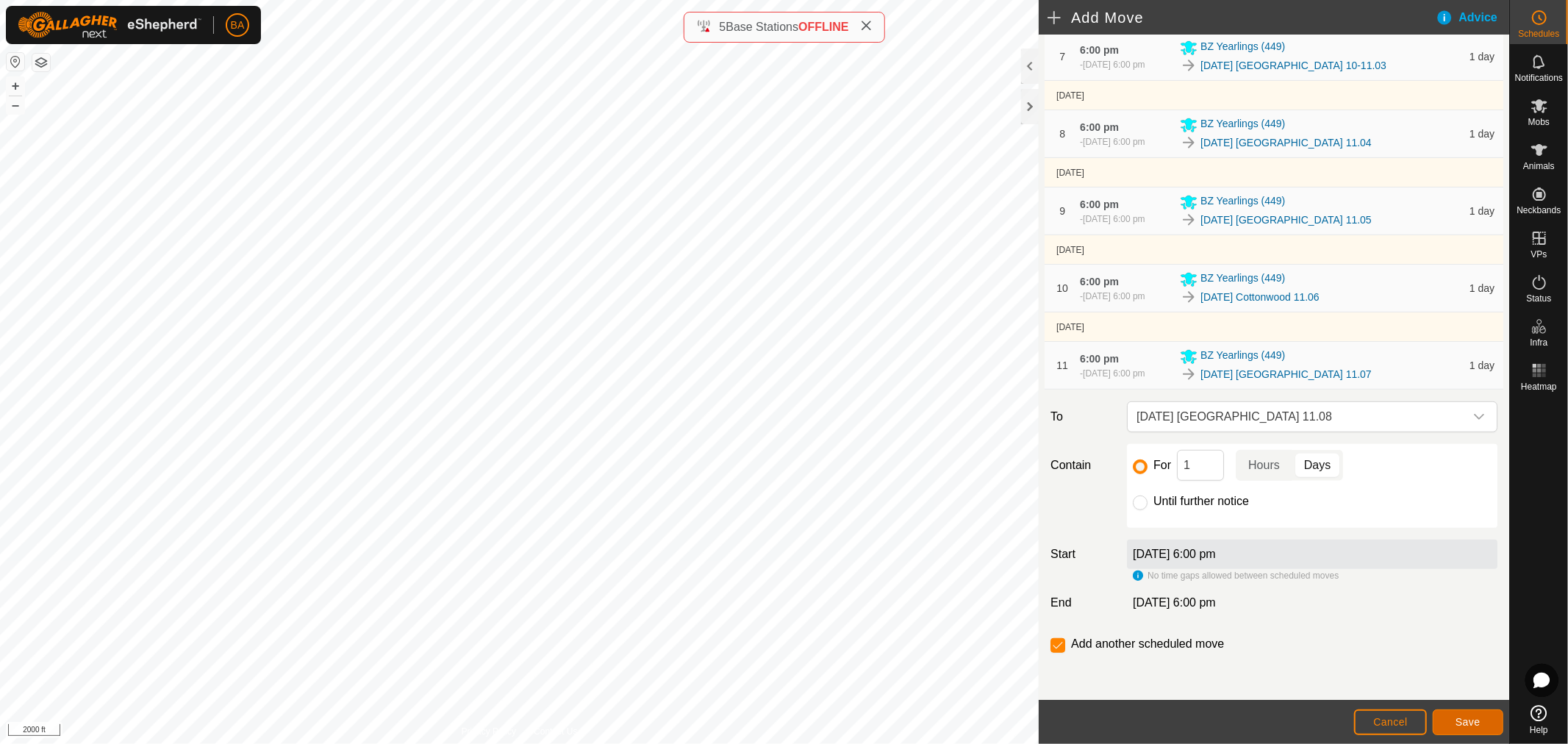
click at [1476, 724] on span "Save" at bounding box center [1468, 722] width 25 height 12
click at [1202, 413] on span "Select a virtual paddock" at bounding box center [1298, 417] width 334 height 29
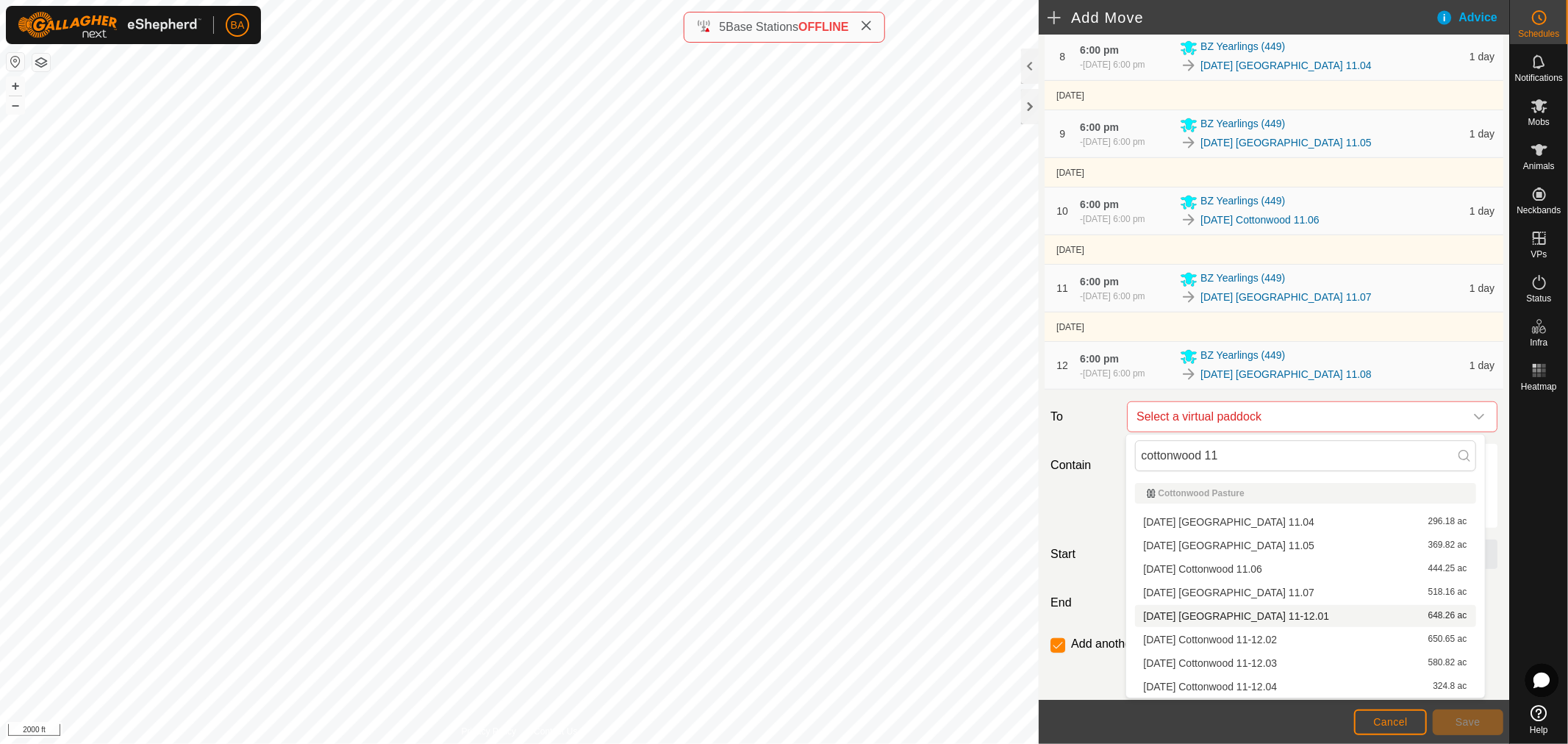
type input "cottonwood 11"
click at [1215, 615] on li "2025-09-04 Cottonwood 11-12.01 648.26 ac" at bounding box center [1305, 616] width 341 height 22
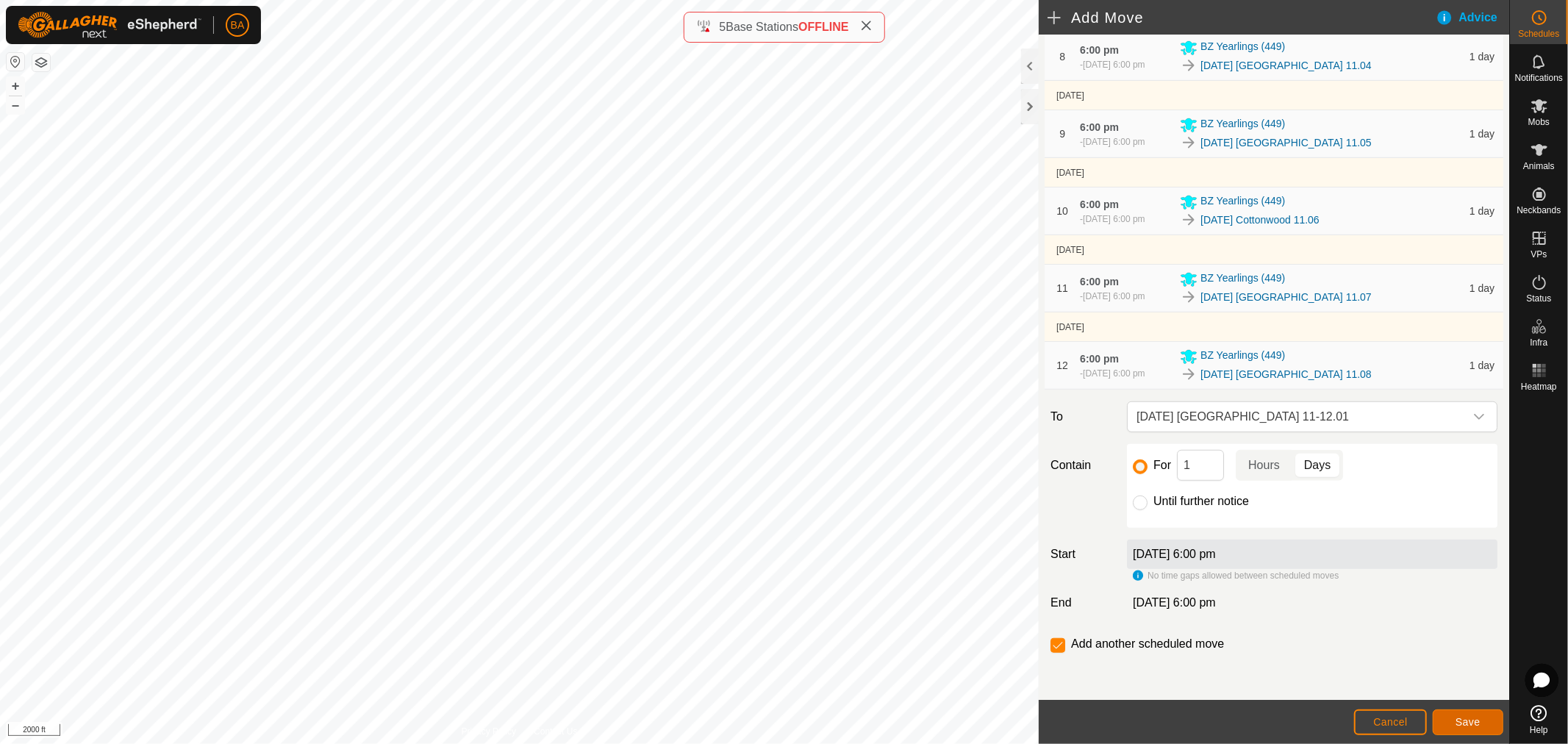
click at [1475, 714] on button "Save" at bounding box center [1467, 722] width 70 height 26
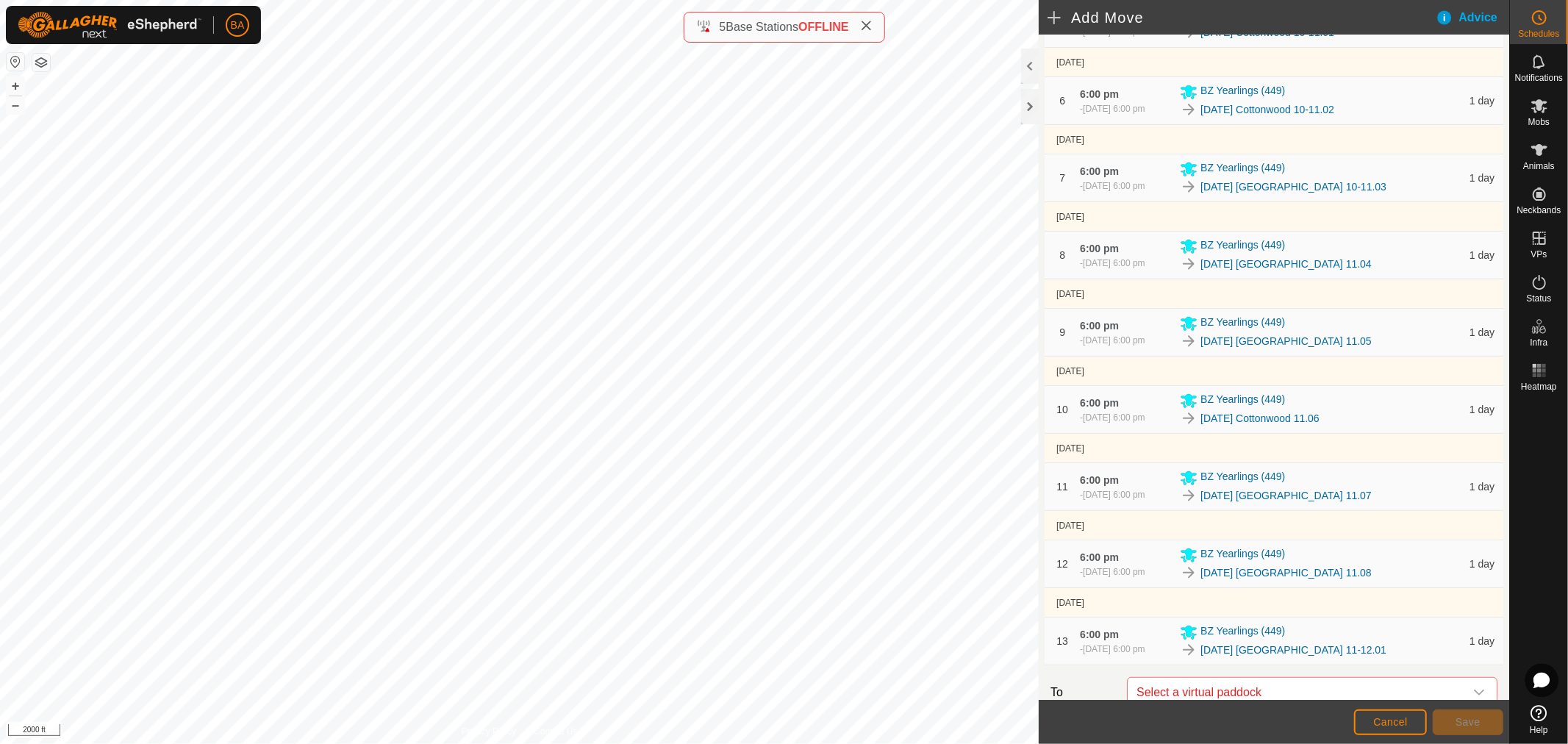
scroll to position [824, 0]
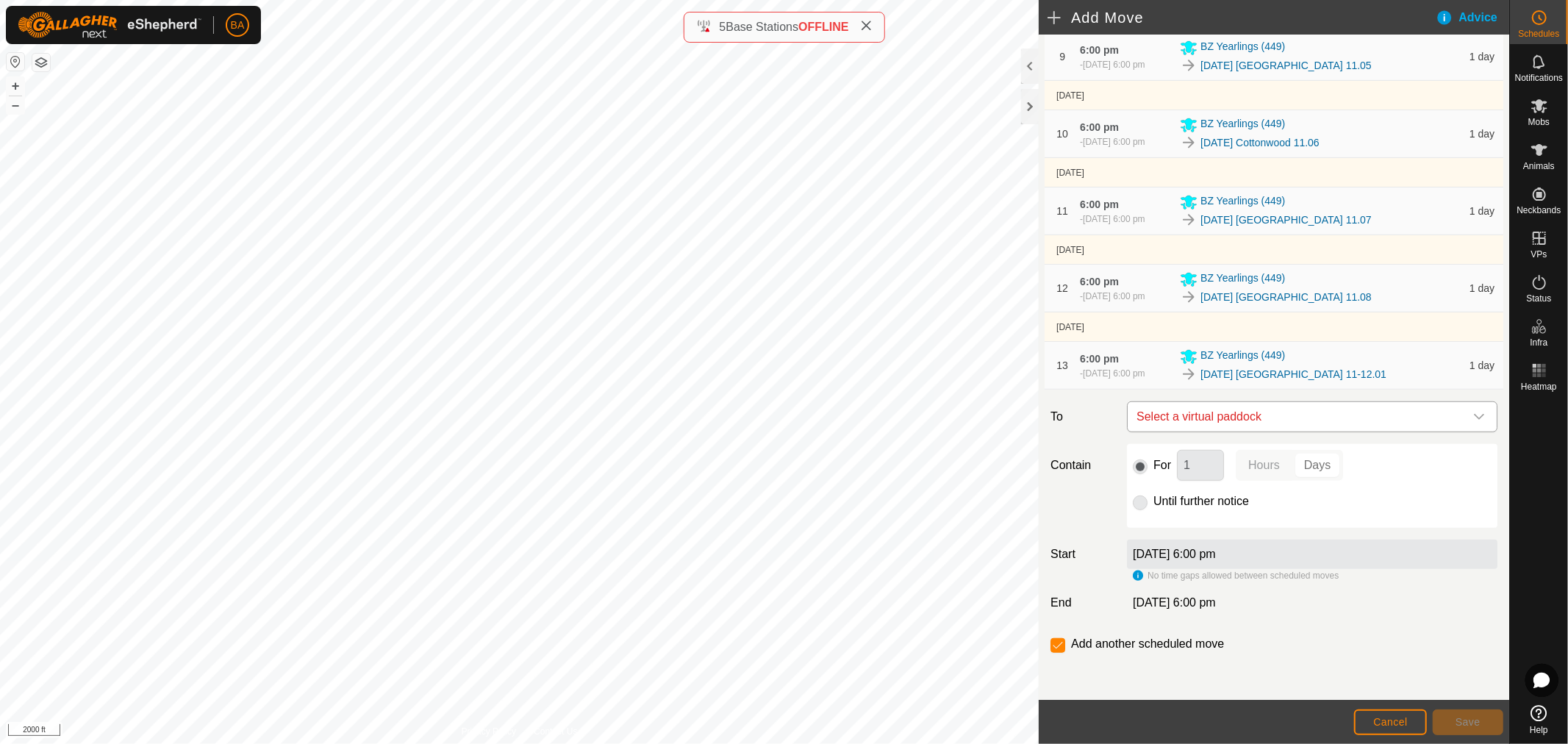
click at [1201, 425] on span "Select a virtual paddock" at bounding box center [1298, 417] width 334 height 29
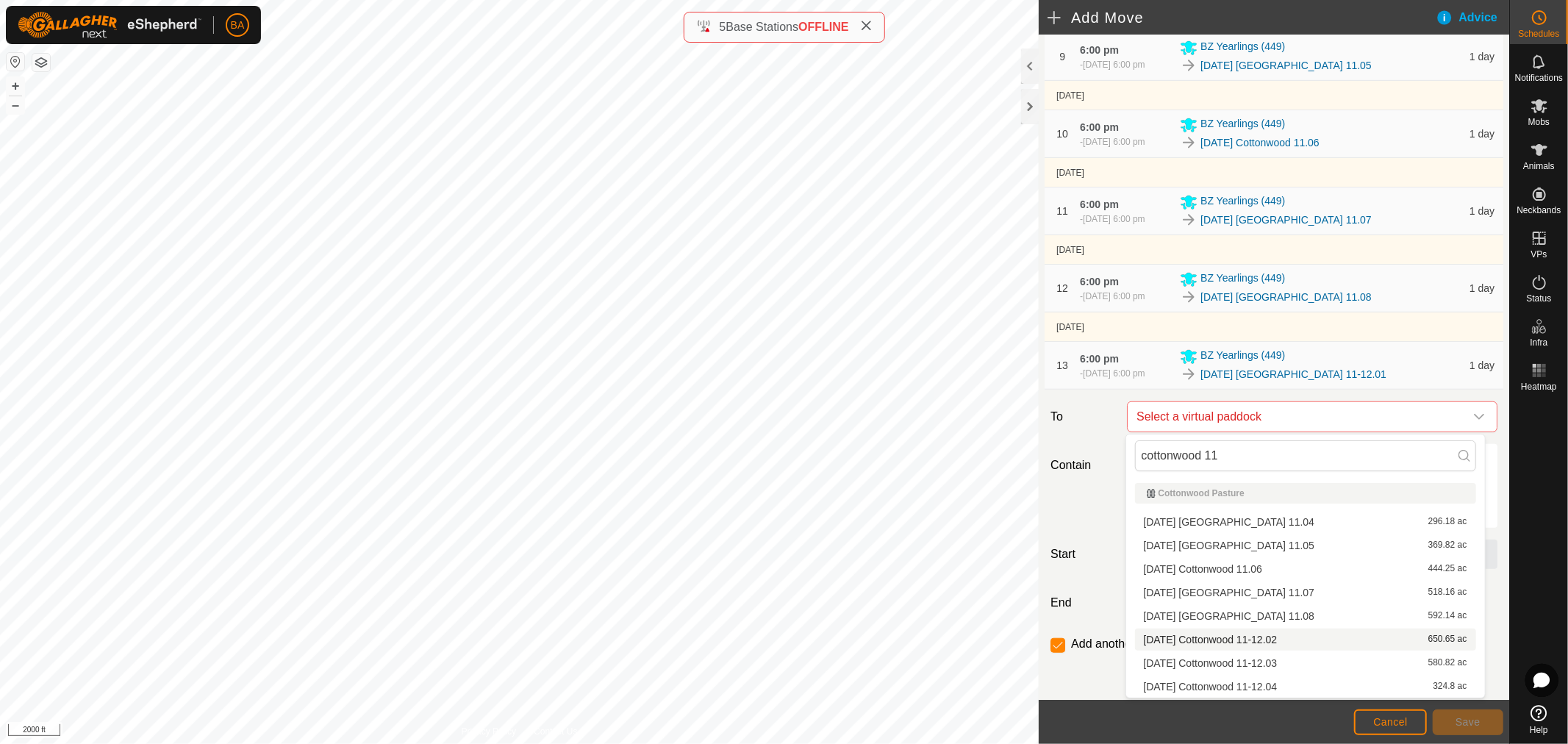
type input "cottonwood 11"
click at [1232, 641] on li "2025-09-04 Cottonwood 11-12.02 650.65 ac" at bounding box center [1305, 640] width 341 height 22
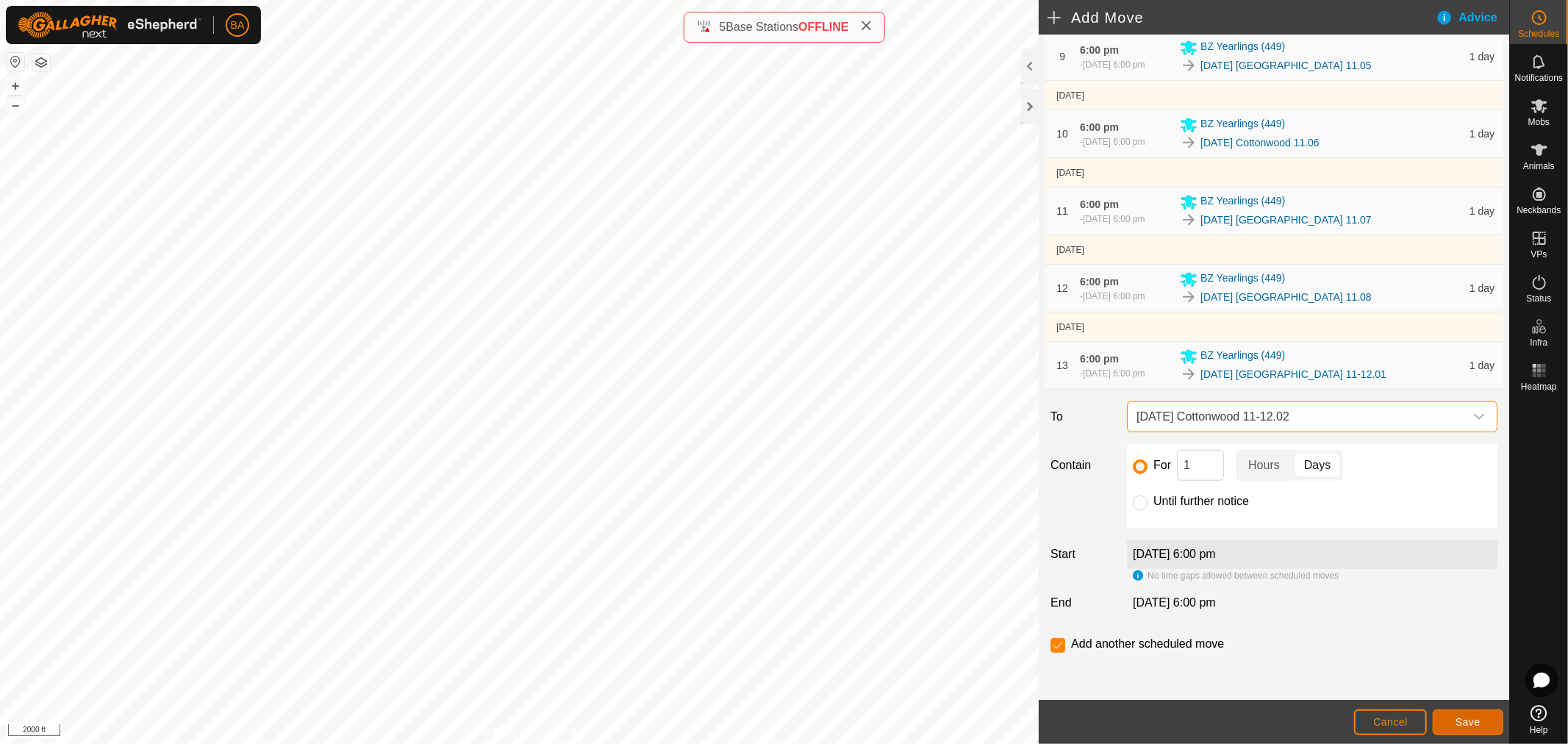
click at [1483, 718] on button "Save" at bounding box center [1467, 722] width 70 height 26
click at [1181, 422] on span "Select a virtual paddock" at bounding box center [1298, 417] width 334 height 29
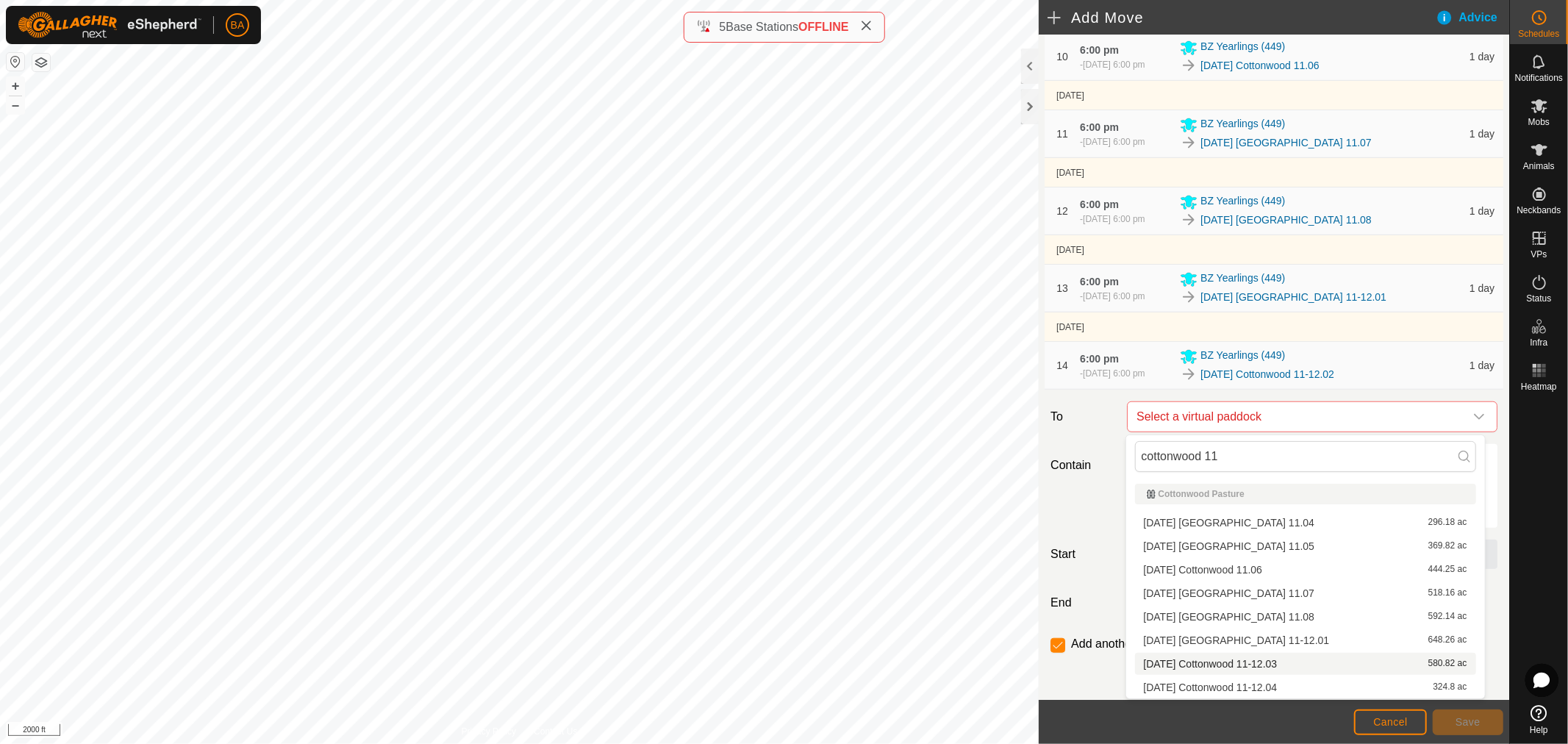
type input "cottonwood 11"
click at [1204, 657] on li "2025-09-04 Cottonwood 11-12.03 580.82 ac" at bounding box center [1305, 664] width 341 height 22
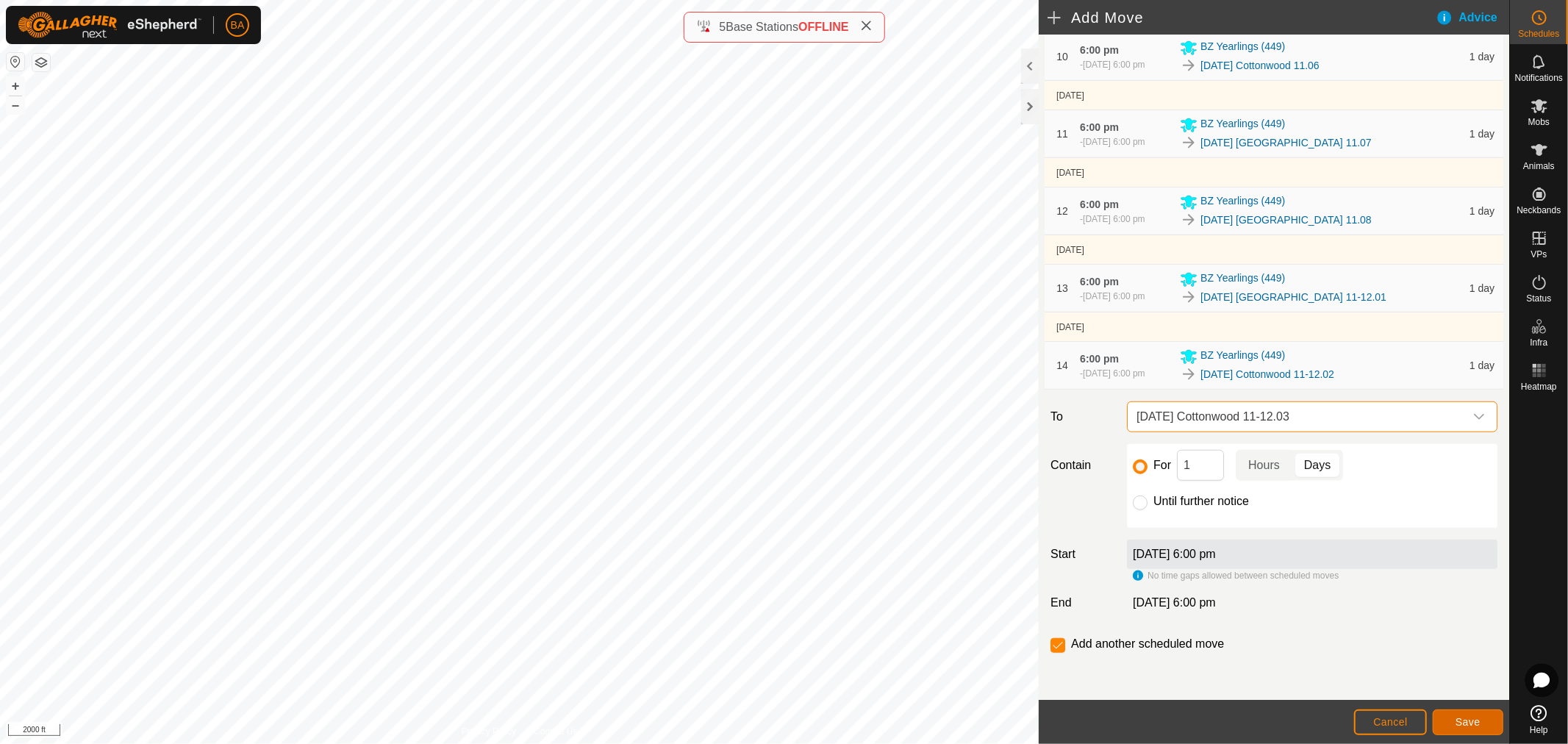
click at [1461, 724] on span "Save" at bounding box center [1468, 722] width 25 height 12
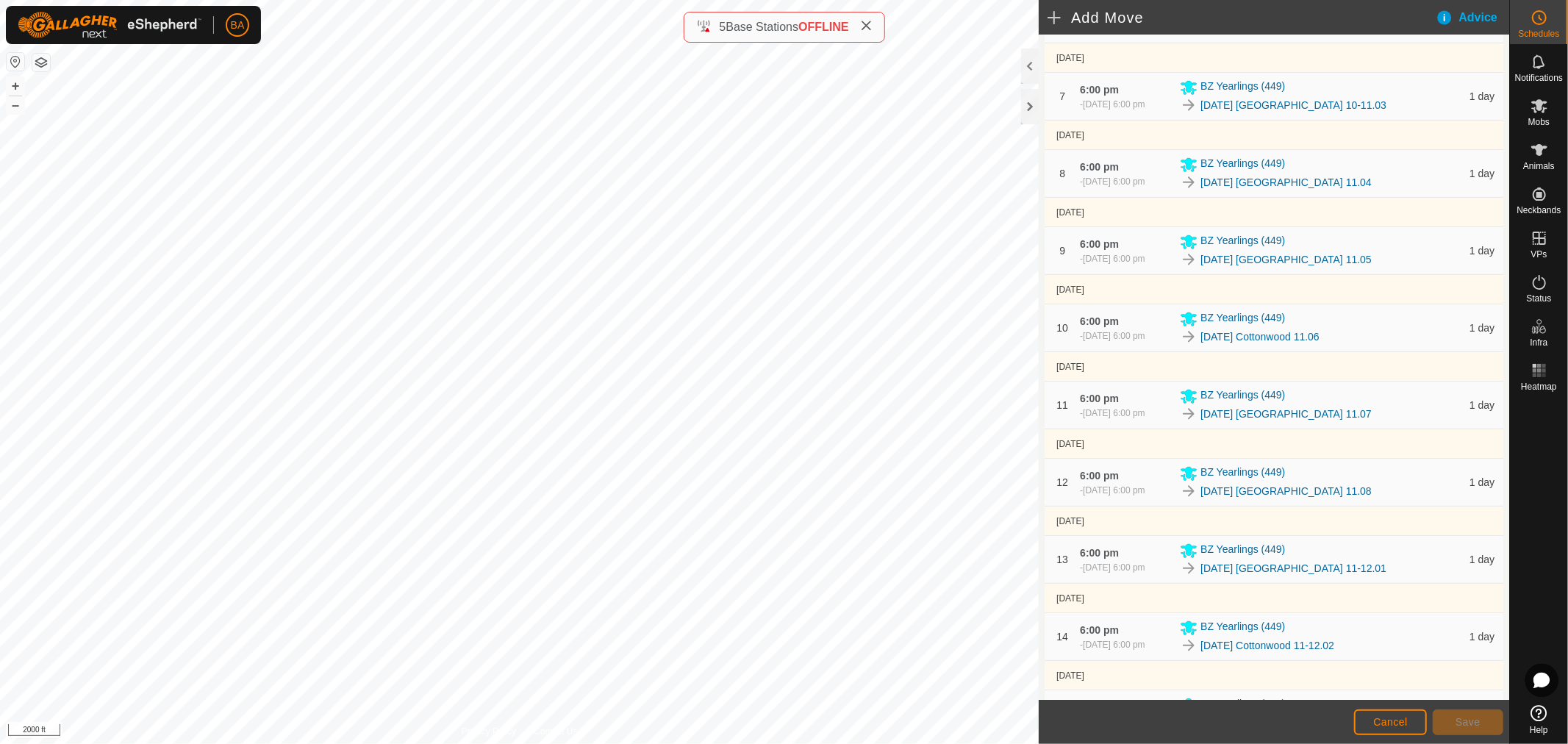
scroll to position [978, 0]
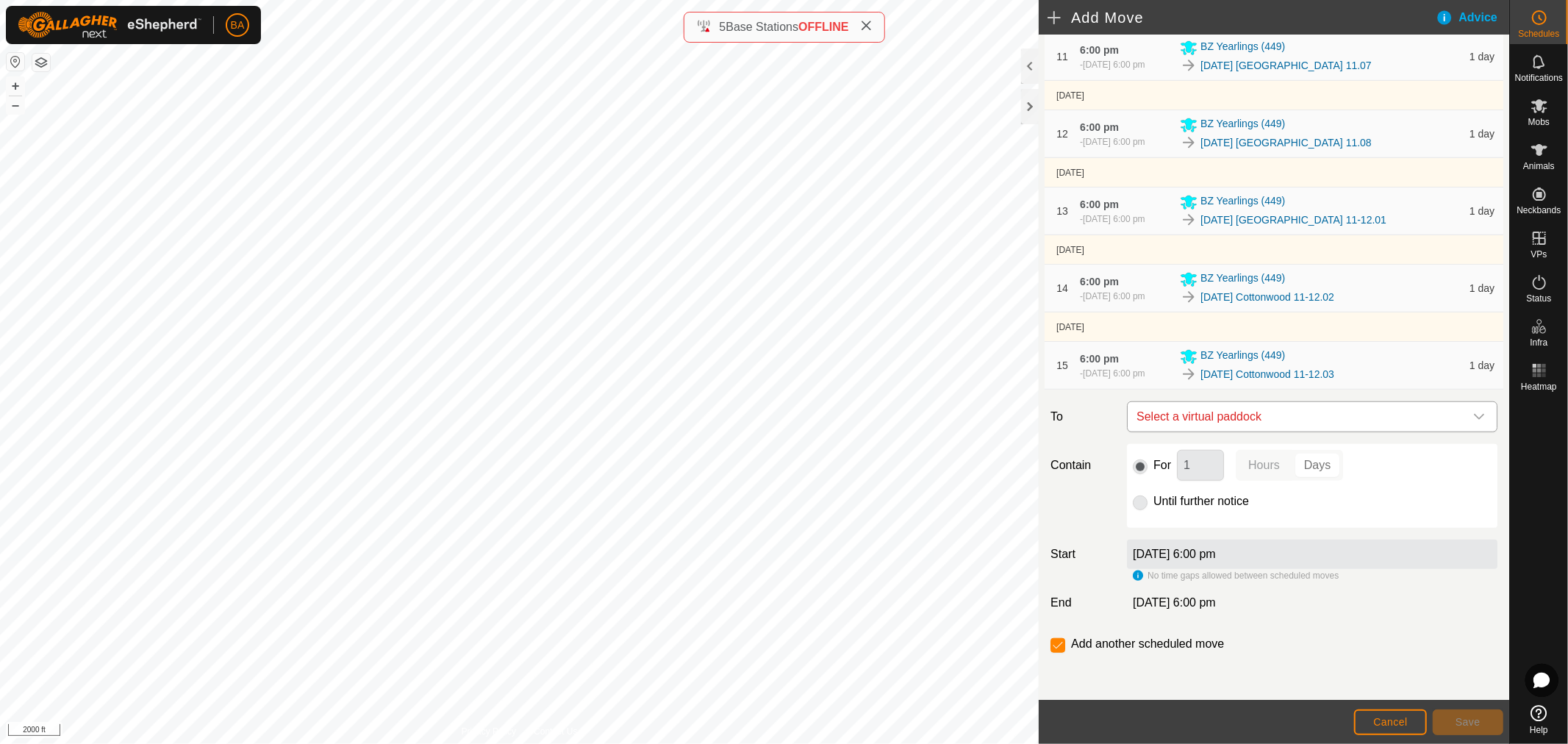
click at [1162, 423] on span "Select a virtual paddock" at bounding box center [1298, 417] width 334 height 29
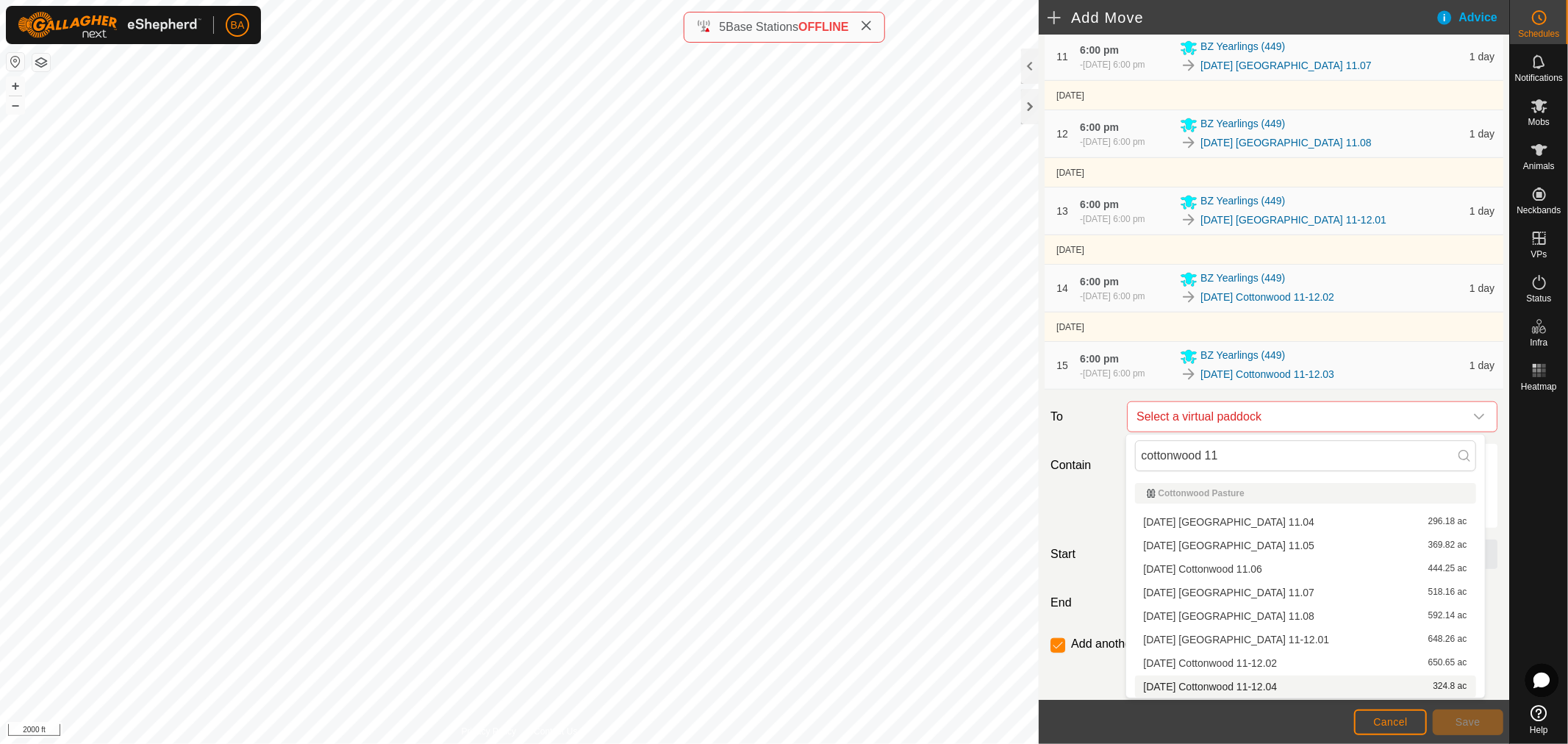
type input "cottonwood 11"
click at [1228, 688] on li "2025-09-04 Cottonwood 11-12.04 324.8 ac" at bounding box center [1305, 687] width 341 height 22
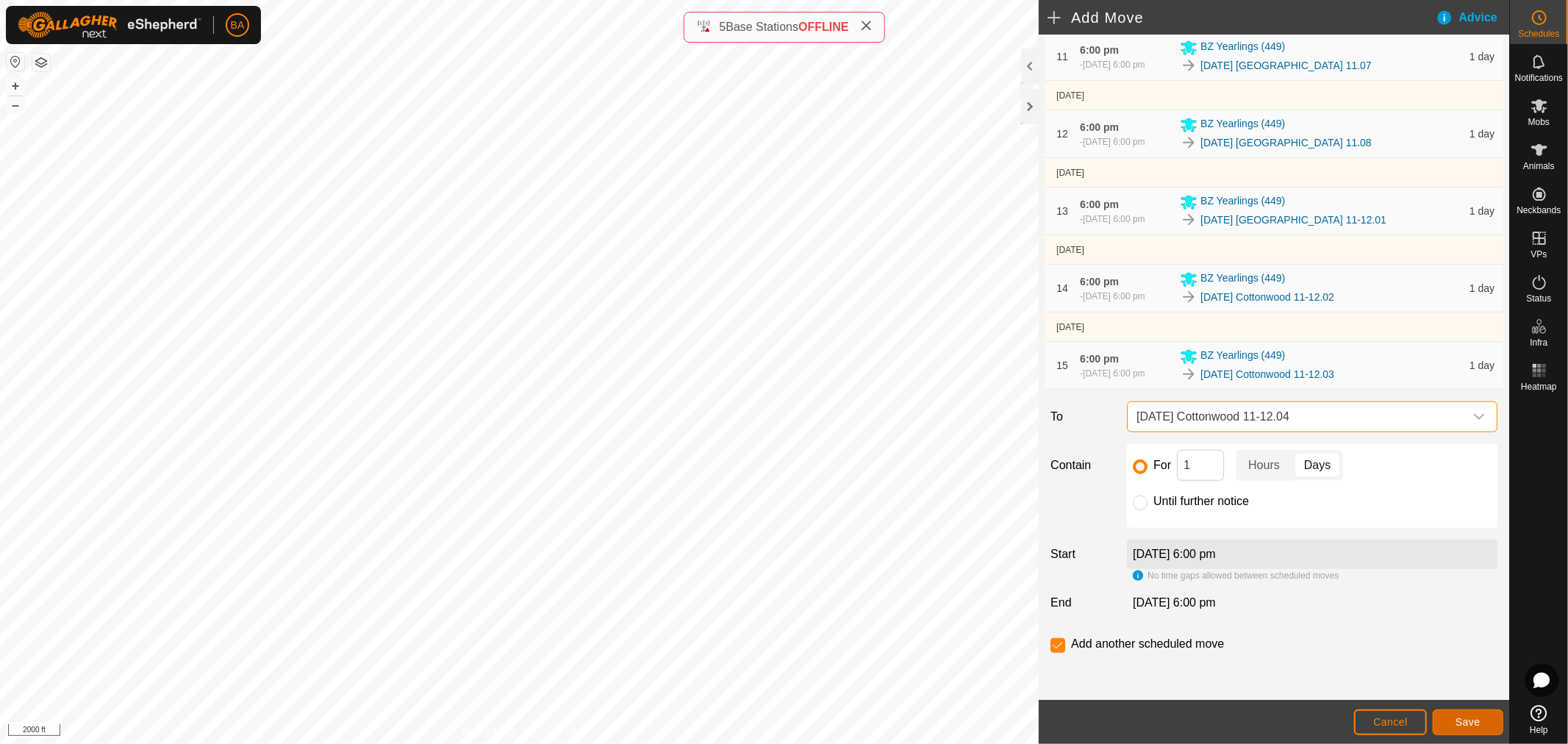
click at [1471, 719] on span "Save" at bounding box center [1468, 722] width 25 height 12
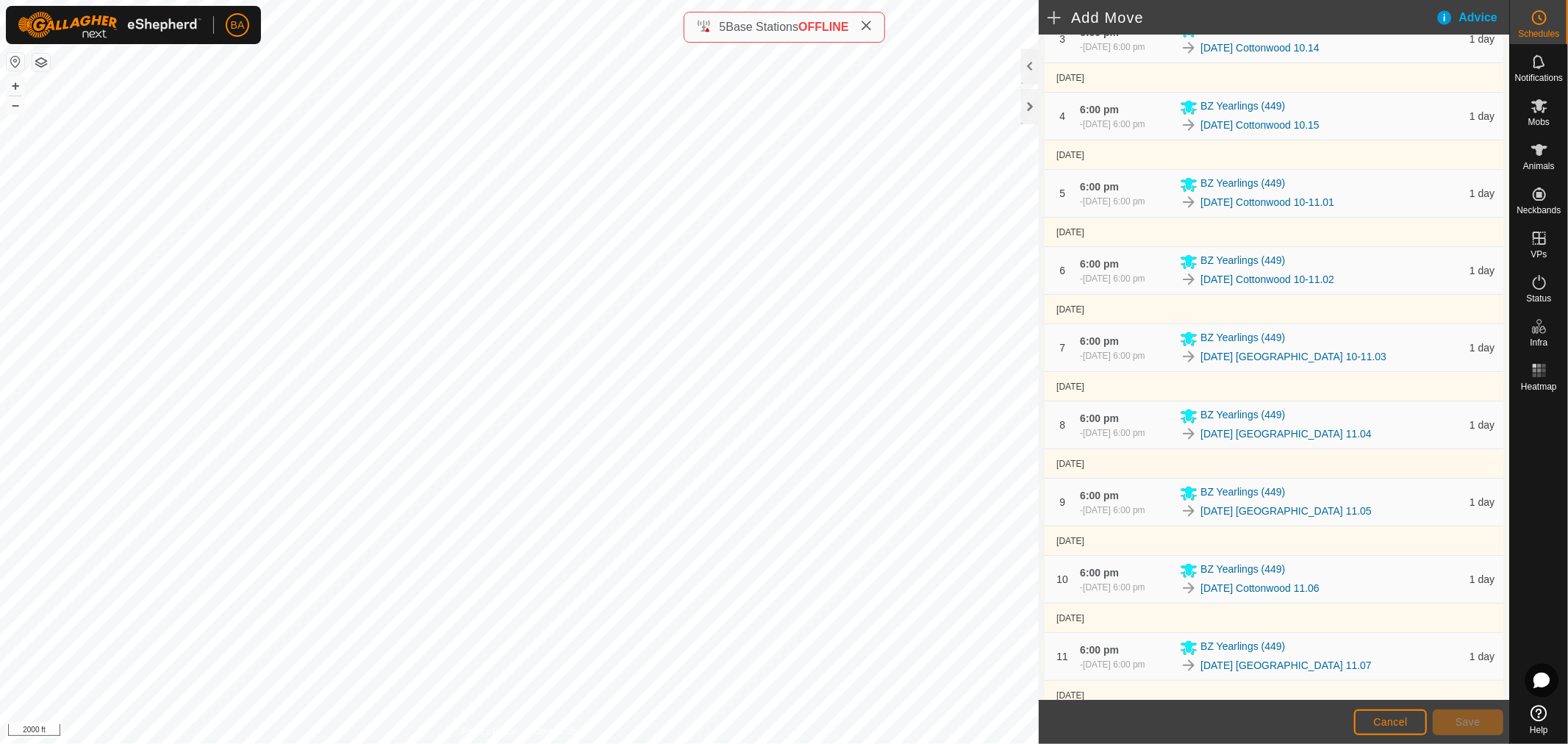
scroll to position [0, 0]
